Goal: Information Seeking & Learning: Learn about a topic

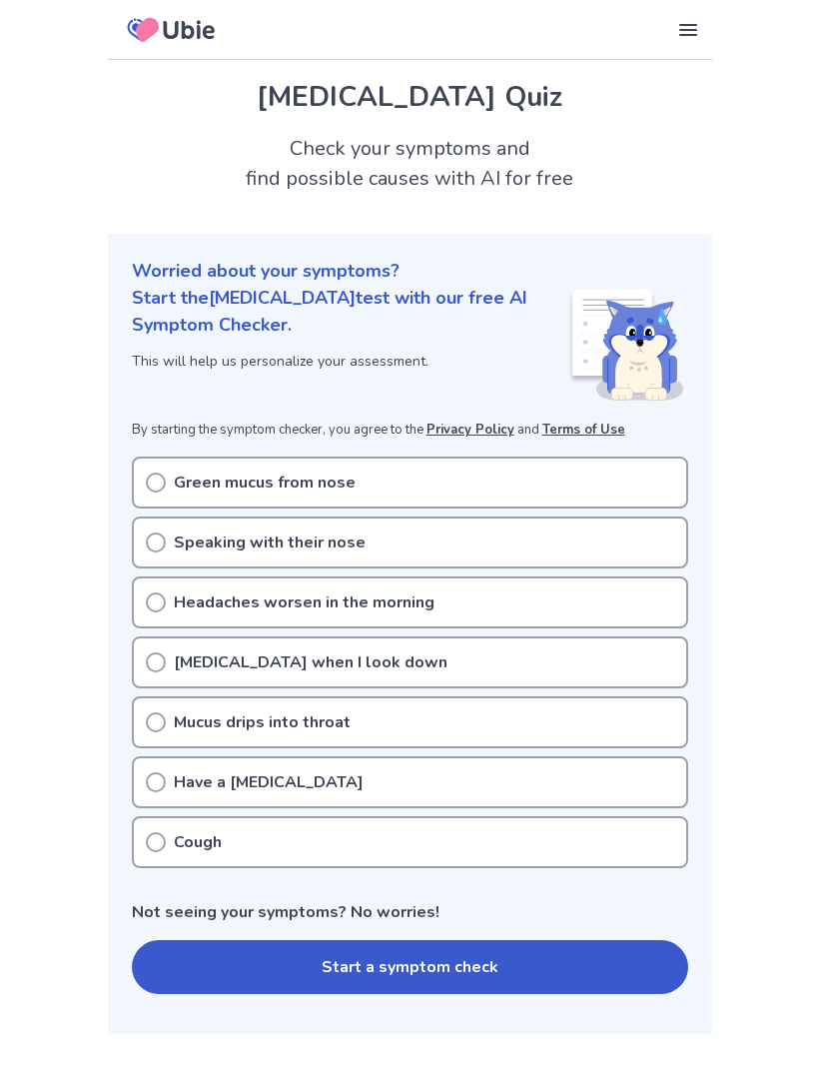
click at [620, 471] on div "Green mucus from nose" at bounding box center [410, 483] width 556 height 52
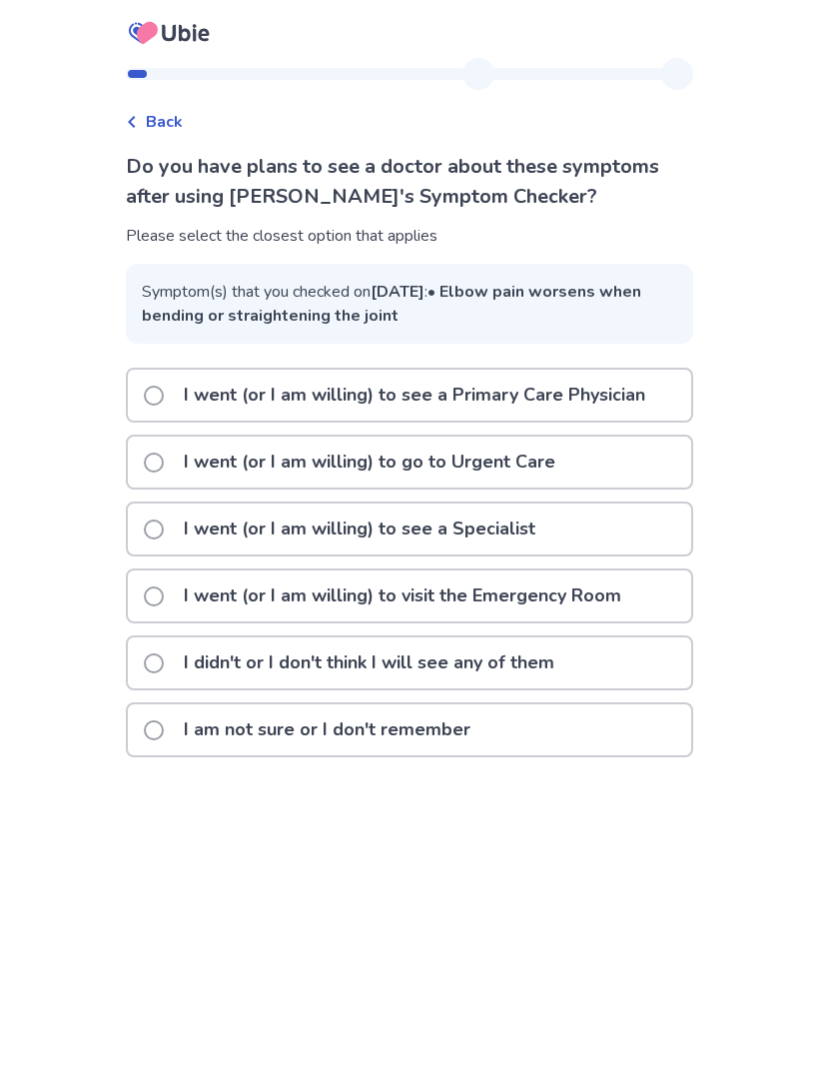
click at [641, 419] on p "I went (or I am willing) to see a Primary Care Physician" at bounding box center [415, 395] width 486 height 51
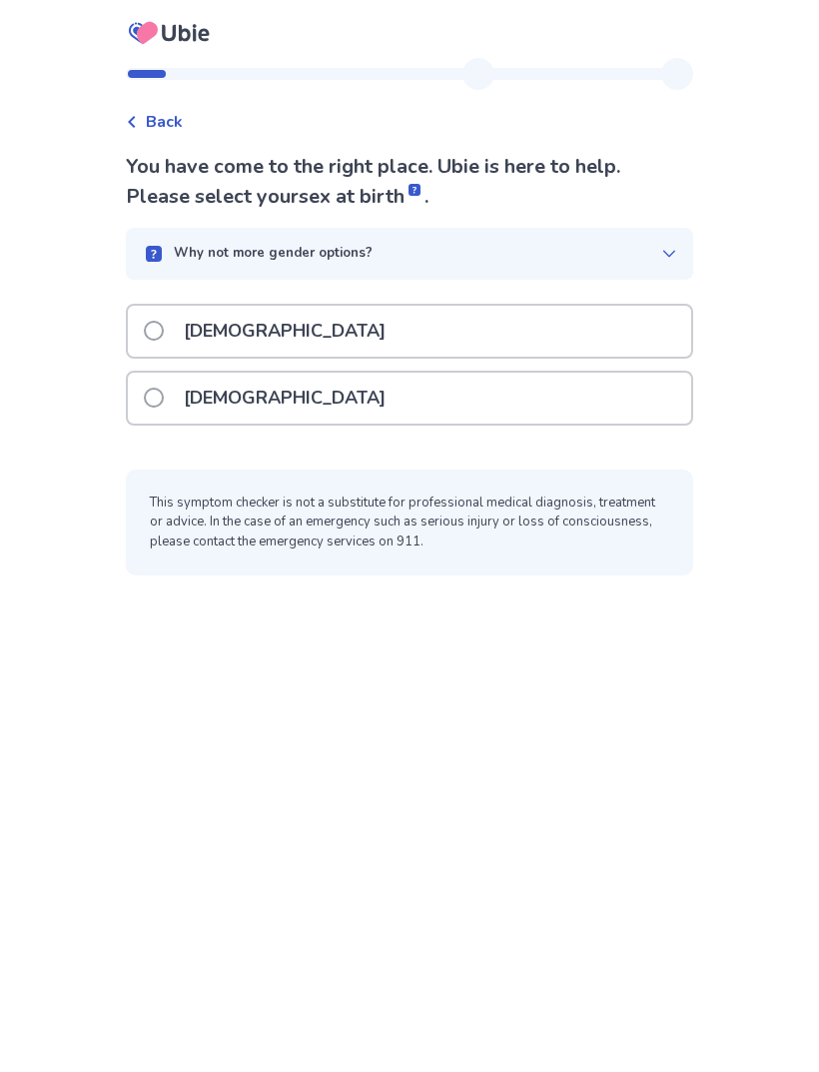
click at [652, 409] on div "[DEMOGRAPHIC_DATA]" at bounding box center [409, 398] width 563 height 51
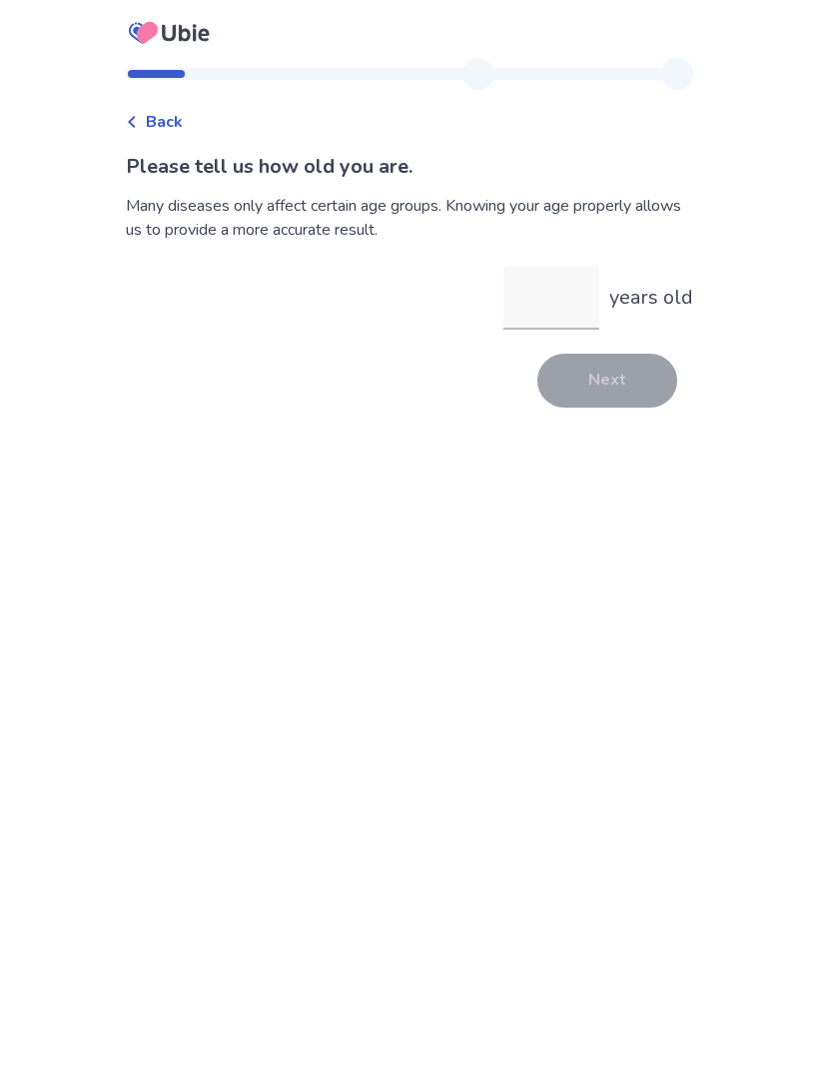
click at [549, 291] on input "years old" at bounding box center [551, 298] width 96 height 64
type input "**"
click at [602, 377] on button "Next" at bounding box center [607, 381] width 140 height 54
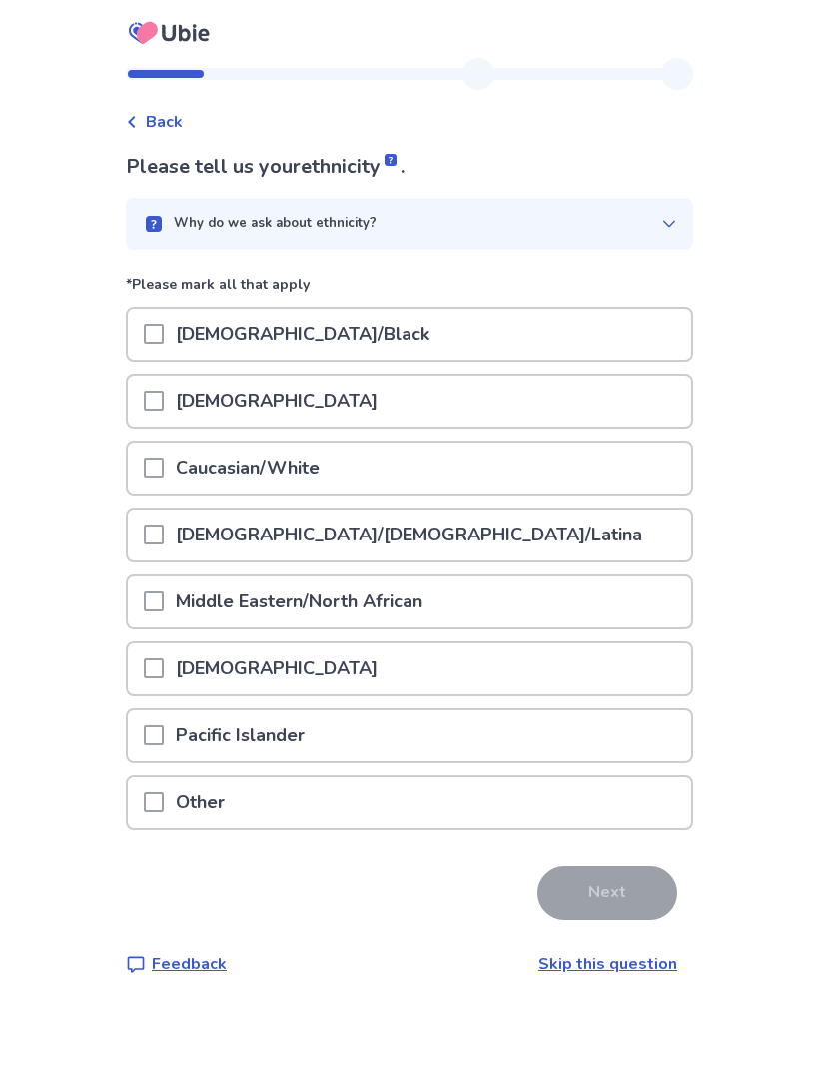
click at [605, 481] on div "Caucasian/White" at bounding box center [409, 468] width 563 height 51
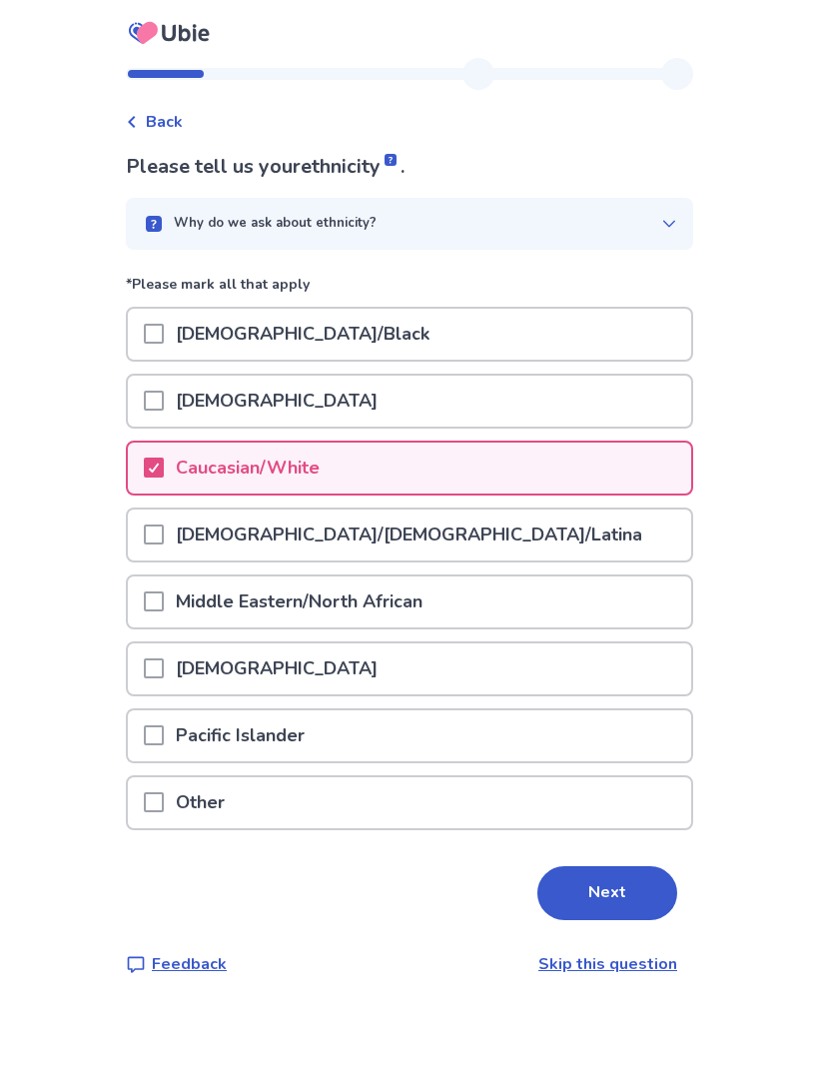
click at [596, 882] on button "Next" at bounding box center [607, 893] width 140 height 54
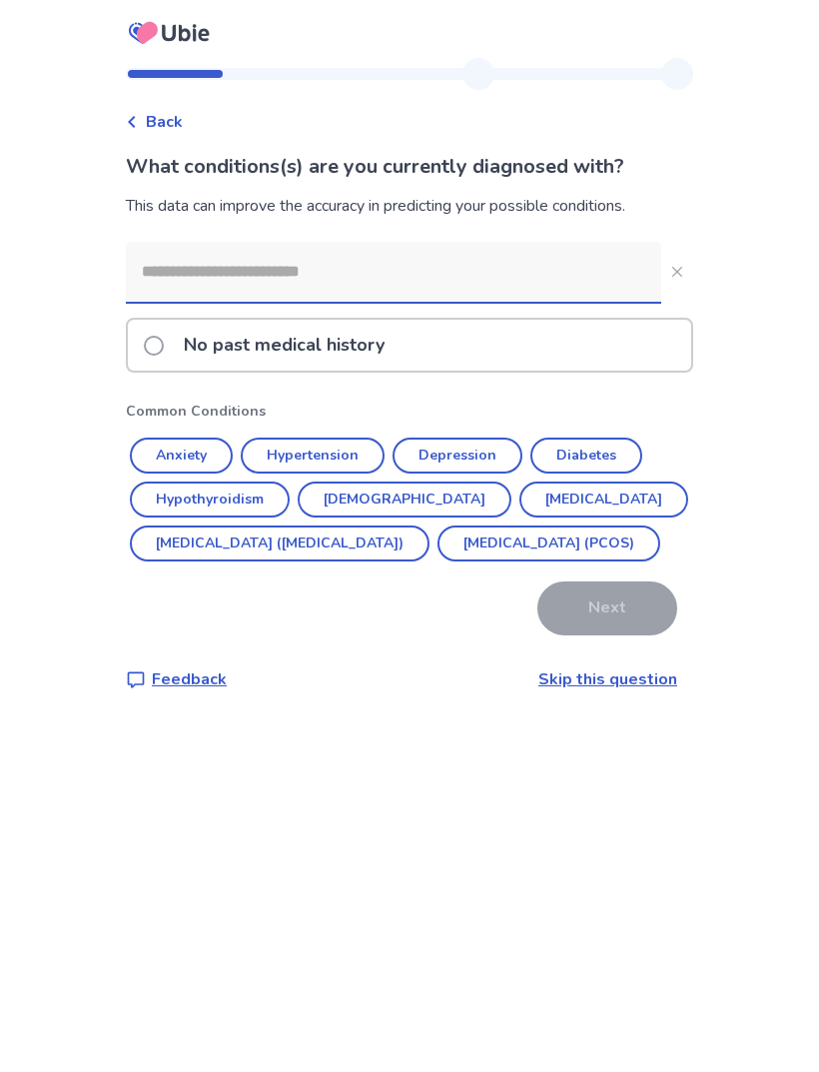
click at [481, 452] on button "Depression" at bounding box center [458, 456] width 130 height 36
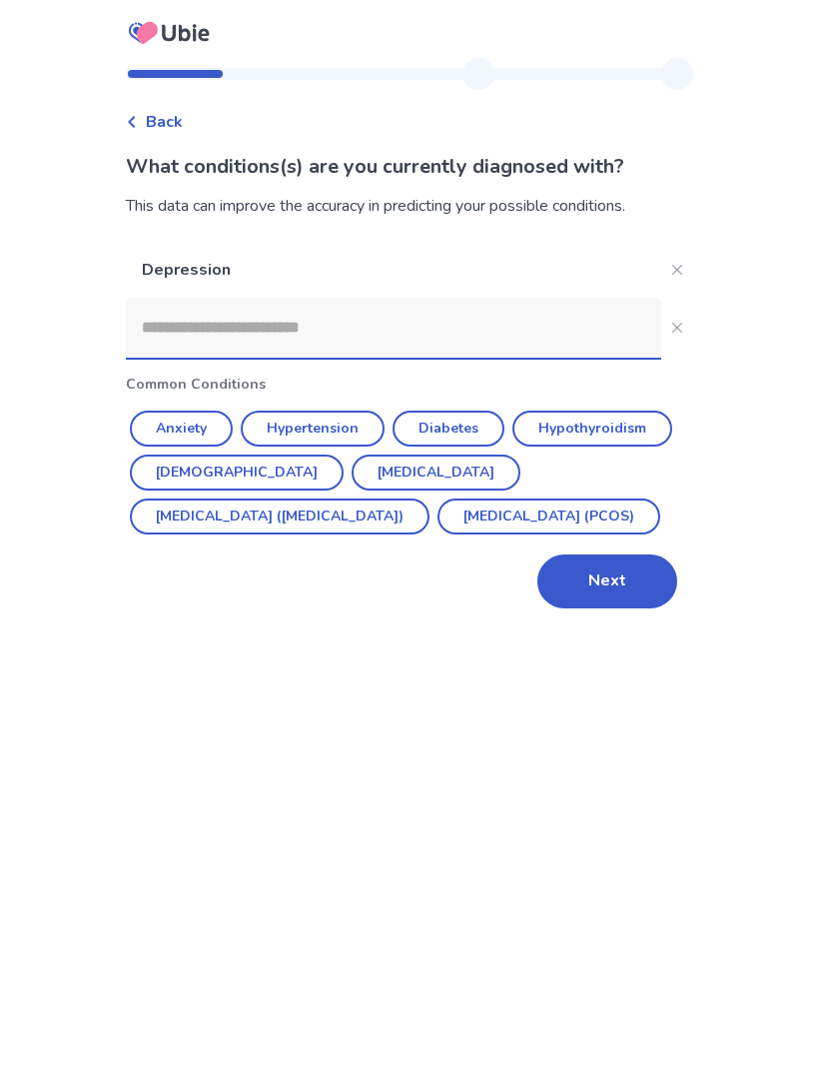
click at [212, 470] on button "Asthma" at bounding box center [237, 473] width 214 height 36
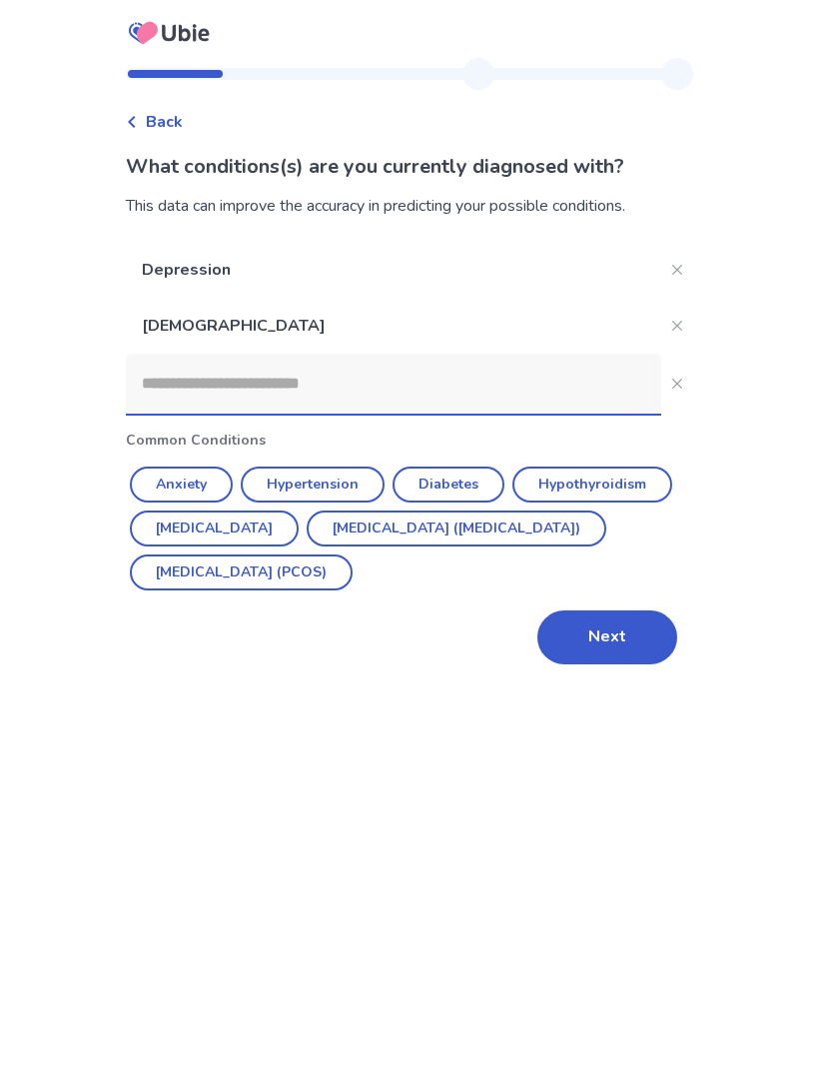
click at [601, 643] on button "Next" at bounding box center [607, 637] width 140 height 54
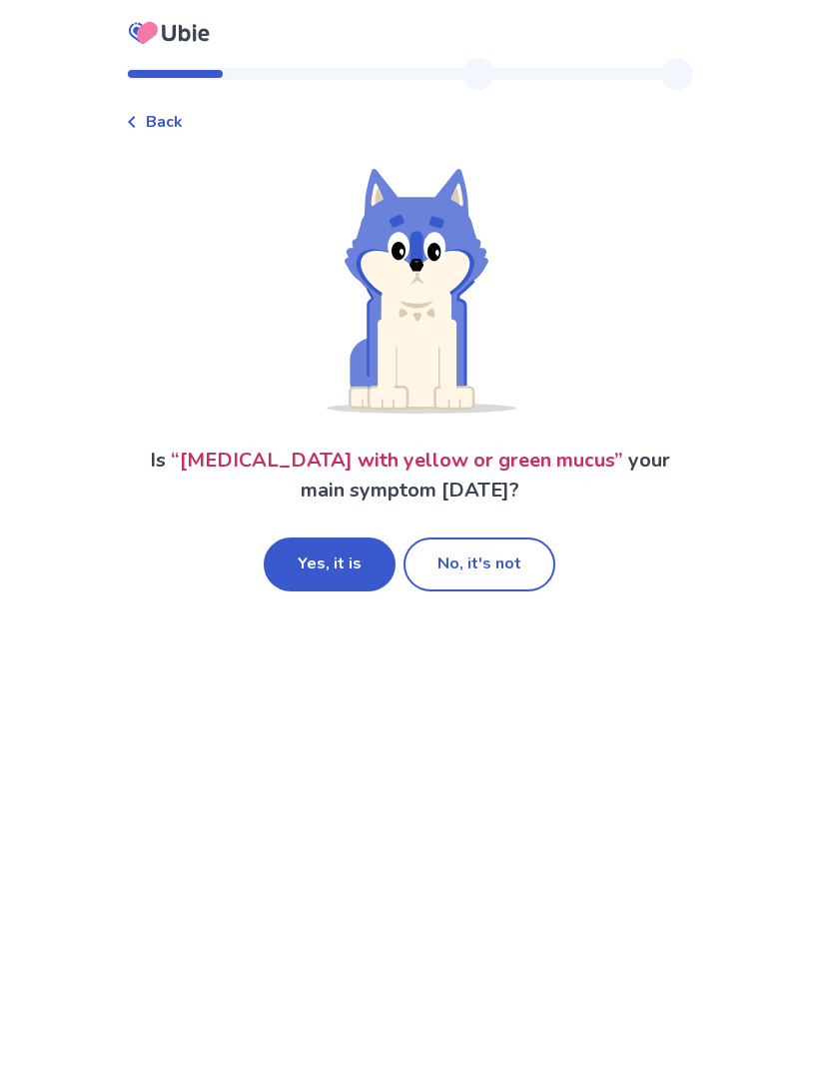
click at [498, 562] on button "No, it's not" at bounding box center [480, 564] width 152 height 54
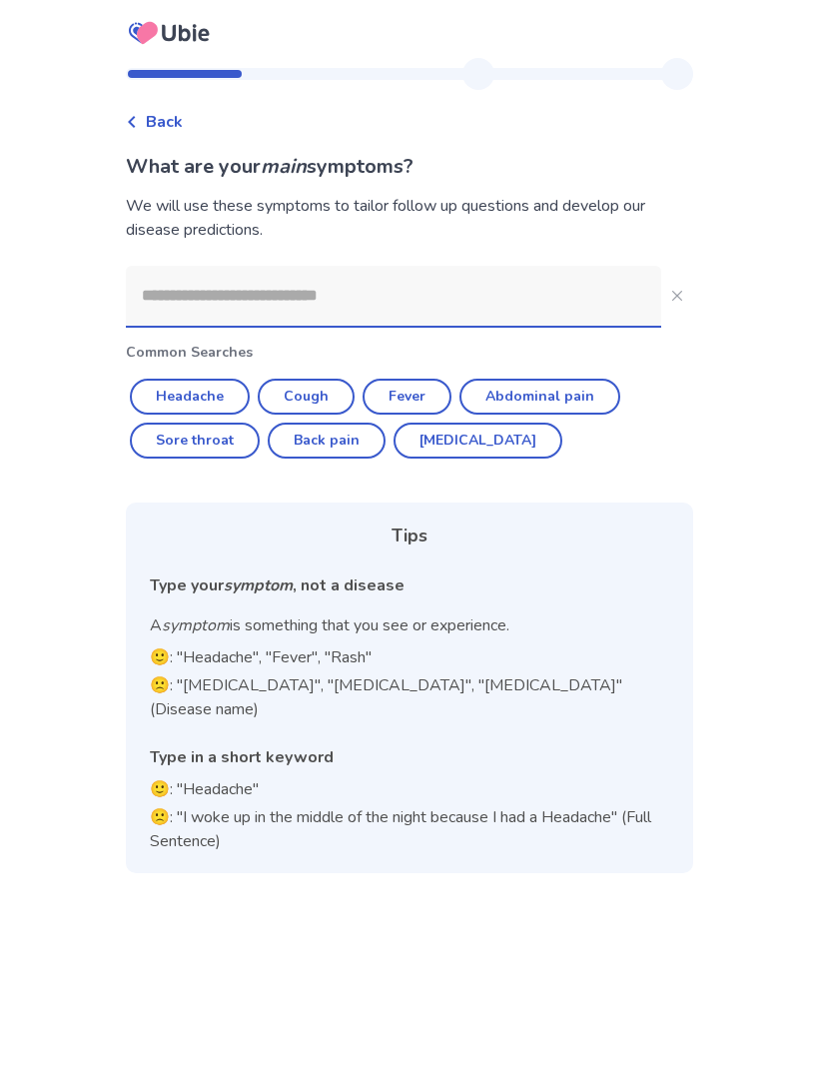
click at [223, 403] on button "Headache" at bounding box center [190, 397] width 120 height 36
type input "********"
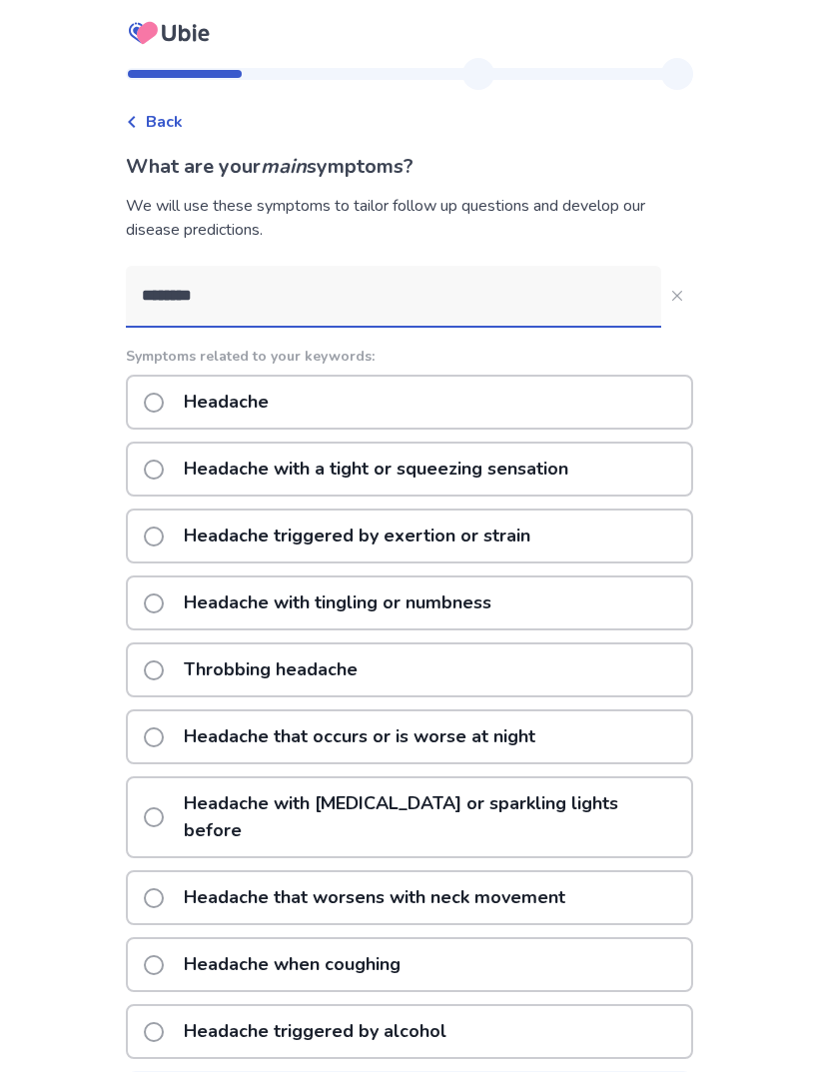
click at [560, 417] on div "Headache" at bounding box center [409, 402] width 567 height 55
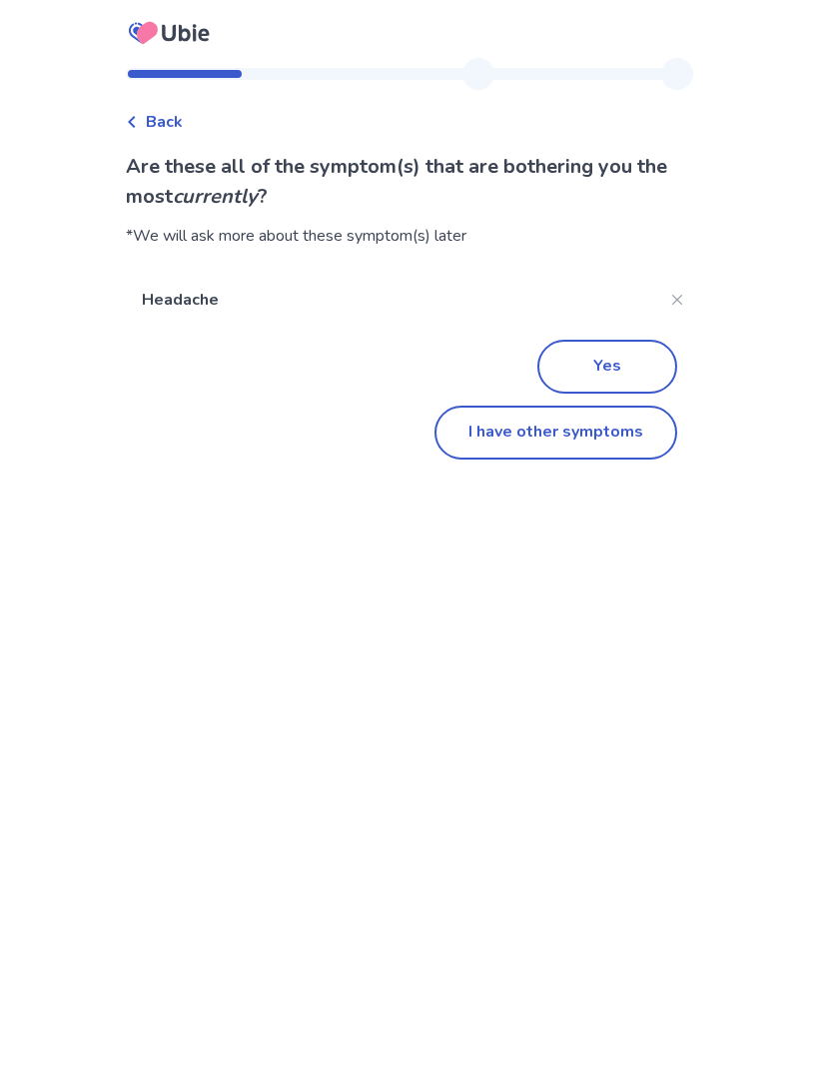
click at [595, 442] on button "I have other symptoms" at bounding box center [556, 433] width 243 height 54
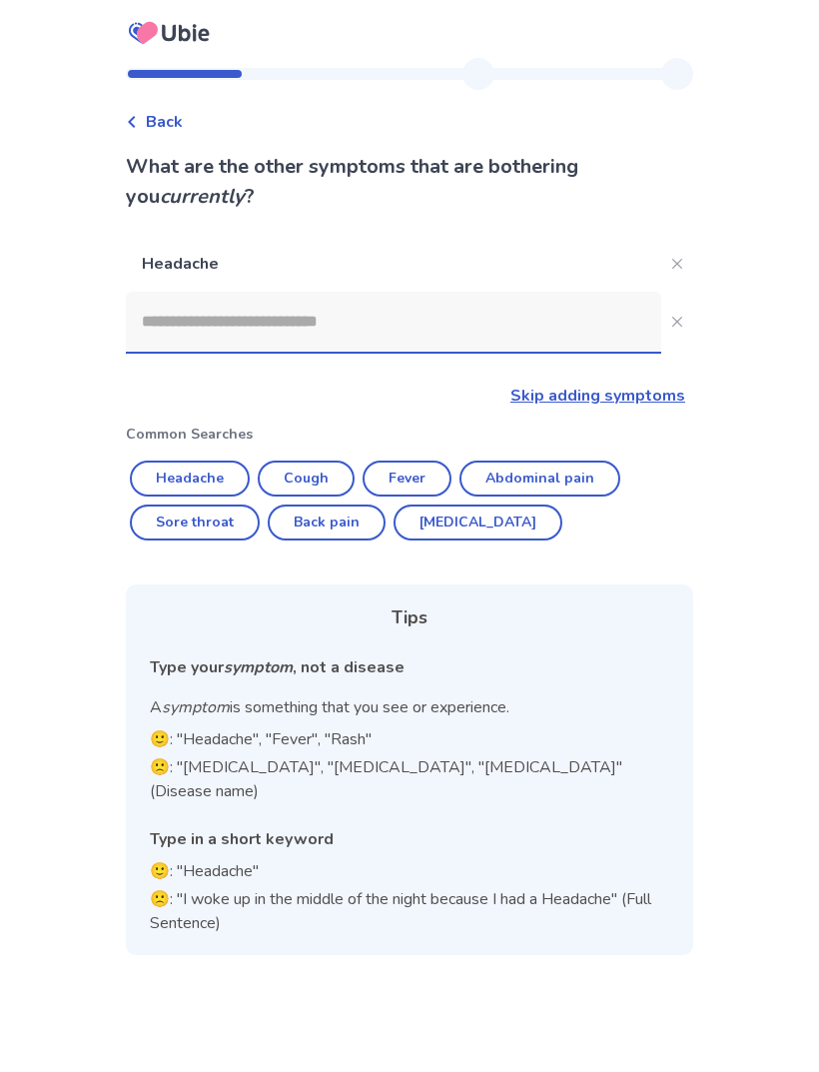
click at [323, 479] on button "Cough" at bounding box center [306, 479] width 97 height 36
type input "*****"
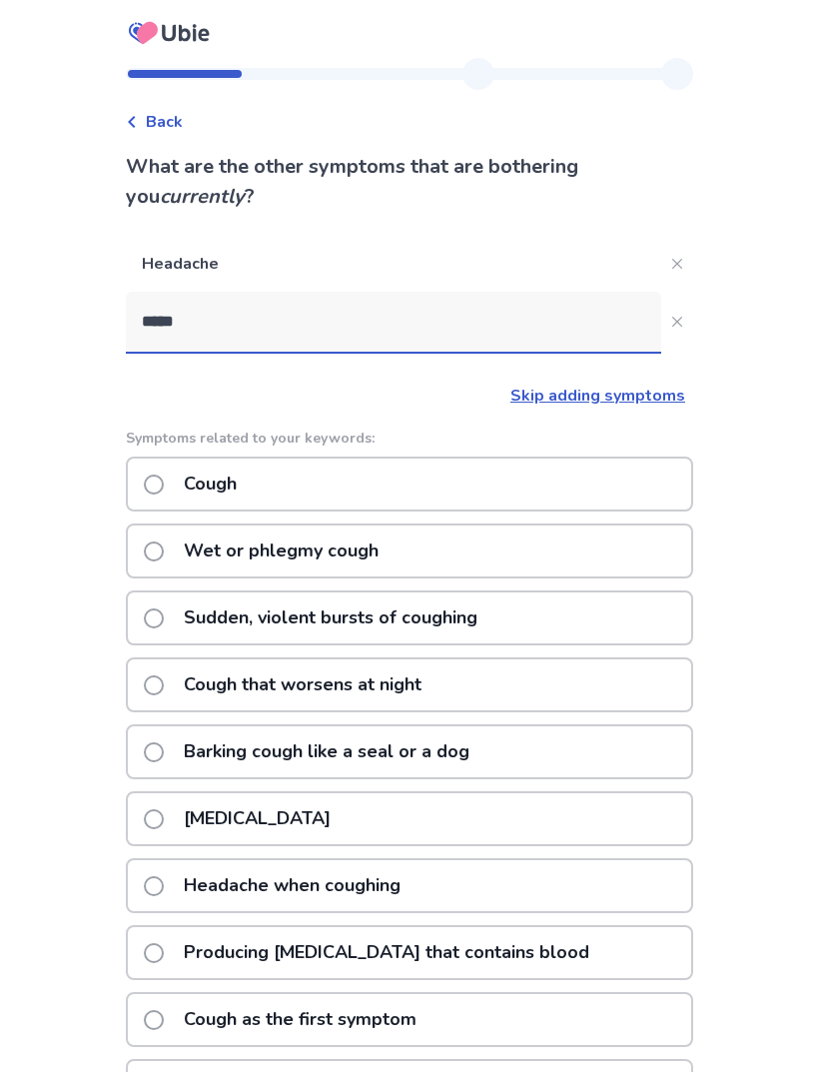
click at [529, 491] on div "Cough" at bounding box center [409, 484] width 567 height 55
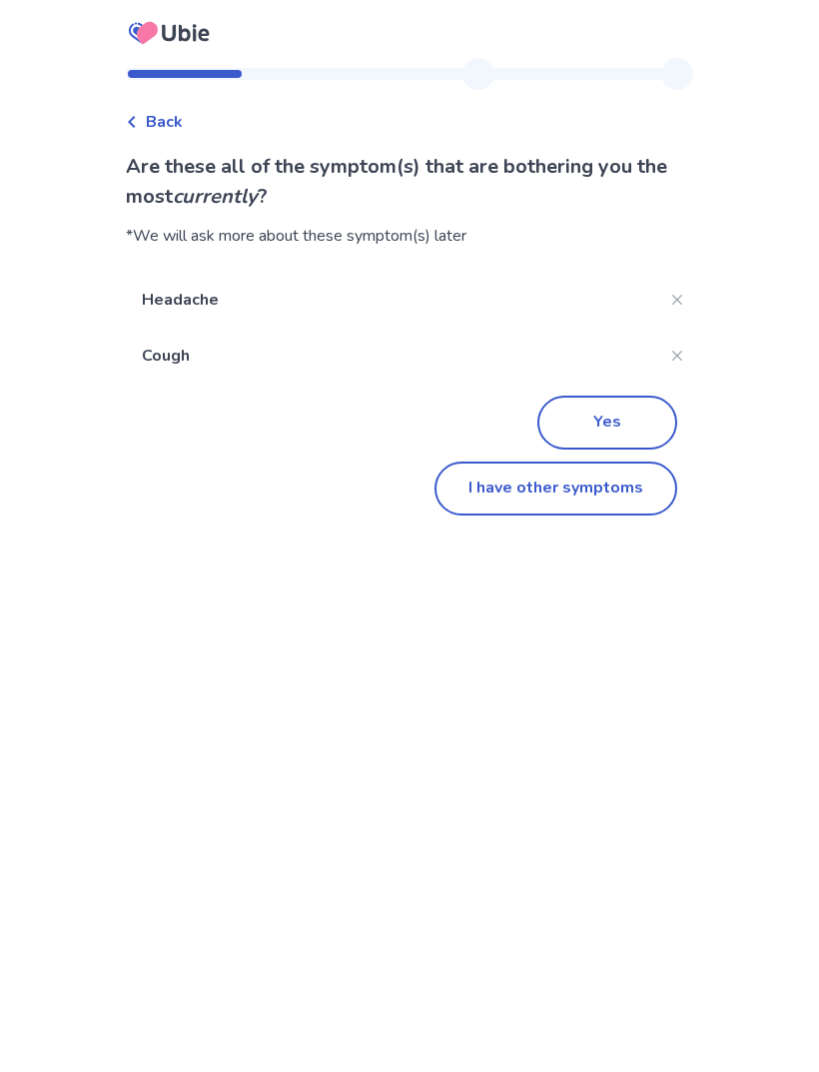
click at [582, 497] on button "I have other symptoms" at bounding box center [556, 489] width 243 height 54
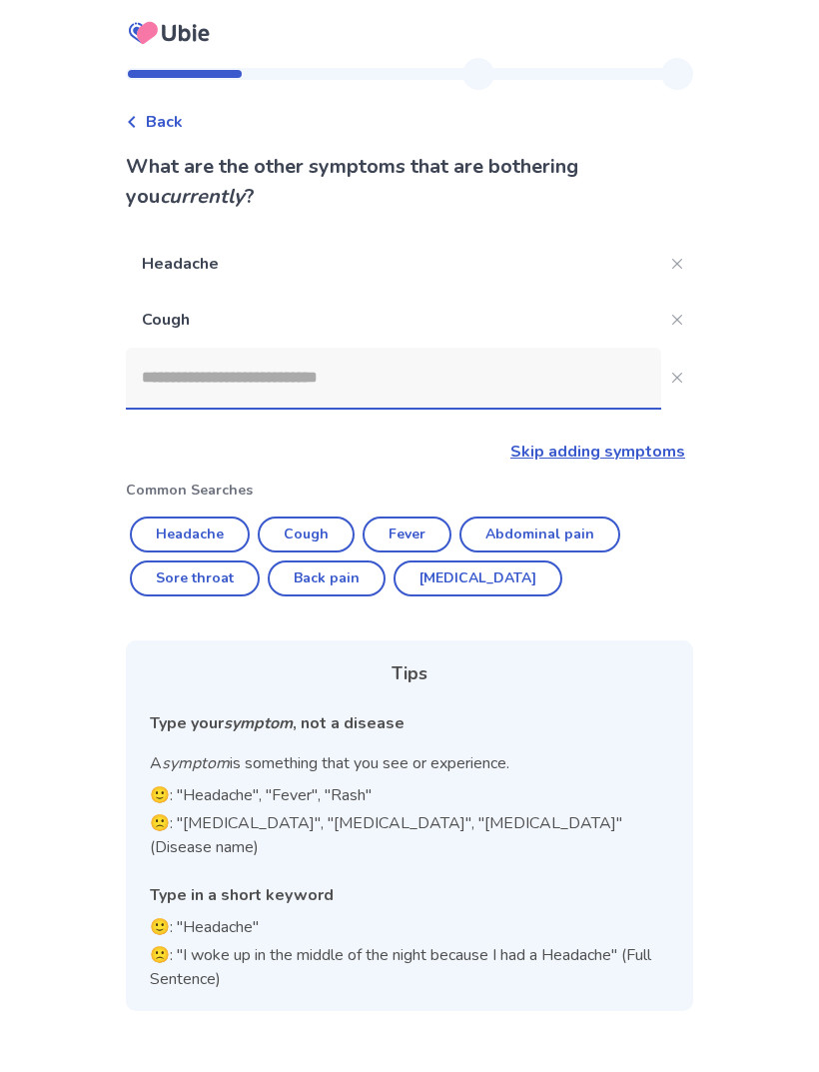
click at [522, 382] on input at bounding box center [393, 378] width 535 height 60
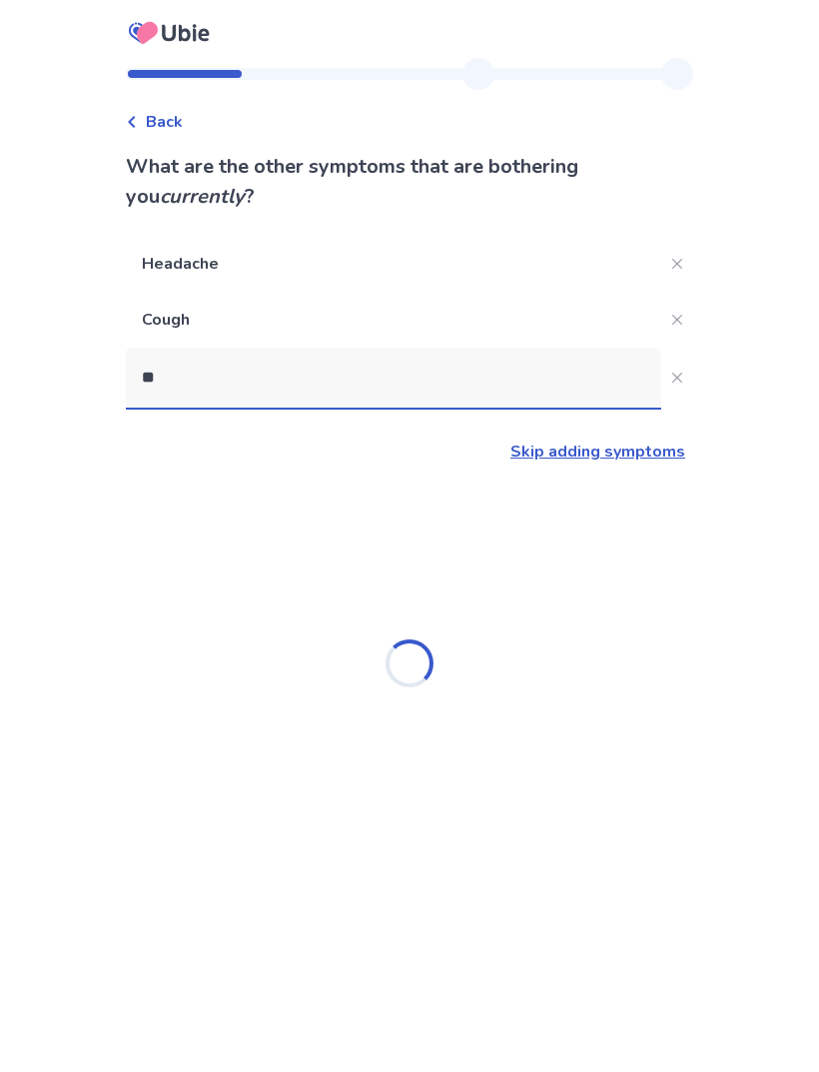
type input "***"
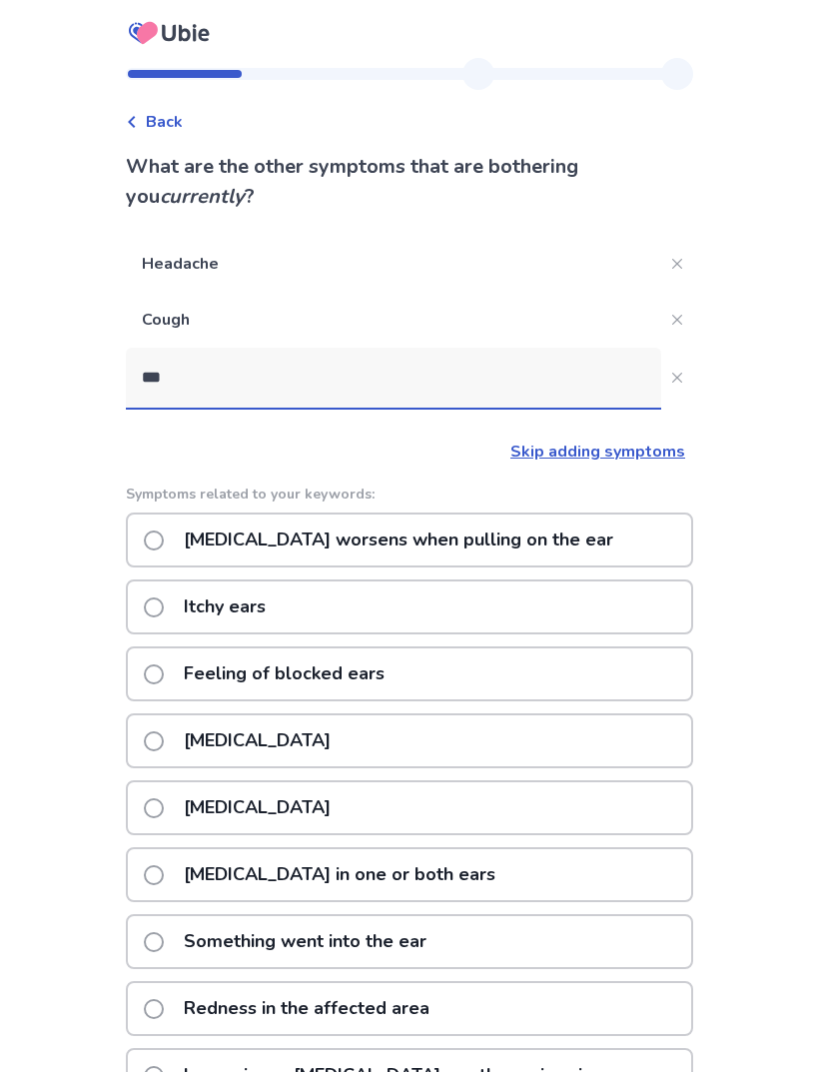
click at [474, 631] on div "Itchy ears" at bounding box center [409, 606] width 567 height 55
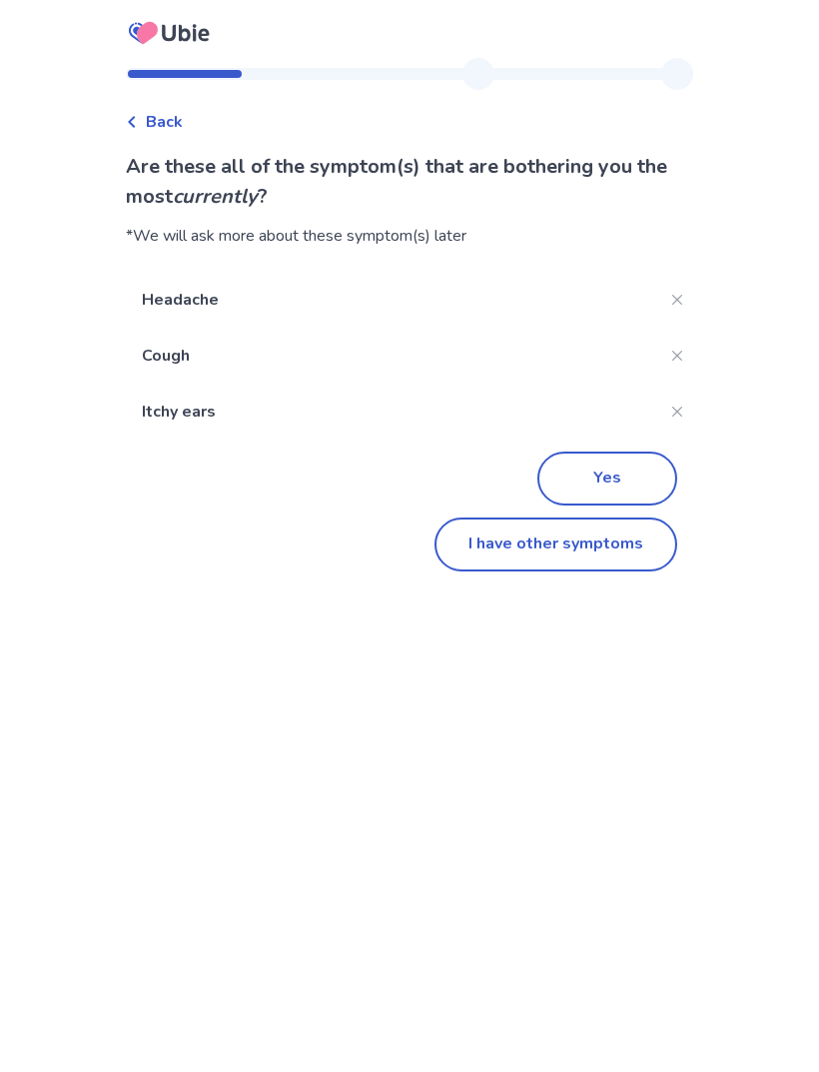
click at [586, 558] on button "I have other symptoms" at bounding box center [556, 544] width 243 height 54
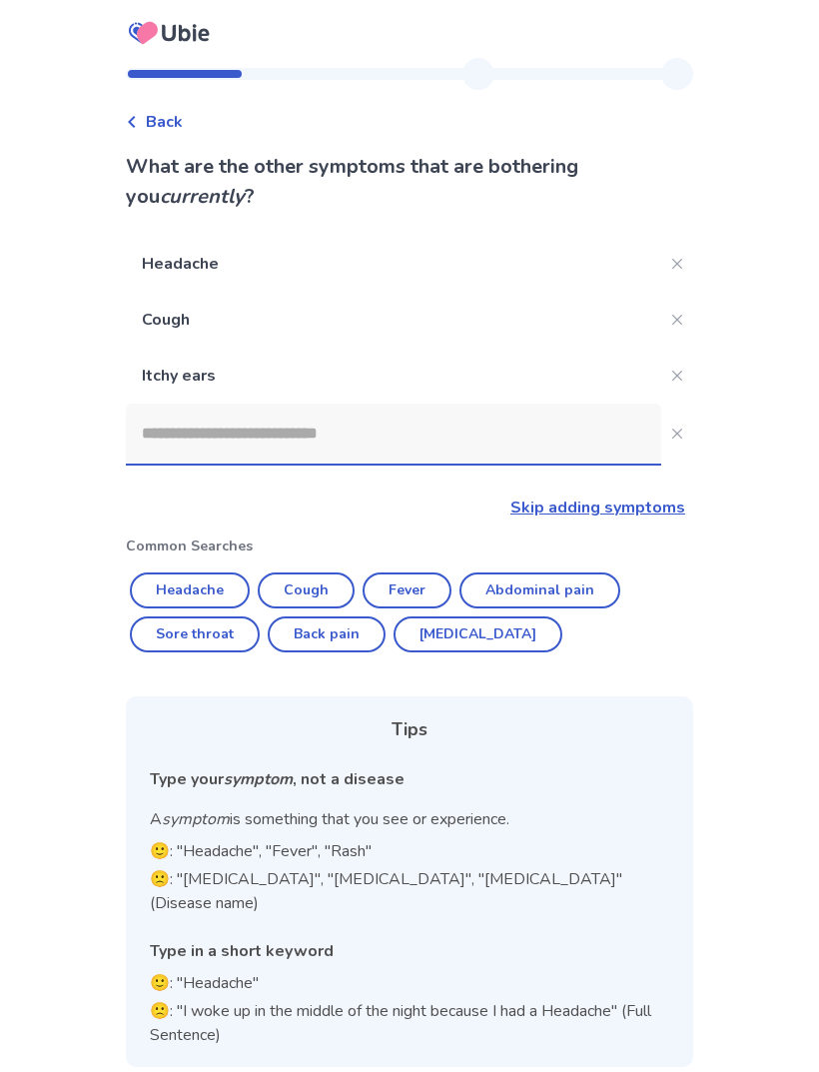
click at [460, 443] on input at bounding box center [393, 434] width 535 height 60
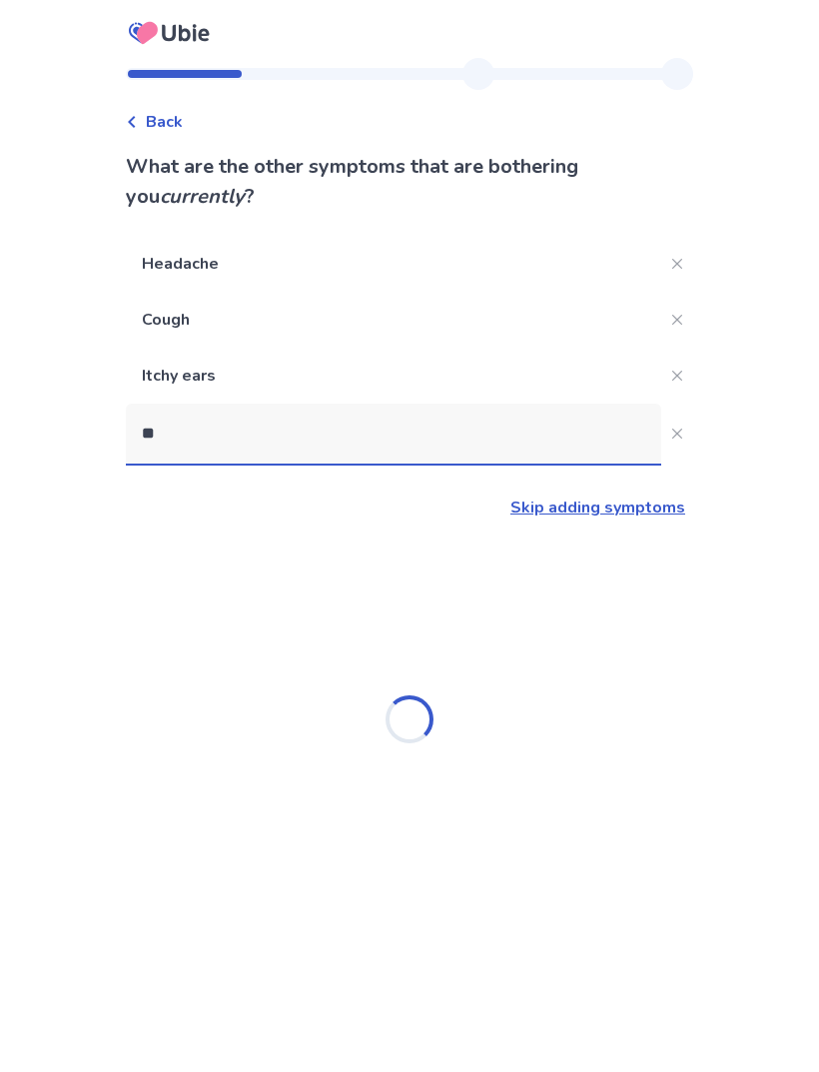
type input "***"
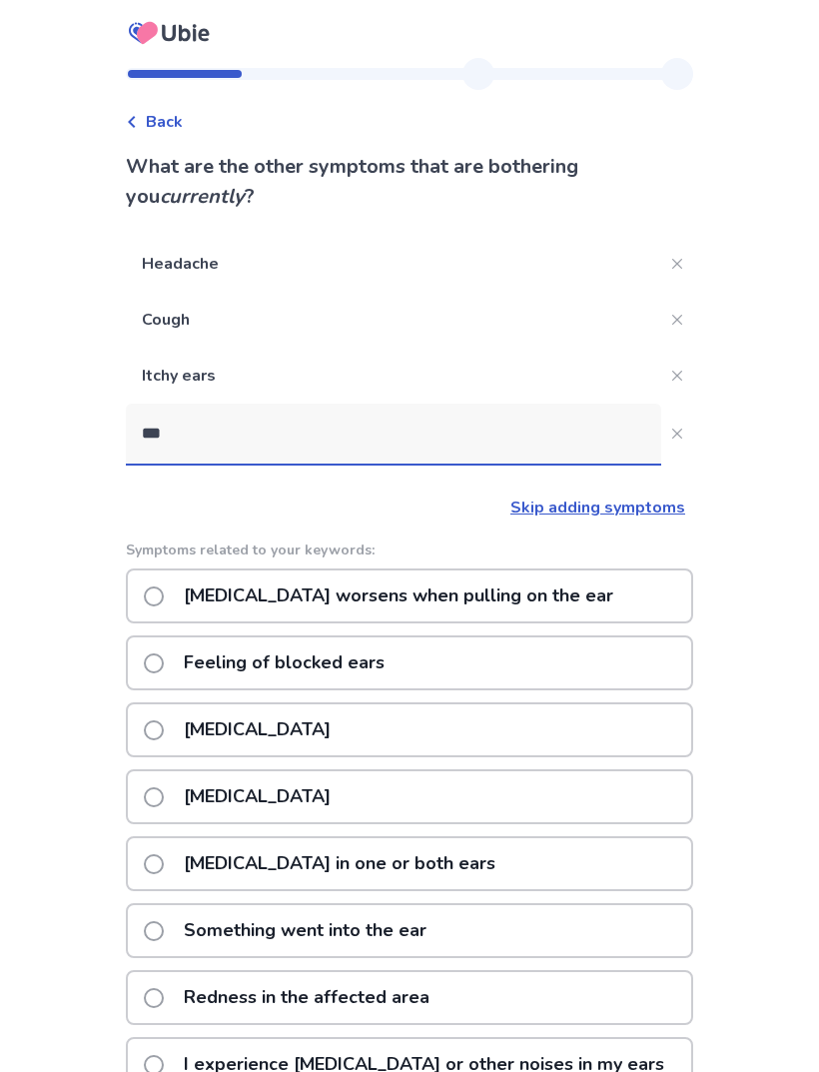
click at [465, 673] on div "Feeling of blocked ears" at bounding box center [409, 662] width 567 height 55
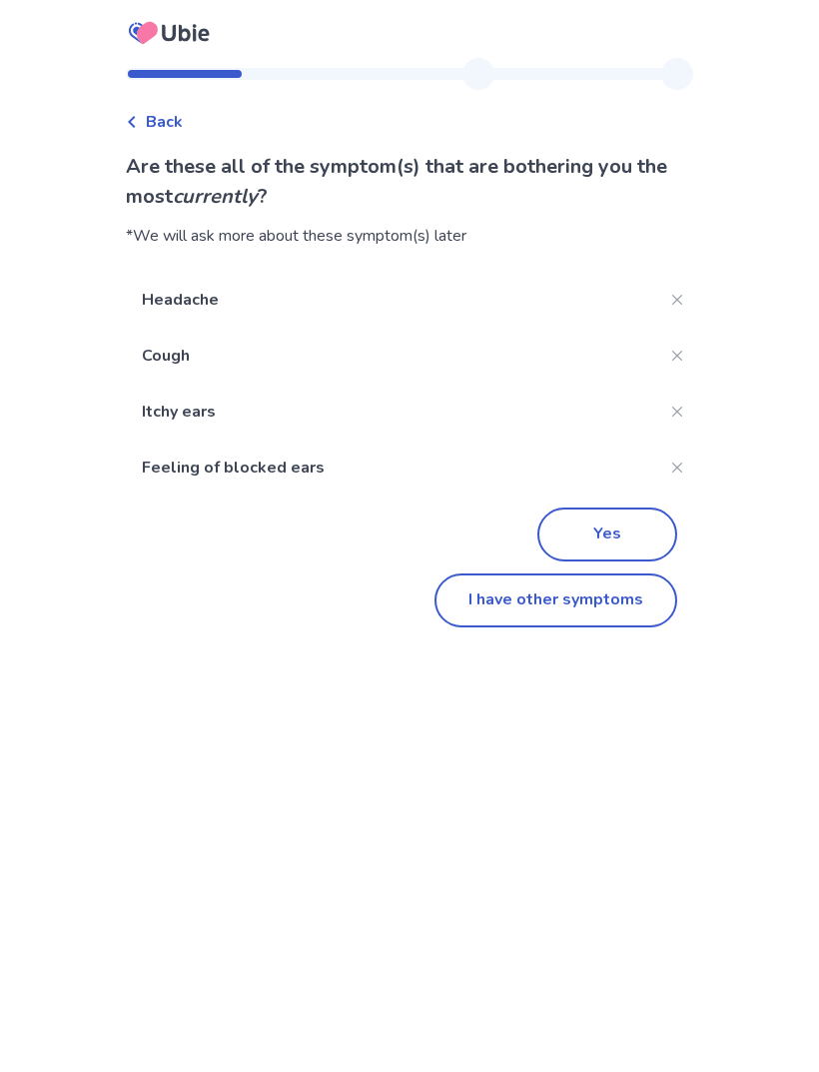
click at [600, 604] on button "I have other symptoms" at bounding box center [556, 600] width 243 height 54
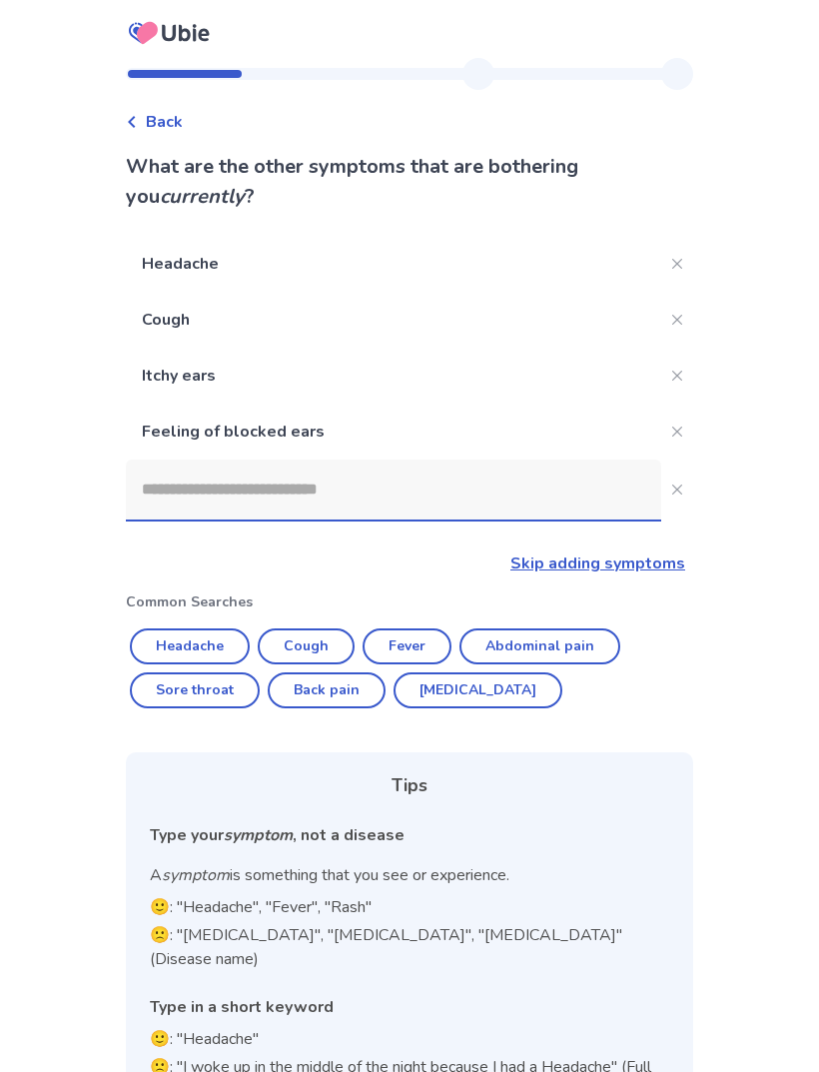
click at [543, 497] on input at bounding box center [393, 490] width 535 height 60
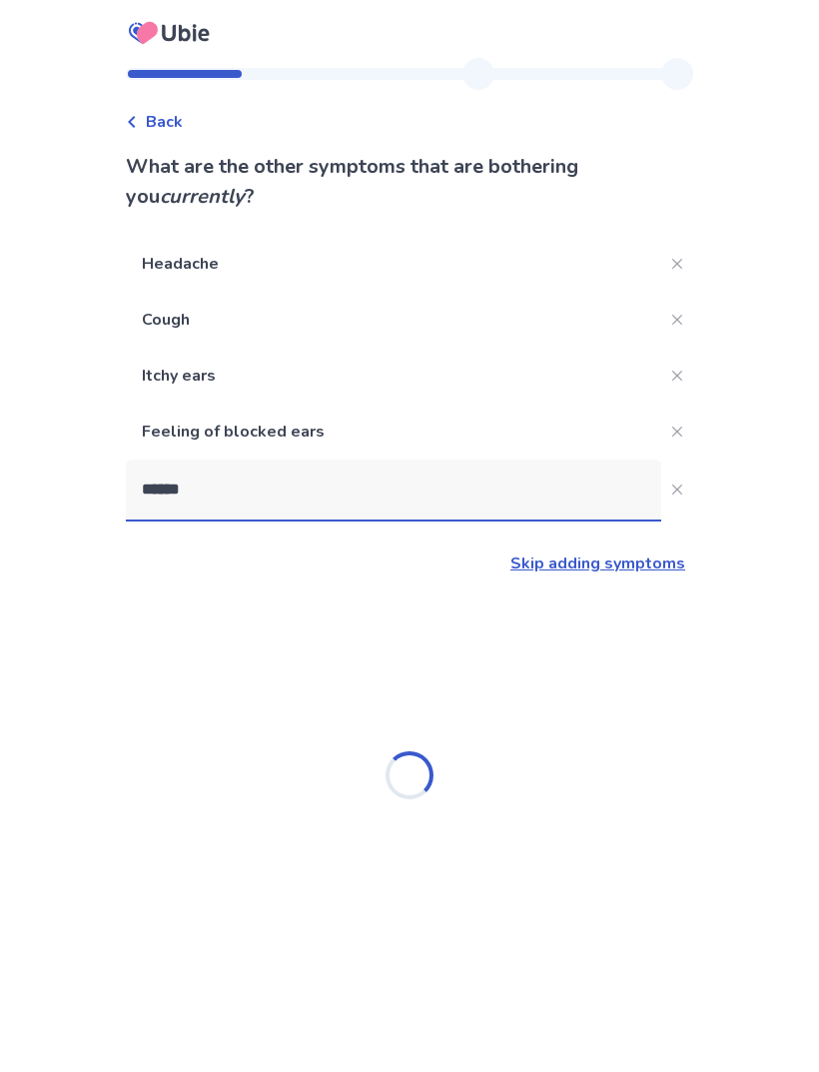
type input "*******"
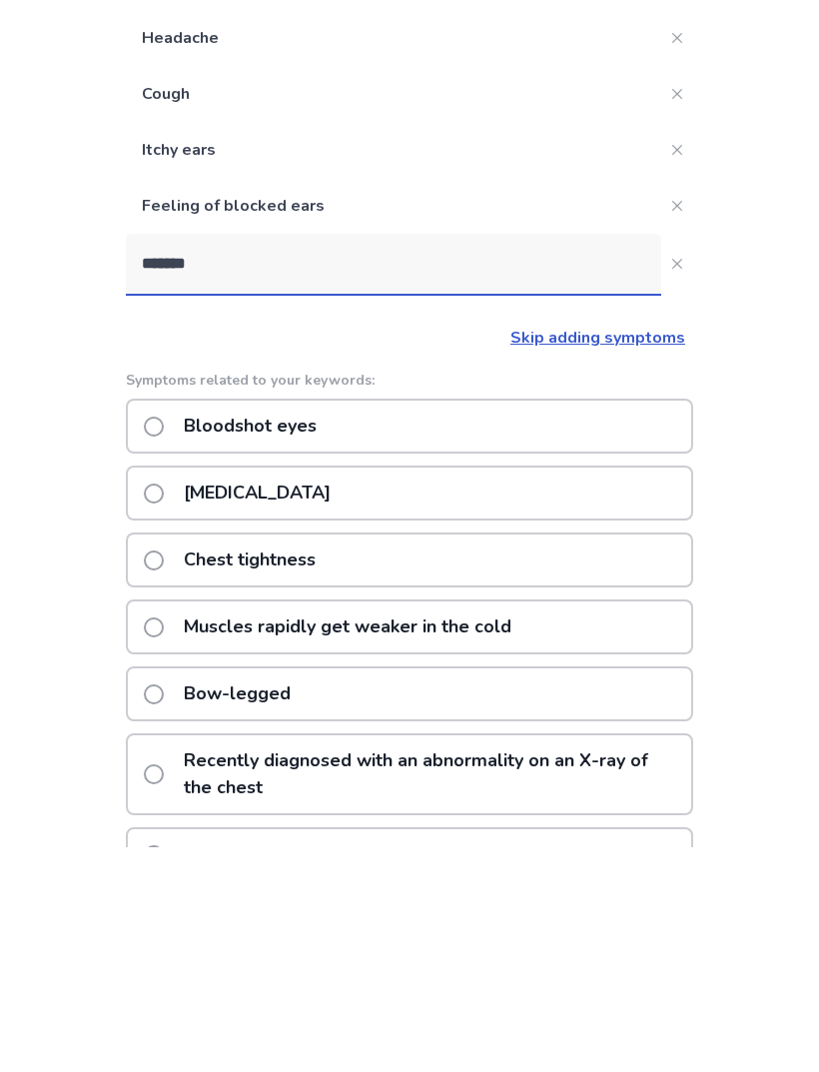
click at [603, 691] on div "Stuffy nose" at bounding box center [409, 718] width 567 height 55
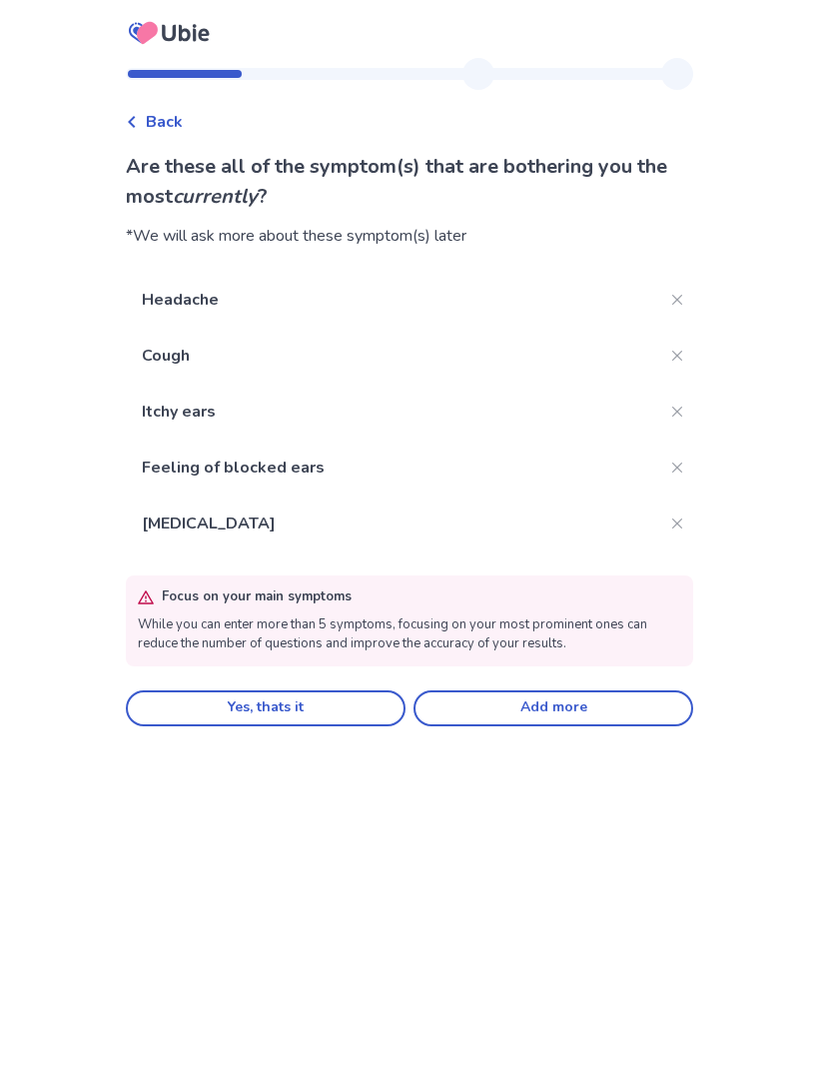
click at [334, 709] on button "Yes, thats it" at bounding box center [266, 708] width 280 height 36
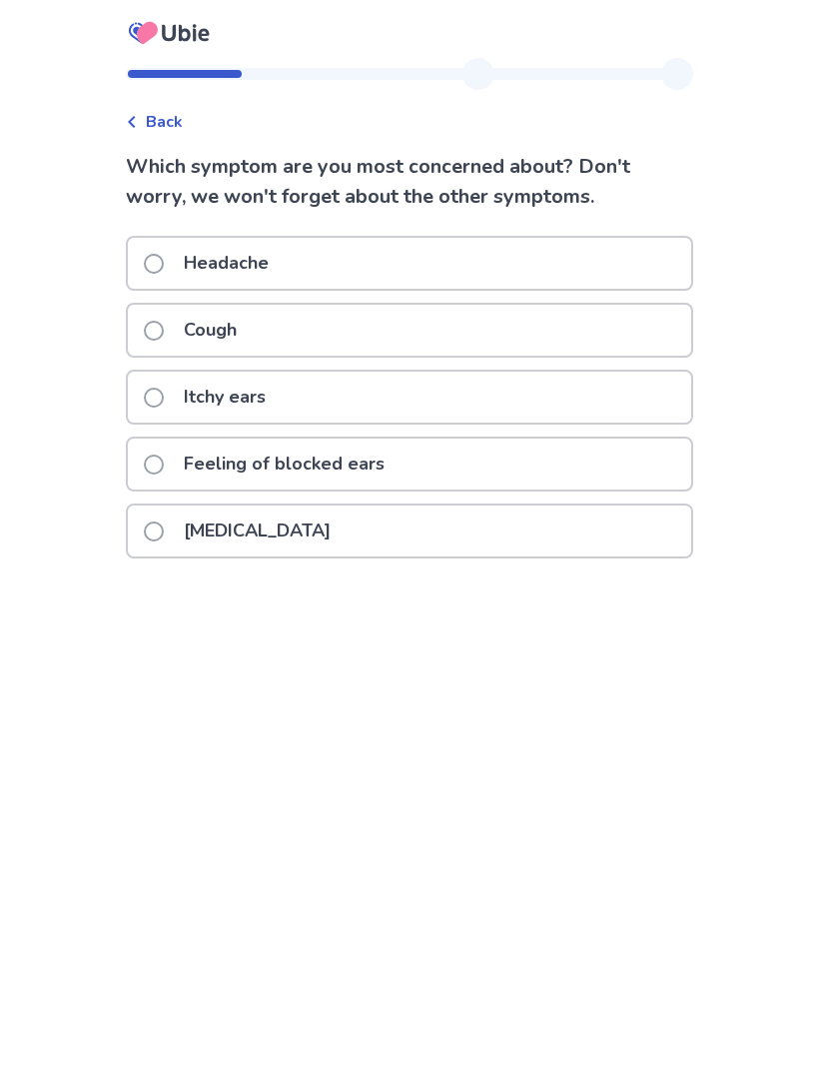
click at [180, 117] on span "Back" at bounding box center [164, 122] width 37 height 24
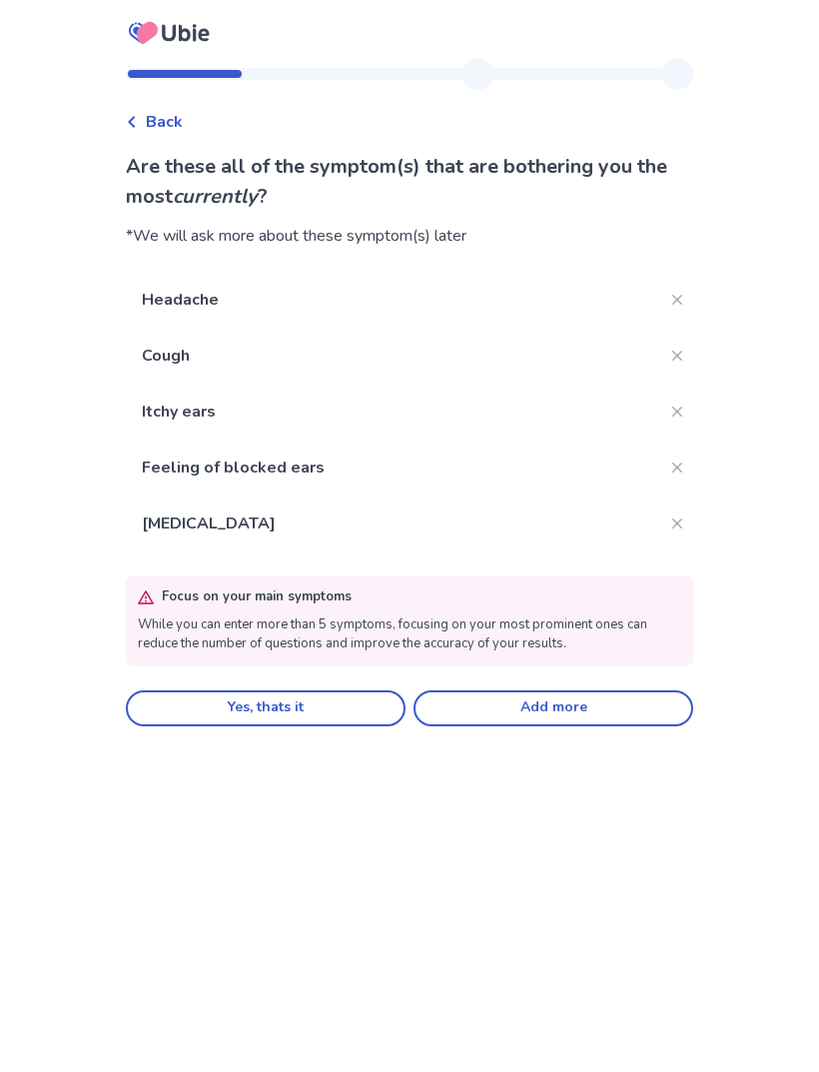
click at [672, 519] on icon "Close" at bounding box center [677, 523] width 10 height 10
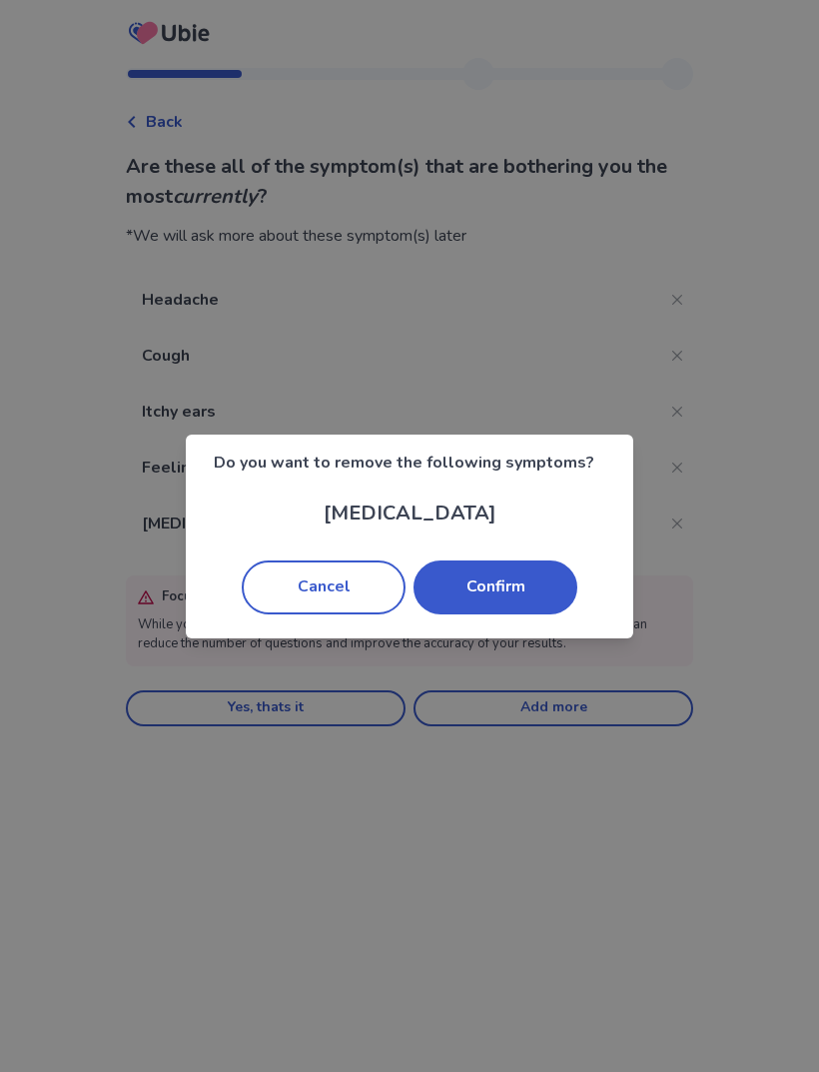
click at [534, 597] on button "Confirm" at bounding box center [496, 587] width 164 height 54
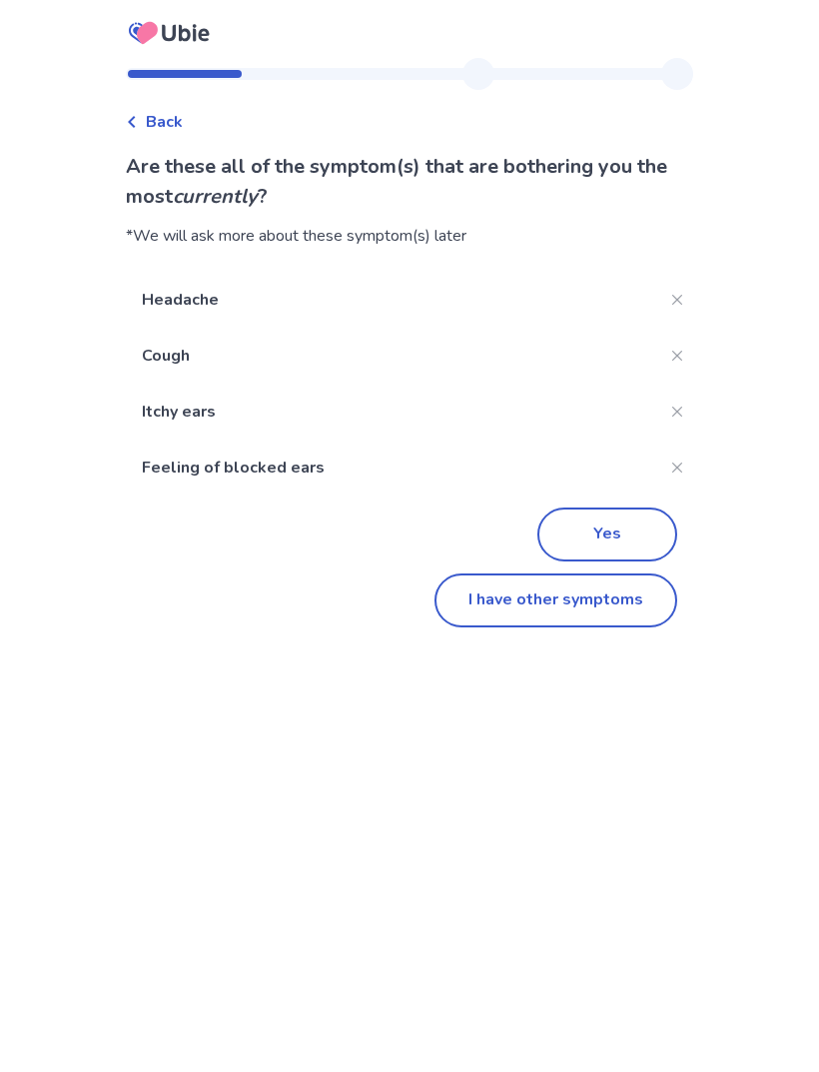
click at [609, 617] on button "I have other symptoms" at bounding box center [556, 600] width 243 height 54
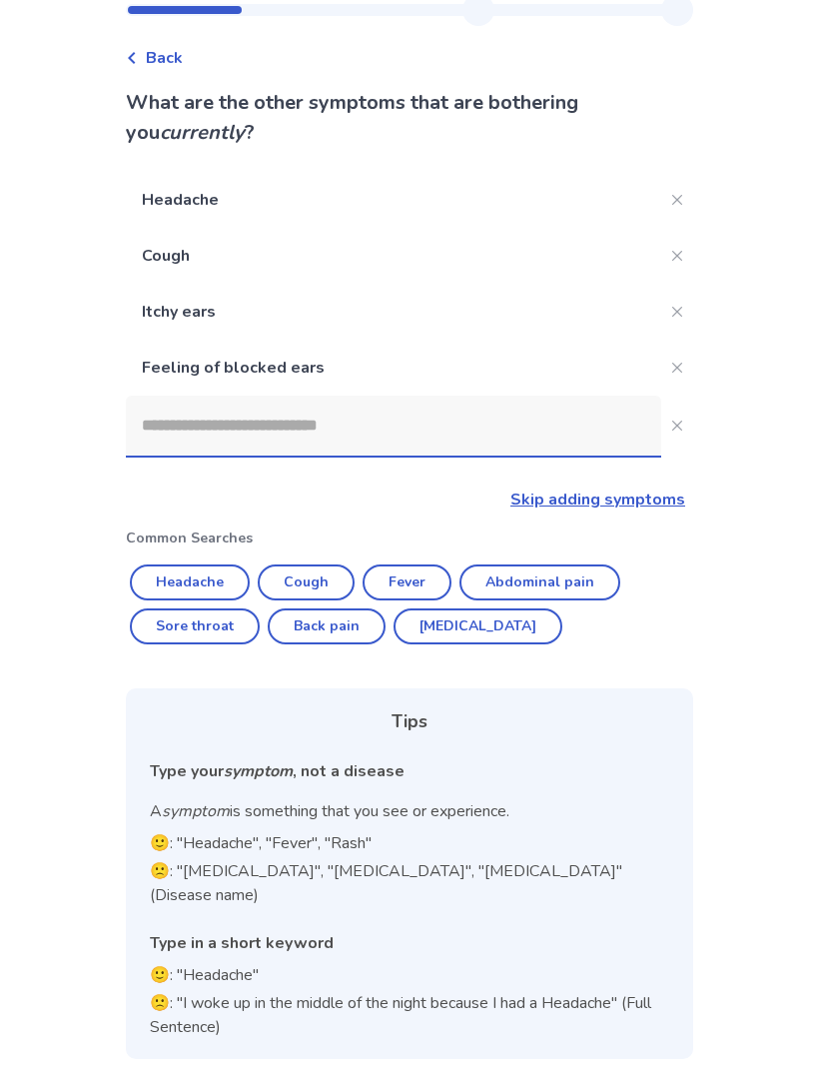
click at [401, 421] on input at bounding box center [393, 426] width 535 height 60
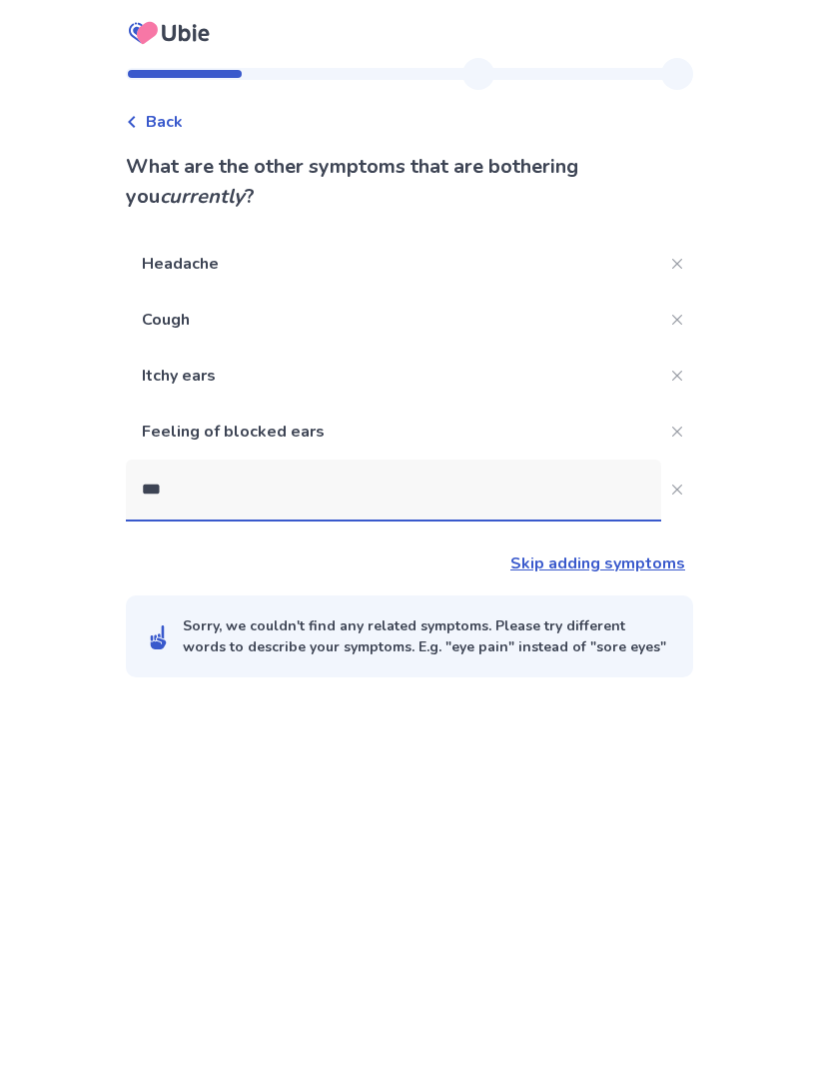
type input "****"
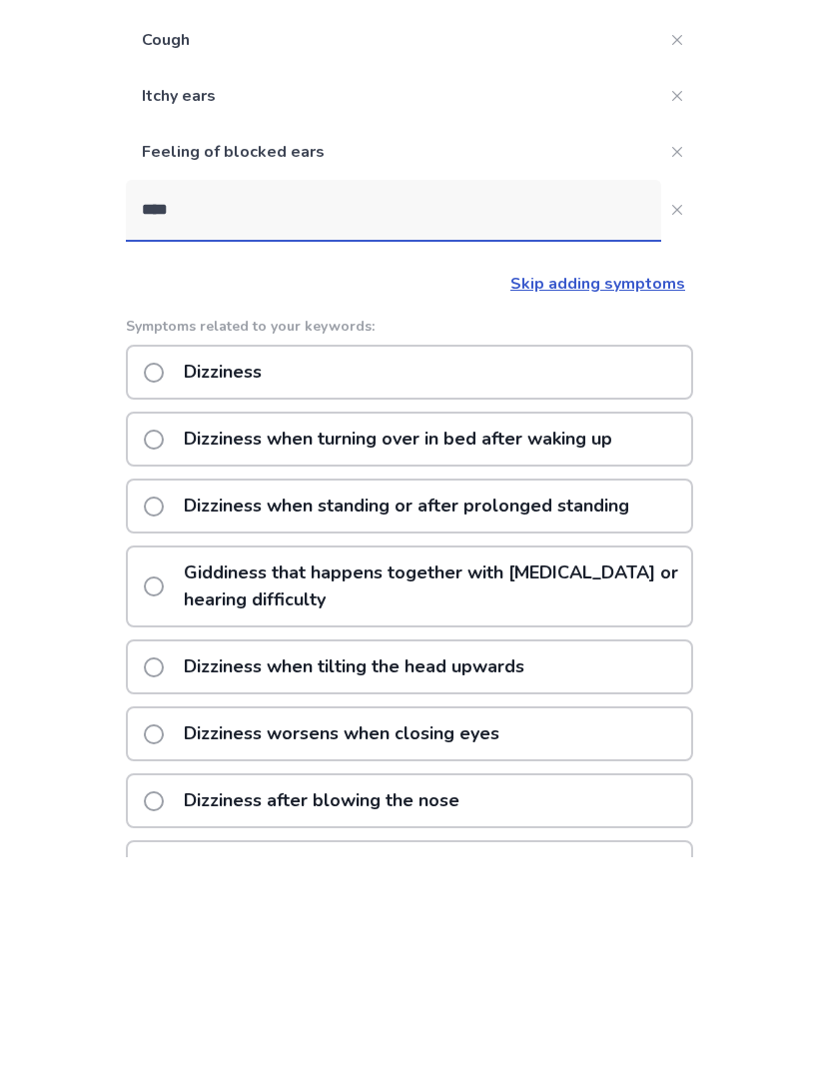
click at [616, 560] on div "Dizziness" at bounding box center [409, 587] width 567 height 55
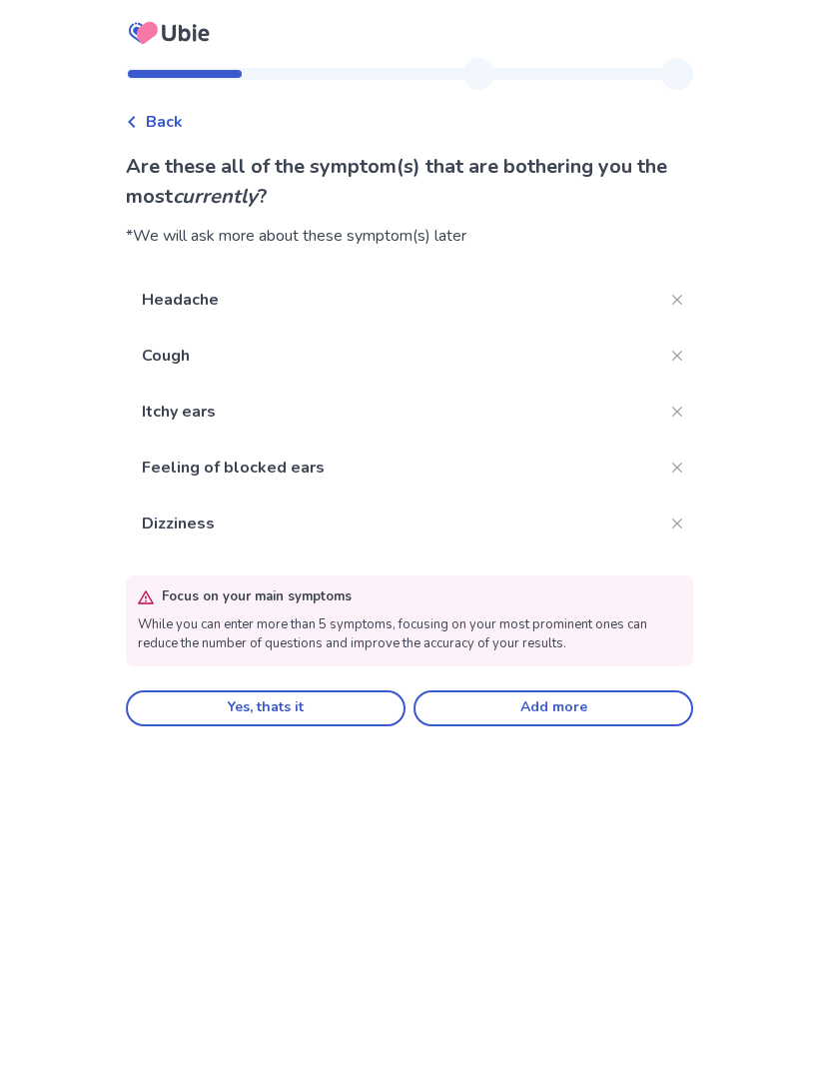
click at [356, 712] on button "Yes, thats it" at bounding box center [266, 708] width 280 height 36
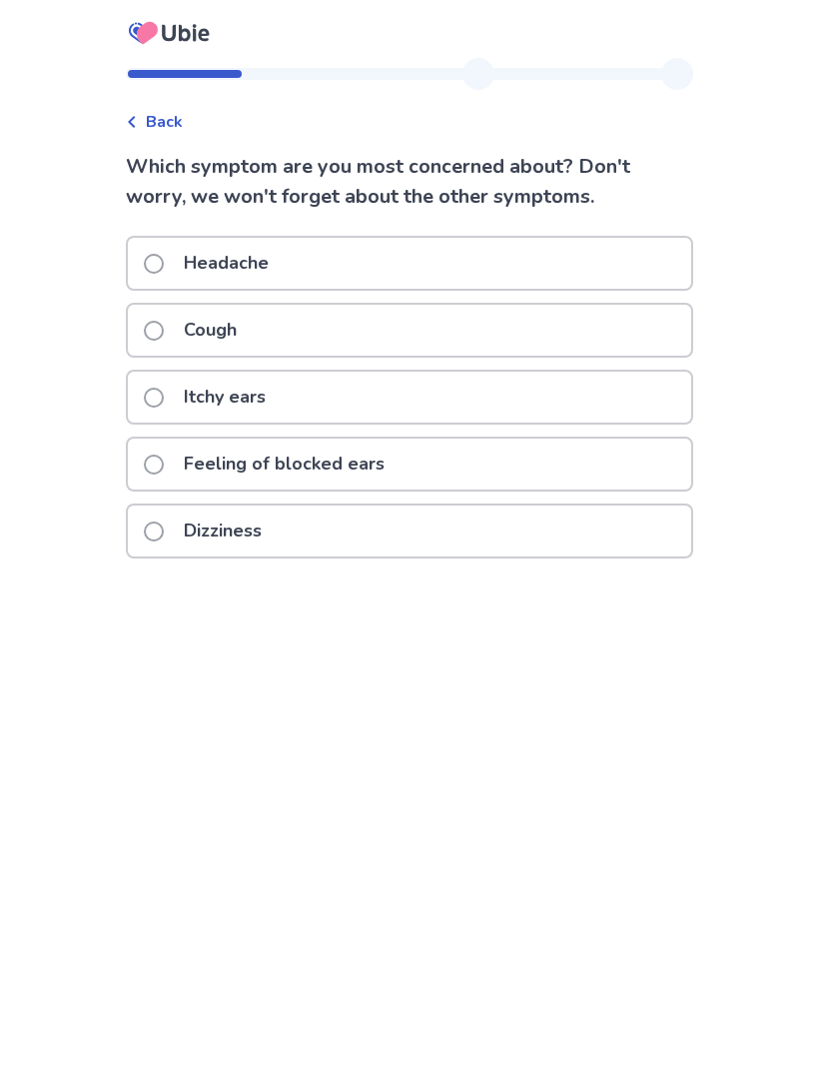
click at [488, 530] on div "Dizziness" at bounding box center [409, 530] width 563 height 51
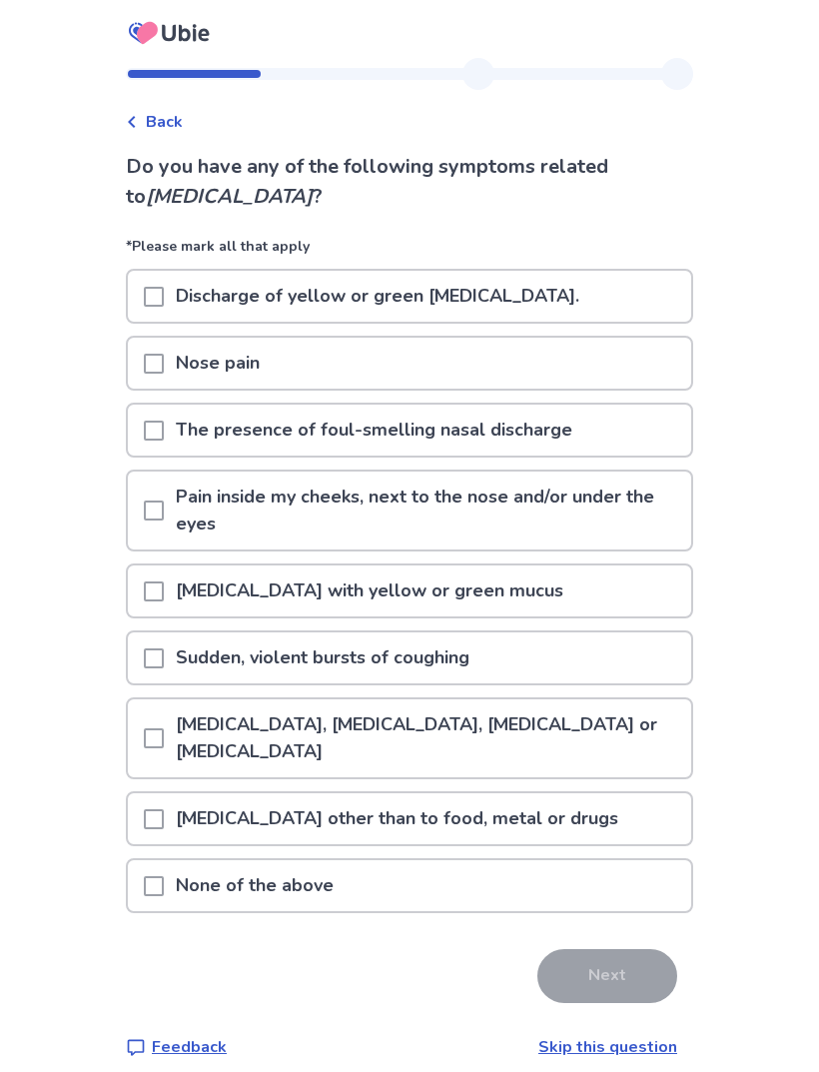
click at [634, 290] on div "Discharge of yellow or green [MEDICAL_DATA]." at bounding box center [409, 296] width 563 height 51
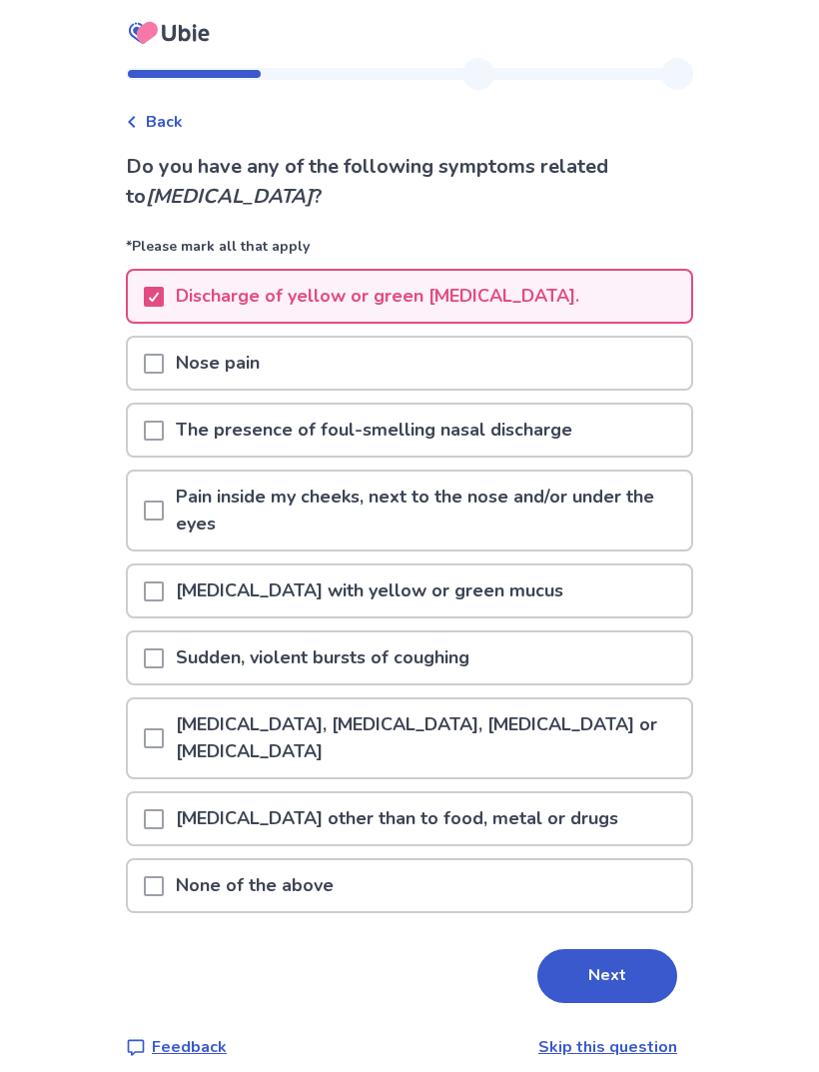
click at [588, 431] on div "The presence of foul-smelling nasal discharge" at bounding box center [409, 430] width 563 height 51
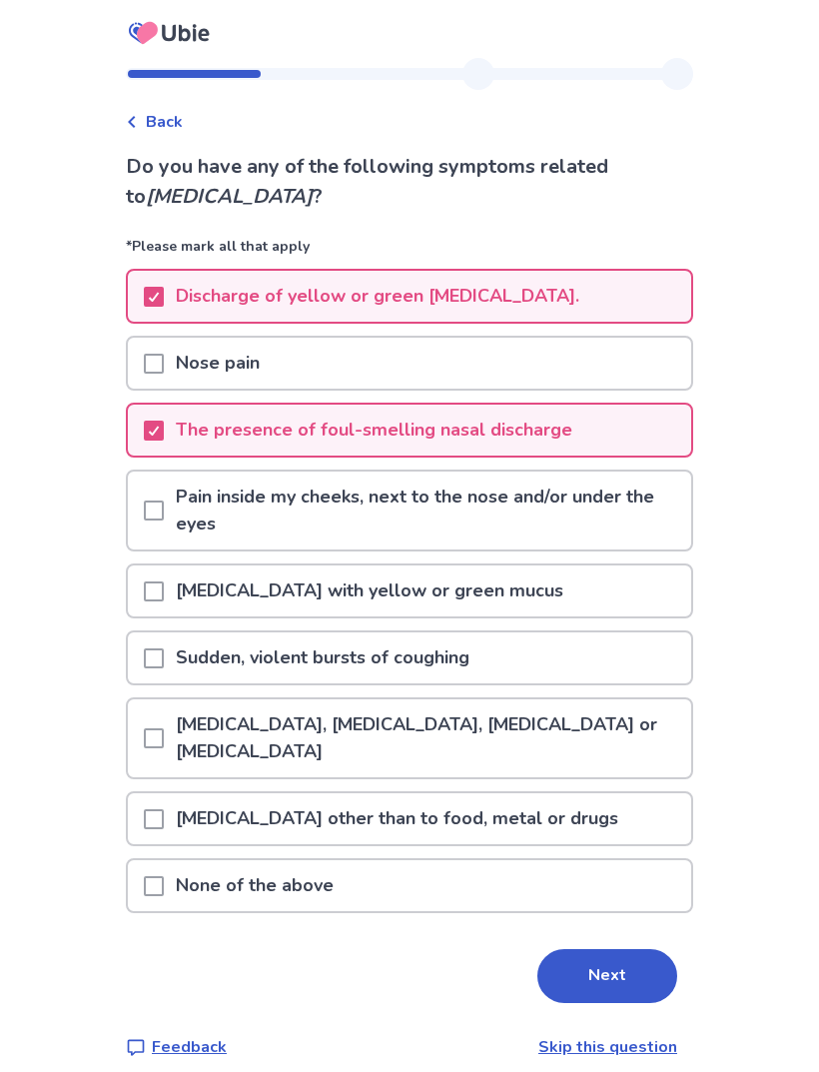
click at [574, 602] on div "[MEDICAL_DATA] with yellow or green mucus" at bounding box center [409, 590] width 563 height 51
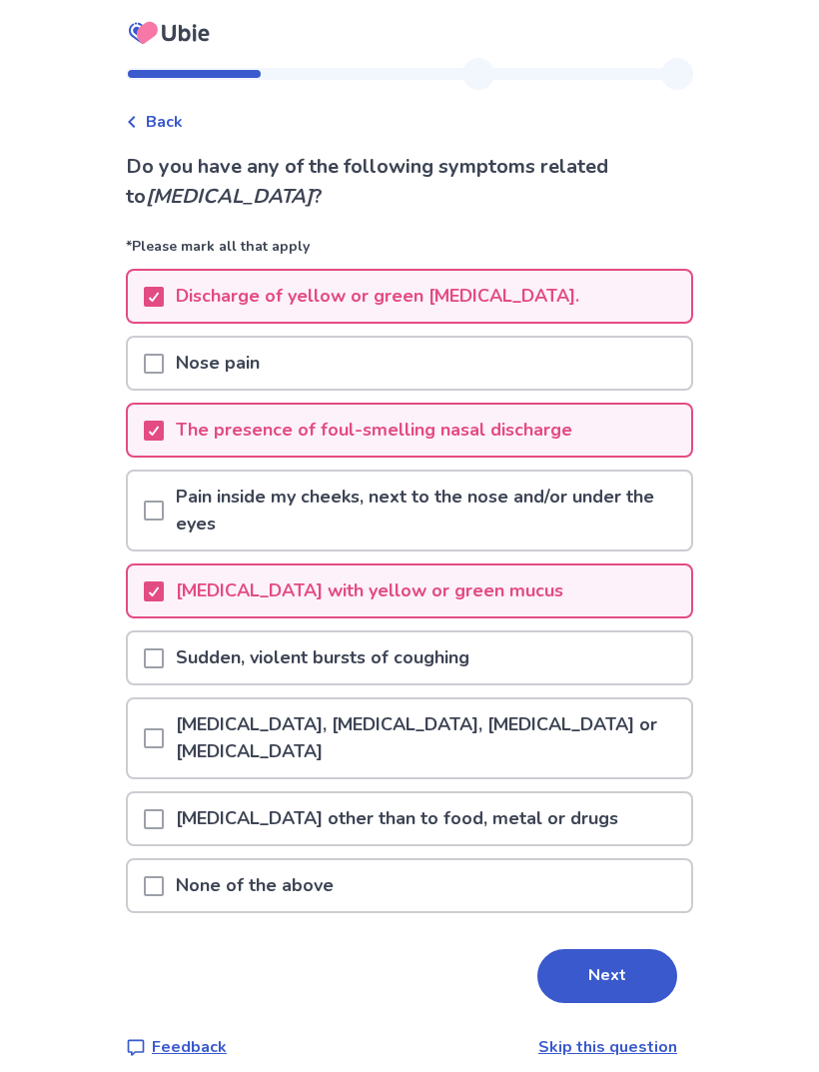
click at [584, 662] on div "Sudden, violent bursts of coughing" at bounding box center [409, 657] width 563 height 51
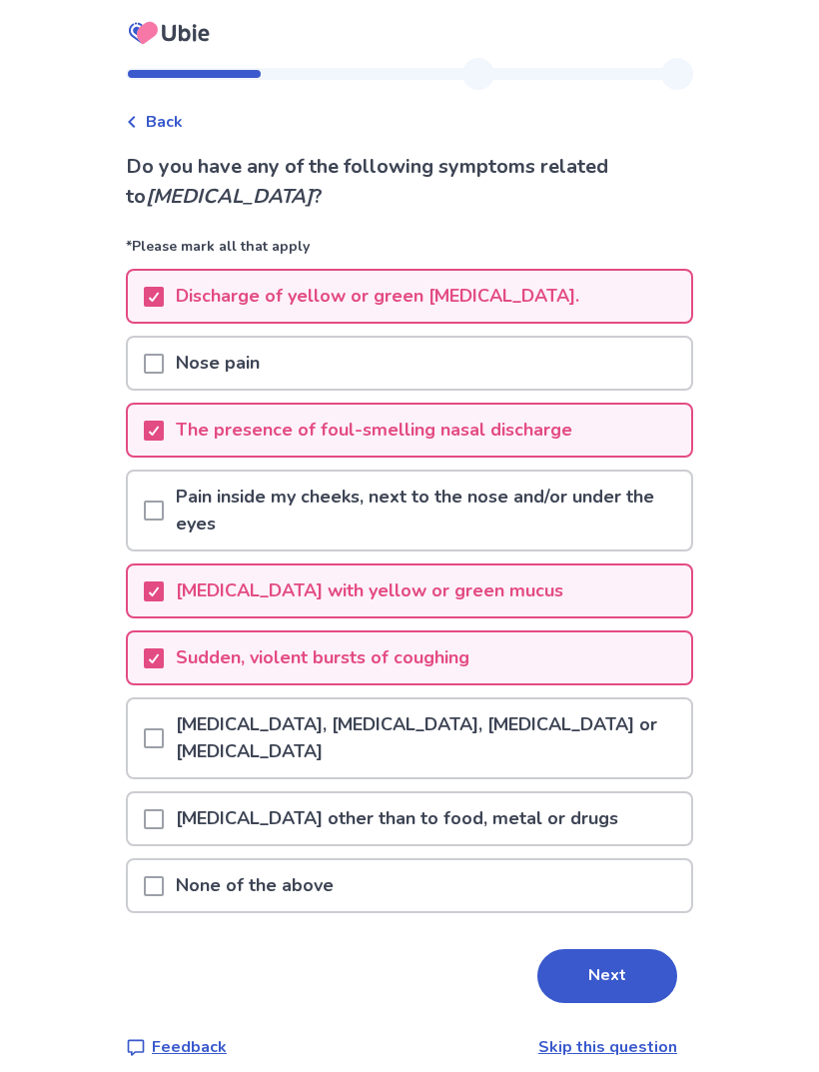
click at [612, 719] on p "[MEDICAL_DATA], [MEDICAL_DATA], [MEDICAL_DATA] or [MEDICAL_DATA]" at bounding box center [427, 738] width 527 height 78
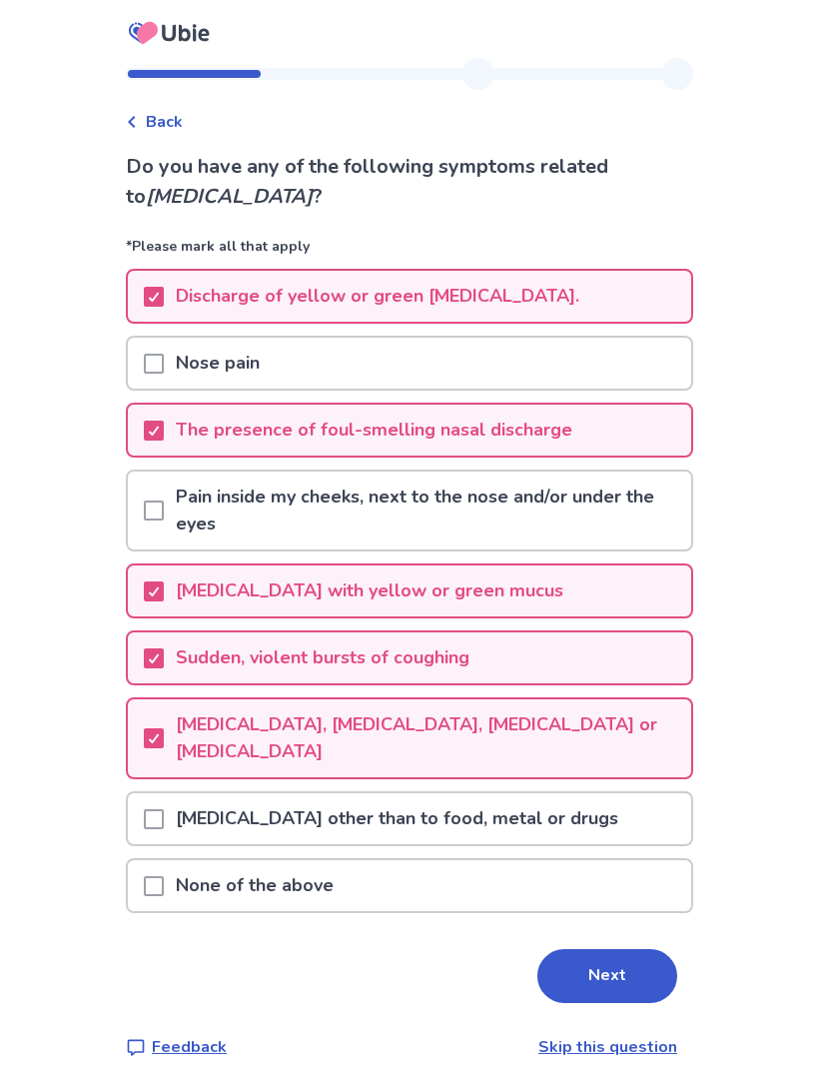
click at [573, 819] on div "[MEDICAL_DATA] other than to food, metal or drugs" at bounding box center [409, 818] width 563 height 51
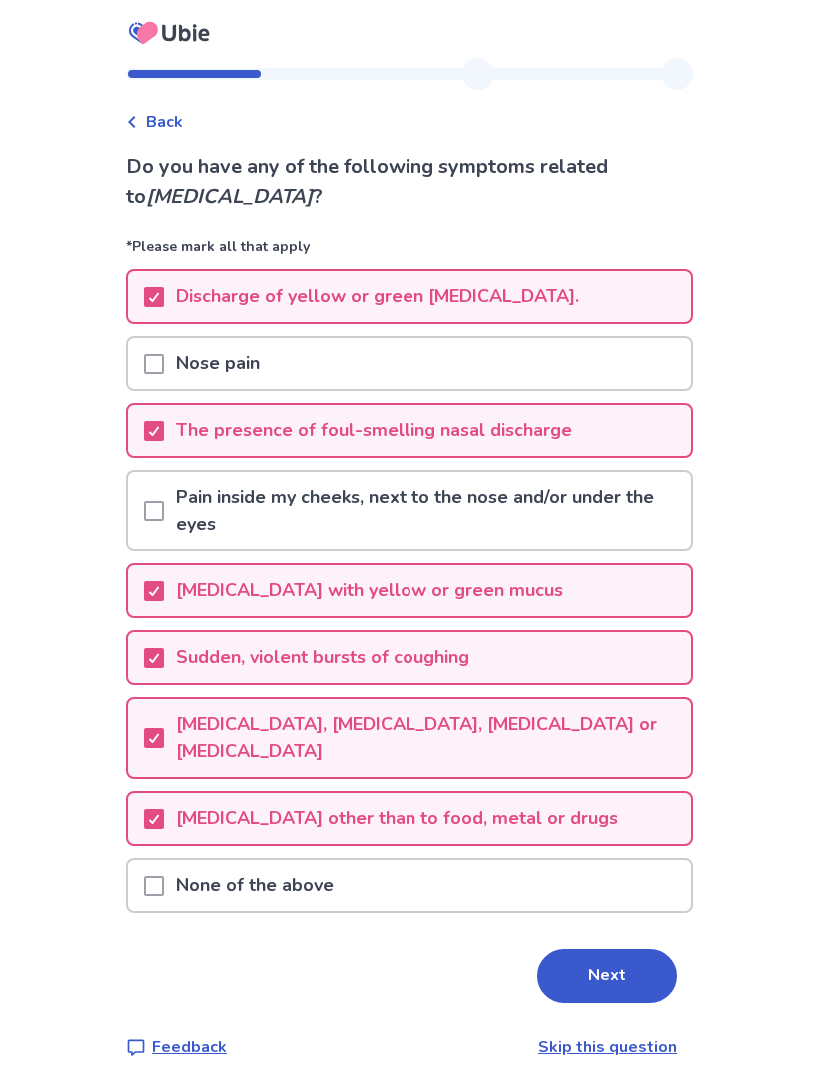
click at [592, 975] on button "Next" at bounding box center [607, 976] width 140 height 54
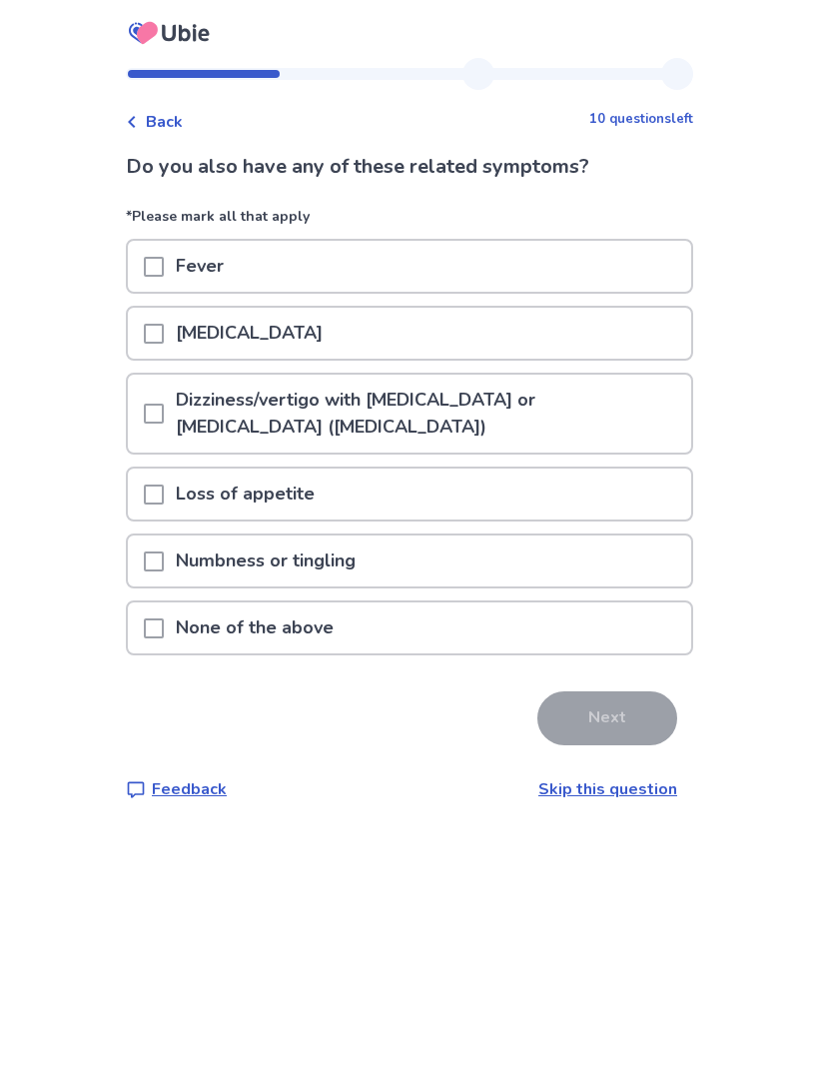
click at [604, 323] on div "Nausea or vomiting" at bounding box center [409, 333] width 563 height 51
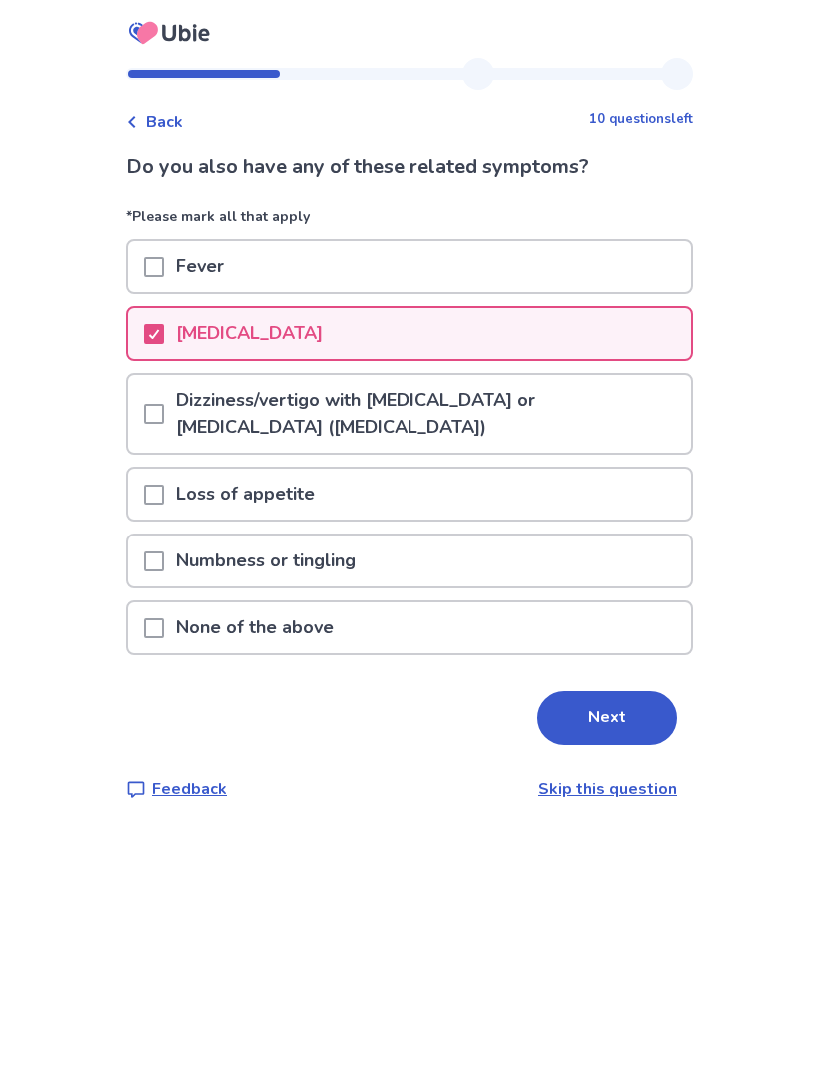
click at [595, 406] on p "Dizziness/vertigo with ringing in the ears or difficulty hearing (tinnitus)" at bounding box center [427, 414] width 527 height 78
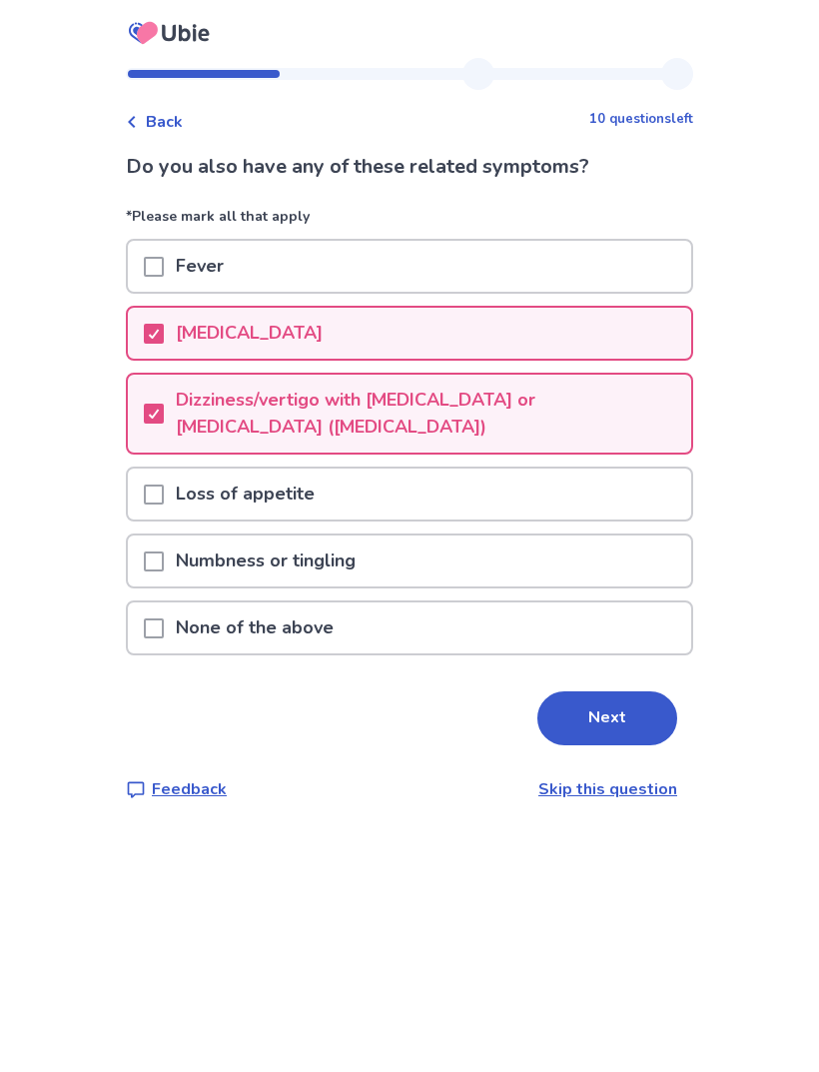
click at [566, 480] on div "Loss of appetite" at bounding box center [409, 494] width 563 height 51
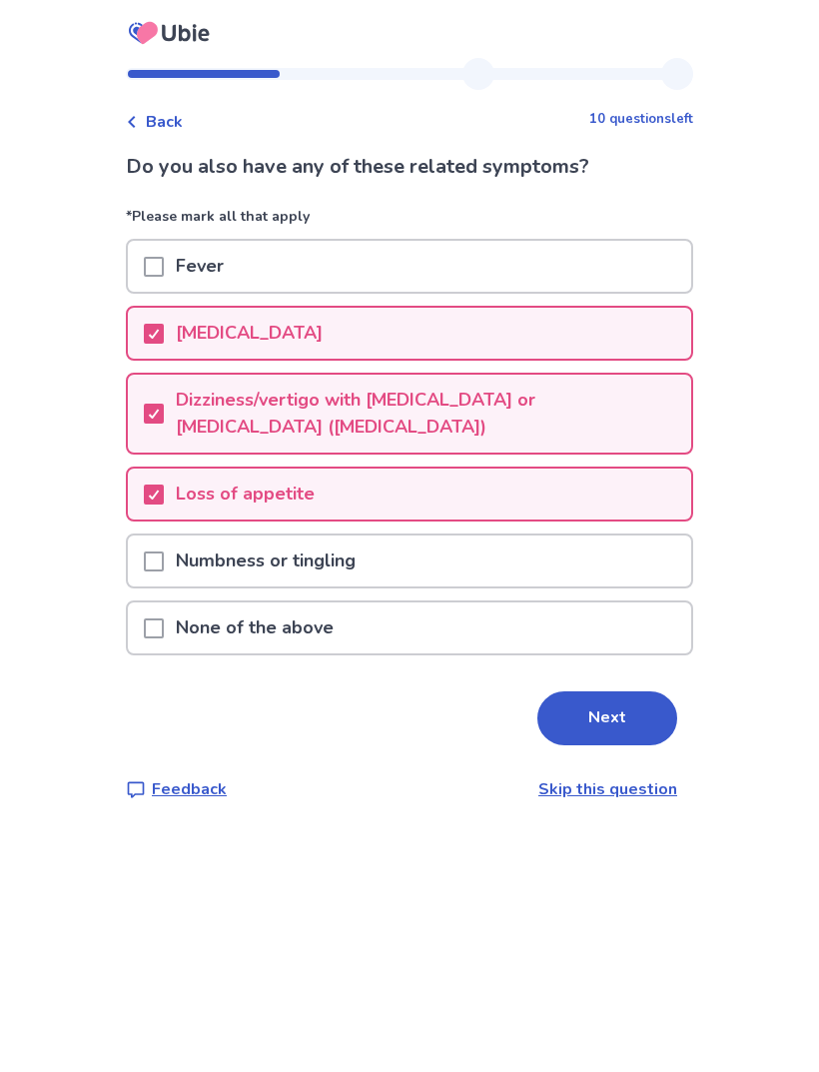
click at [612, 712] on button "Next" at bounding box center [607, 718] width 140 height 54
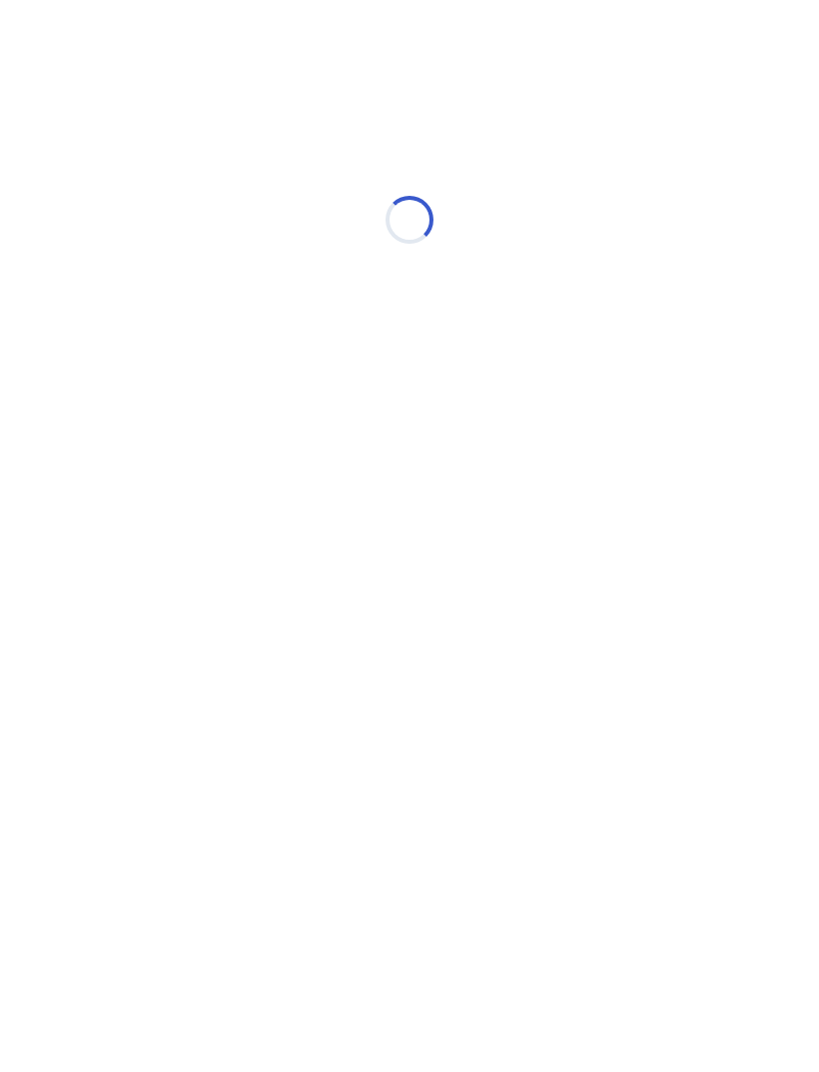
select select "*"
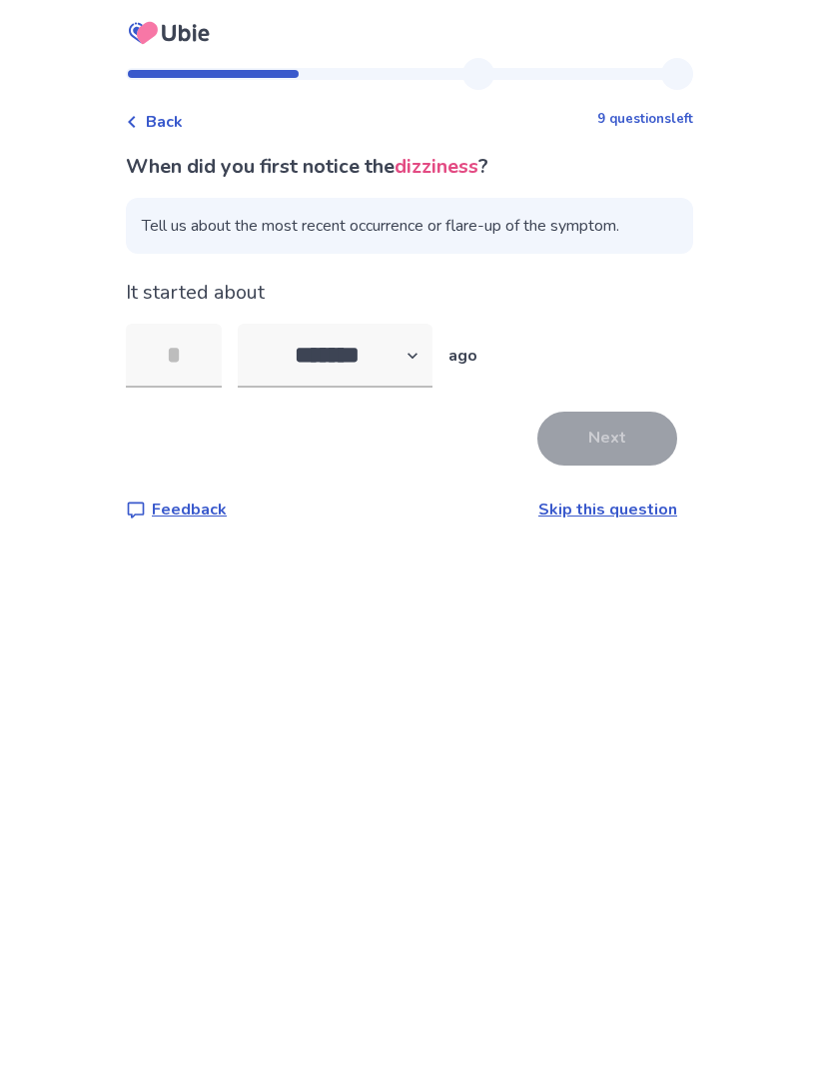
click at [194, 368] on input "tel" at bounding box center [174, 356] width 96 height 64
type input "*"
click at [624, 437] on button "Next" at bounding box center [607, 439] width 140 height 54
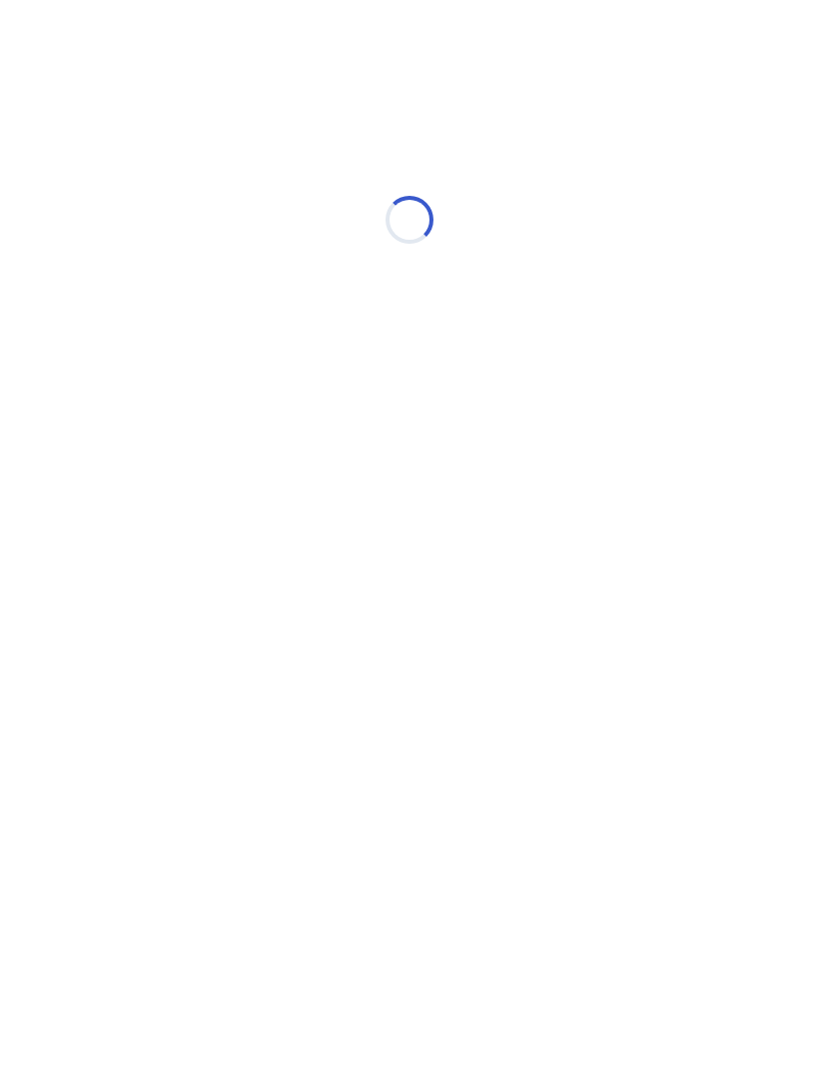
select select "*"
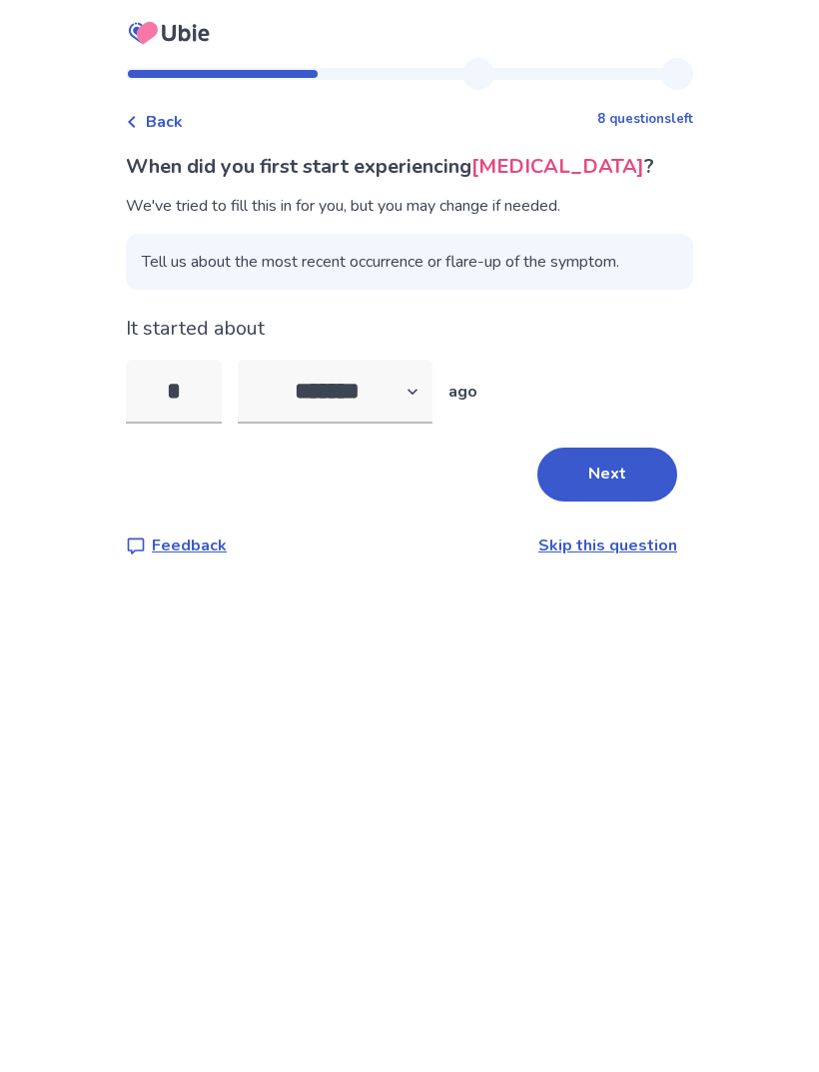
click at [609, 477] on button "Next" at bounding box center [607, 475] width 140 height 54
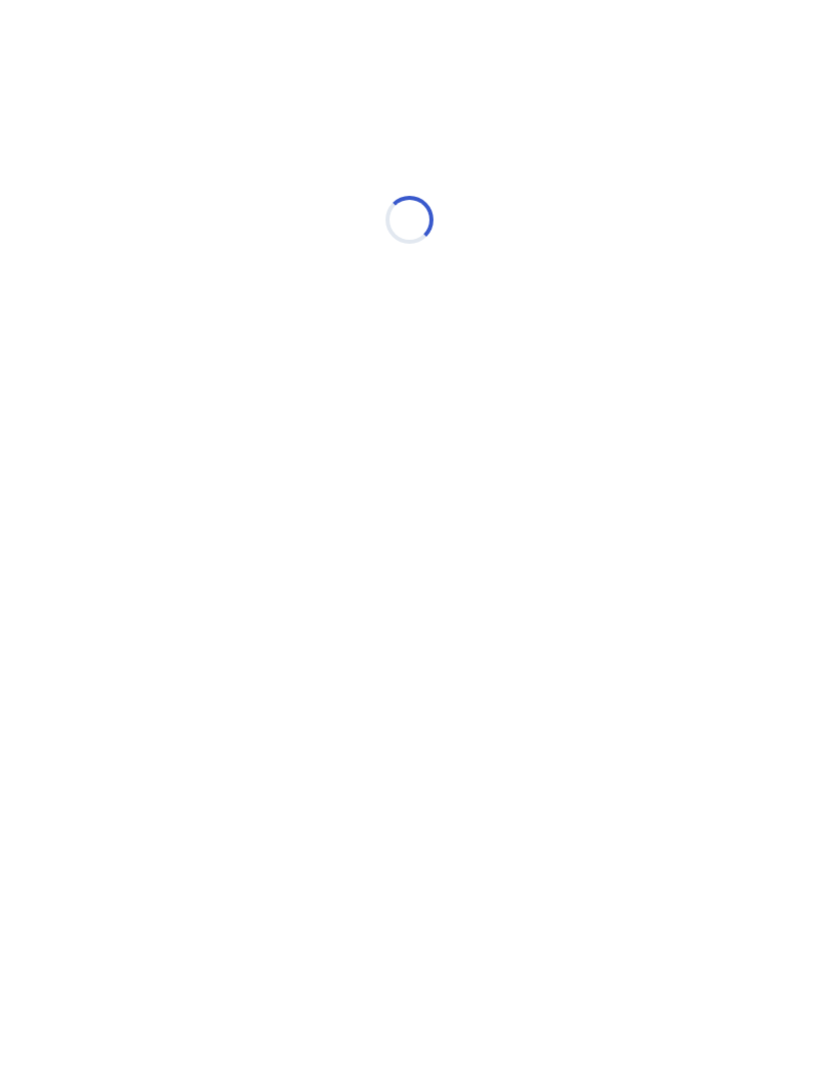
select select "*"
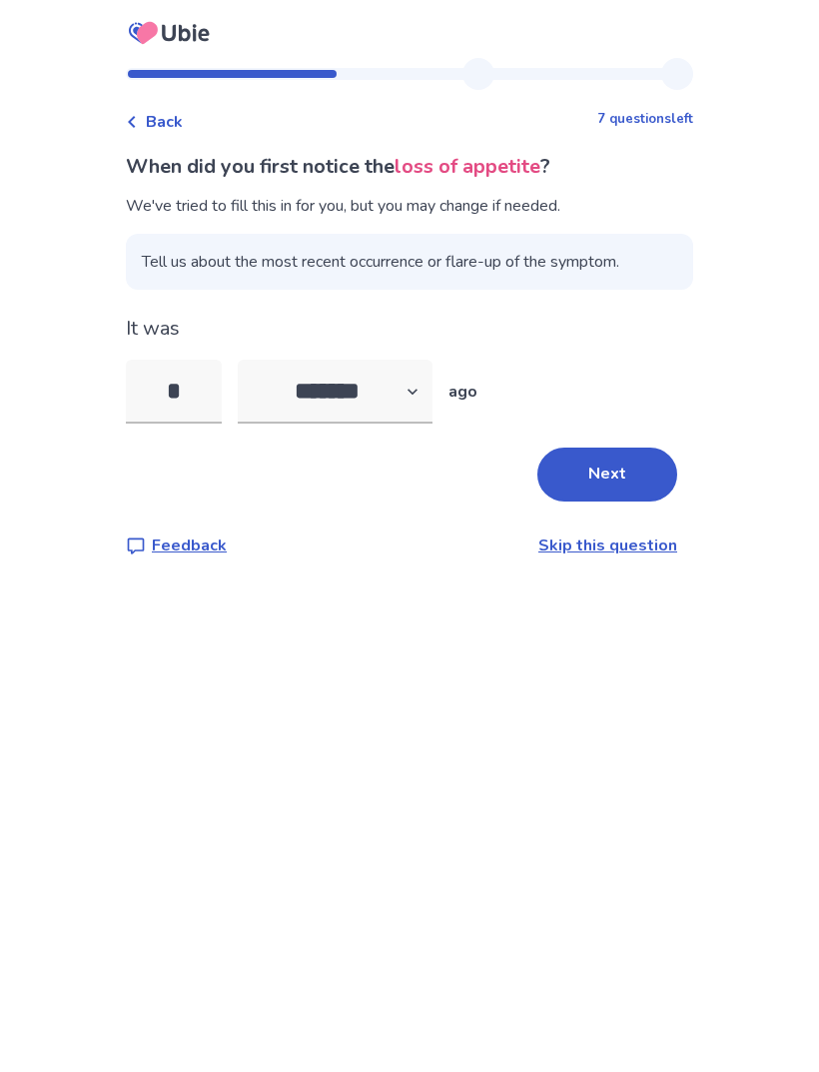
click at [214, 388] on input "*" at bounding box center [174, 392] width 96 height 64
type input "*"
click at [608, 481] on button "Next" at bounding box center [607, 475] width 140 height 54
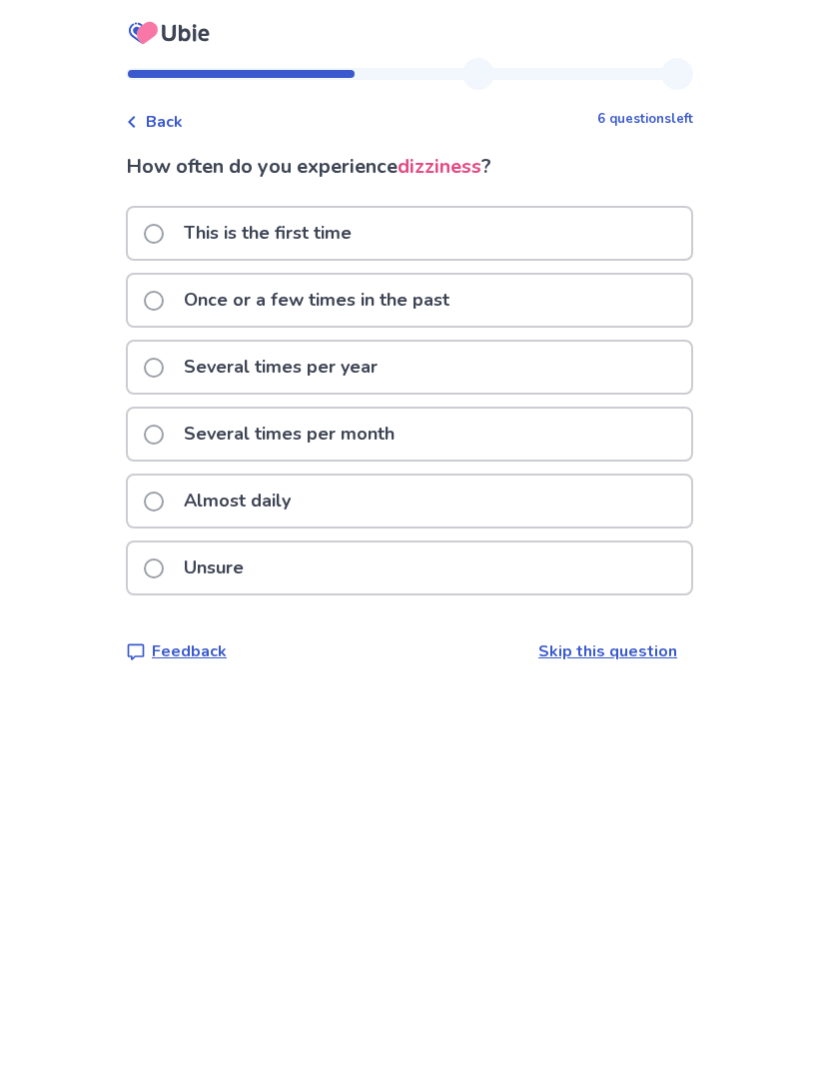
click at [615, 232] on div "This is the first time" at bounding box center [409, 233] width 563 height 51
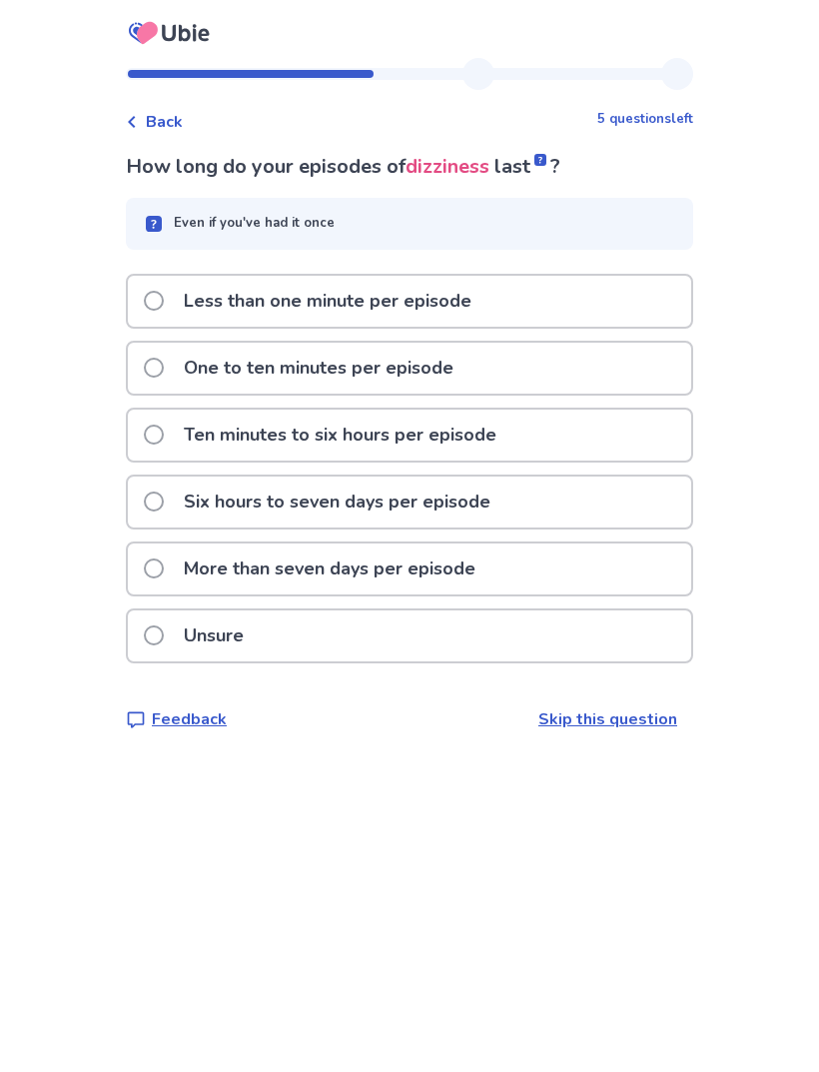
click at [592, 438] on div "Ten minutes to six hours per episode" at bounding box center [409, 435] width 563 height 51
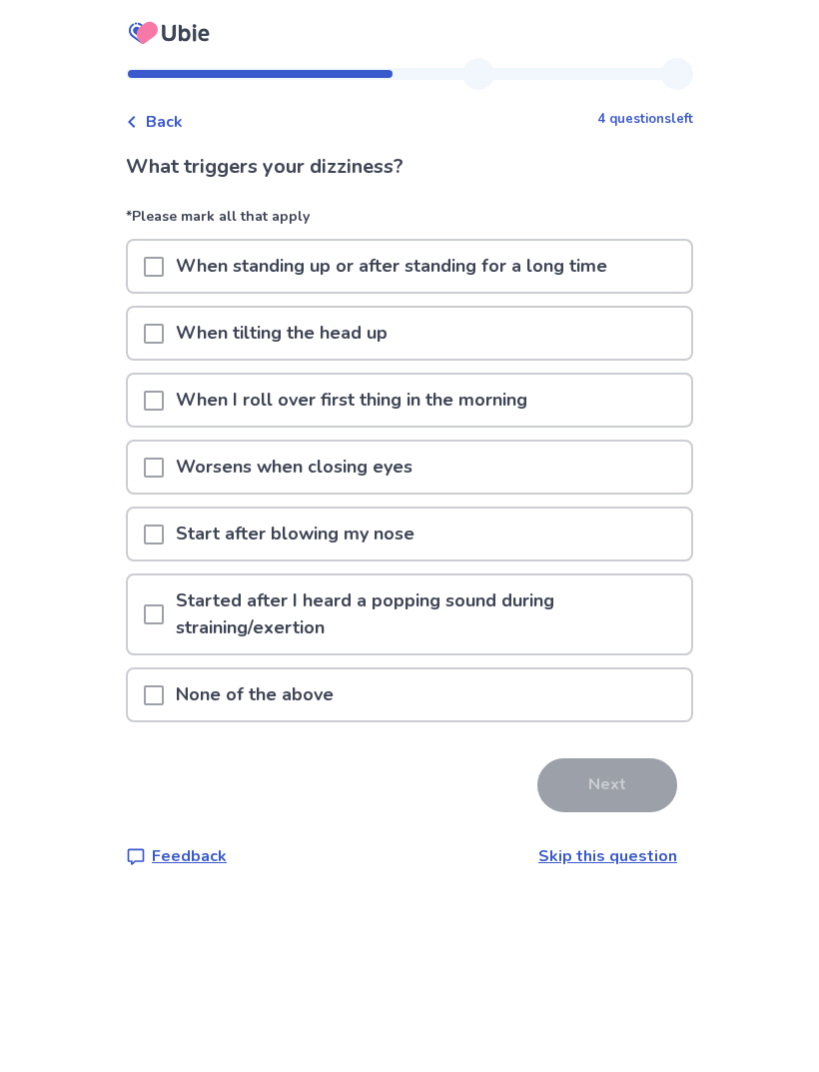
click at [575, 457] on div "Worsens when closing eyes" at bounding box center [409, 467] width 563 height 51
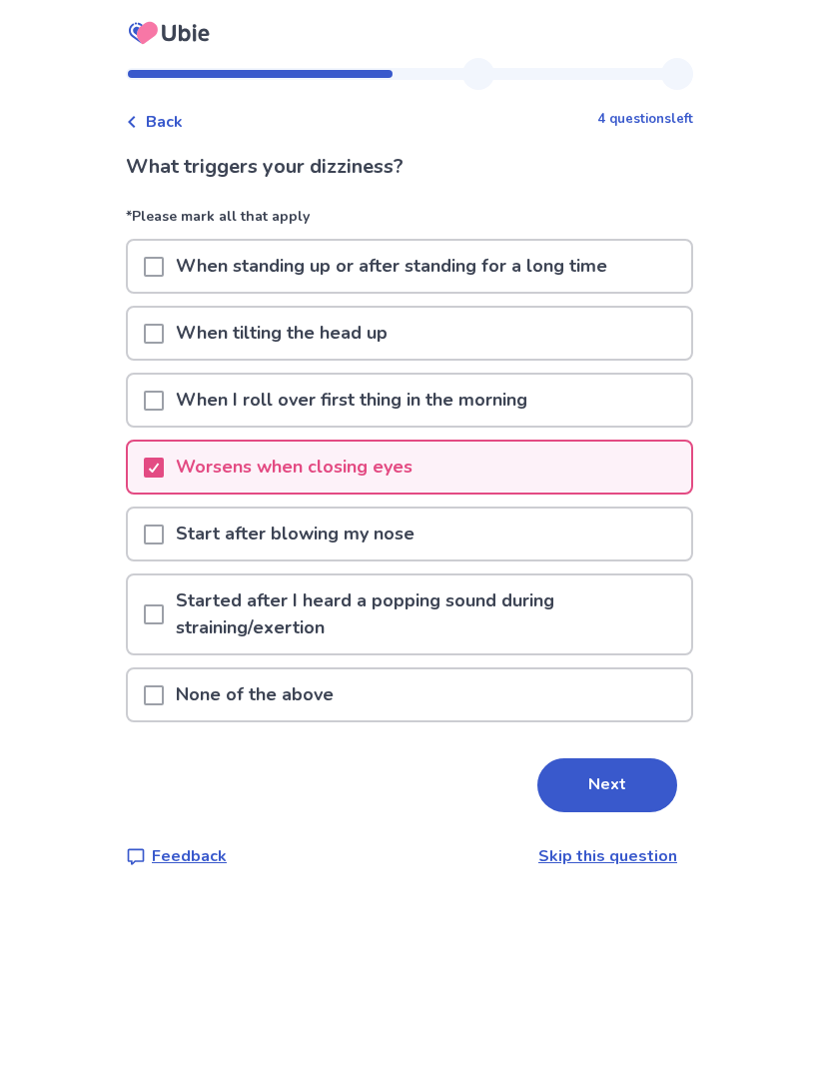
click at [616, 793] on button "Next" at bounding box center [607, 785] width 140 height 54
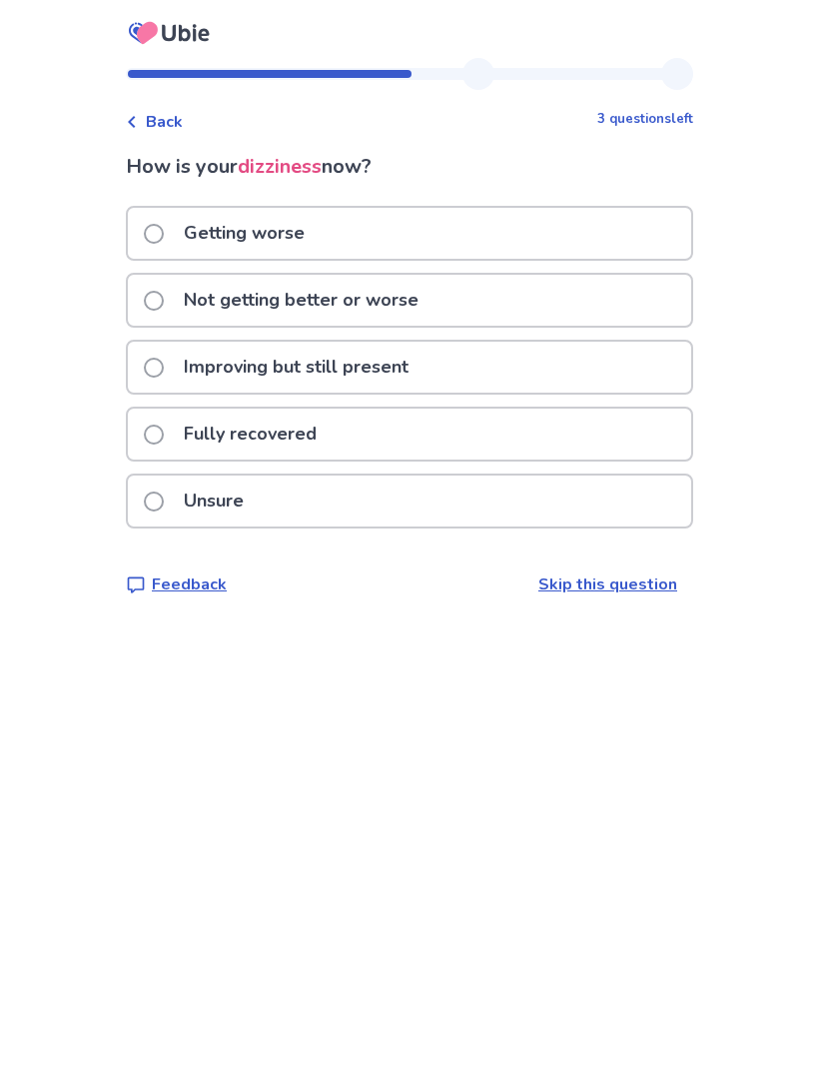
click at [610, 297] on div "Not getting better or worse" at bounding box center [409, 300] width 563 height 51
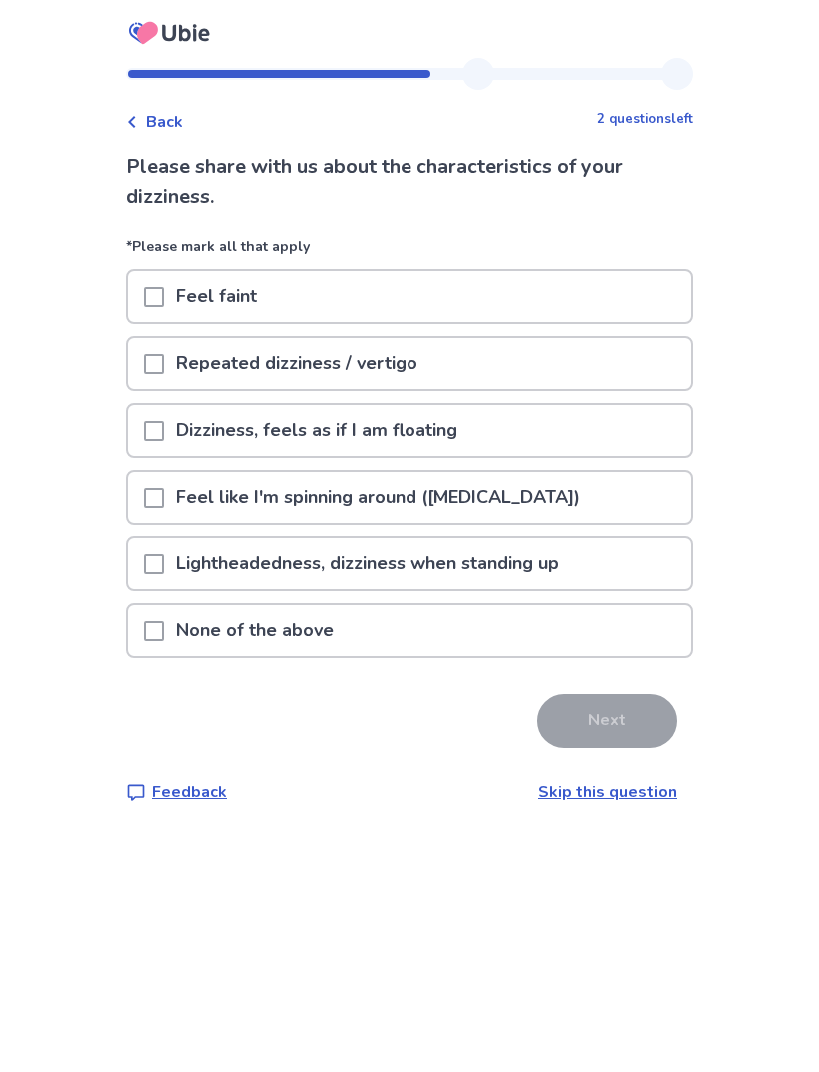
click at [579, 501] on div "Feel like I'm spinning around (vertigo)" at bounding box center [409, 497] width 563 height 51
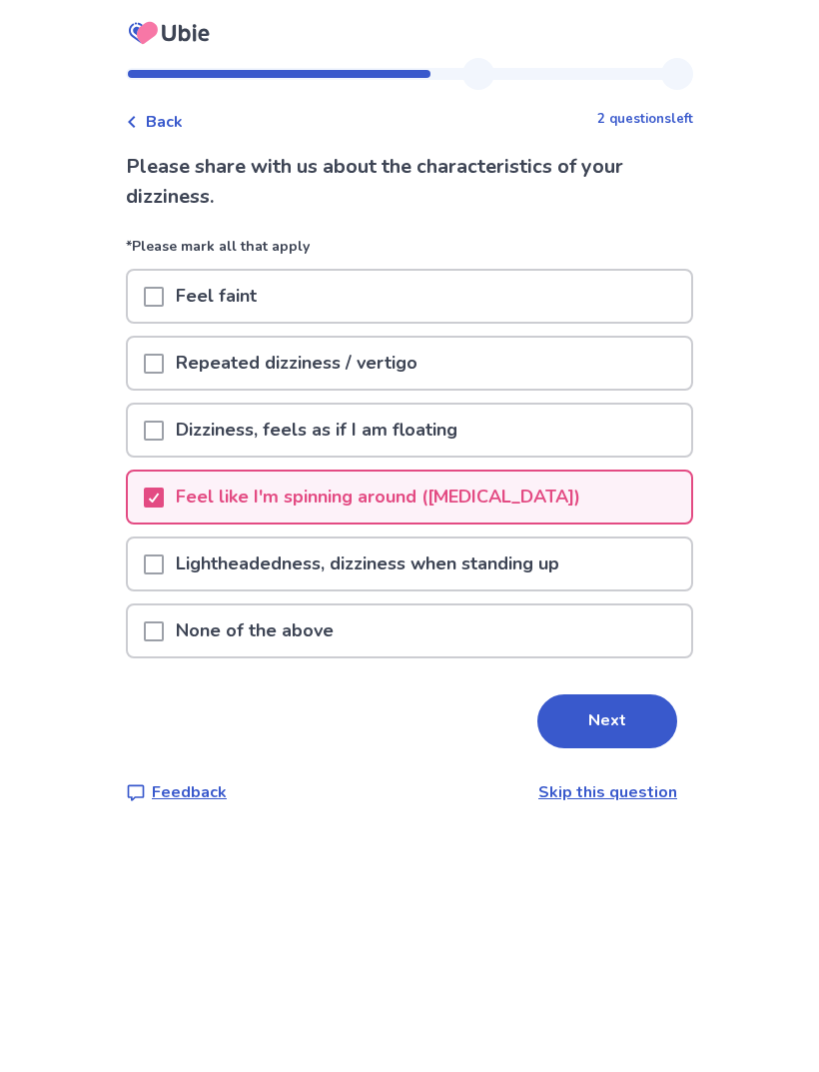
click at [610, 719] on button "Next" at bounding box center [607, 721] width 140 height 54
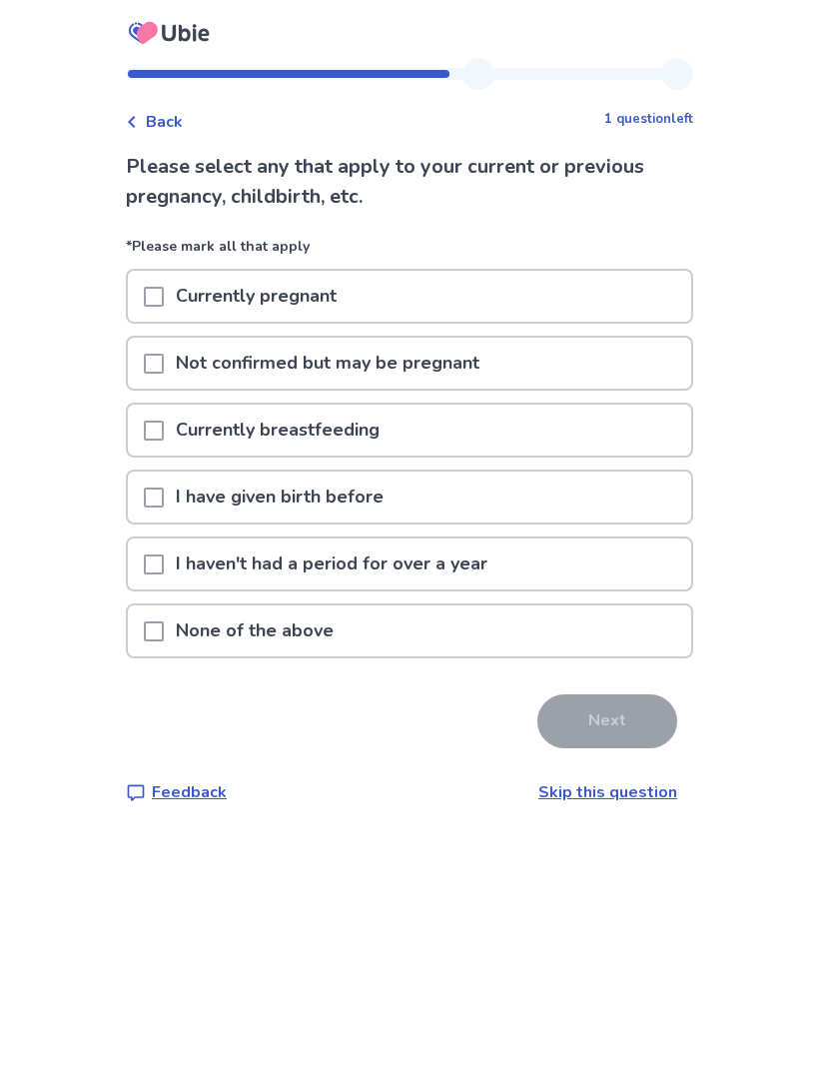
click at [554, 647] on div "None of the above" at bounding box center [409, 630] width 563 height 51
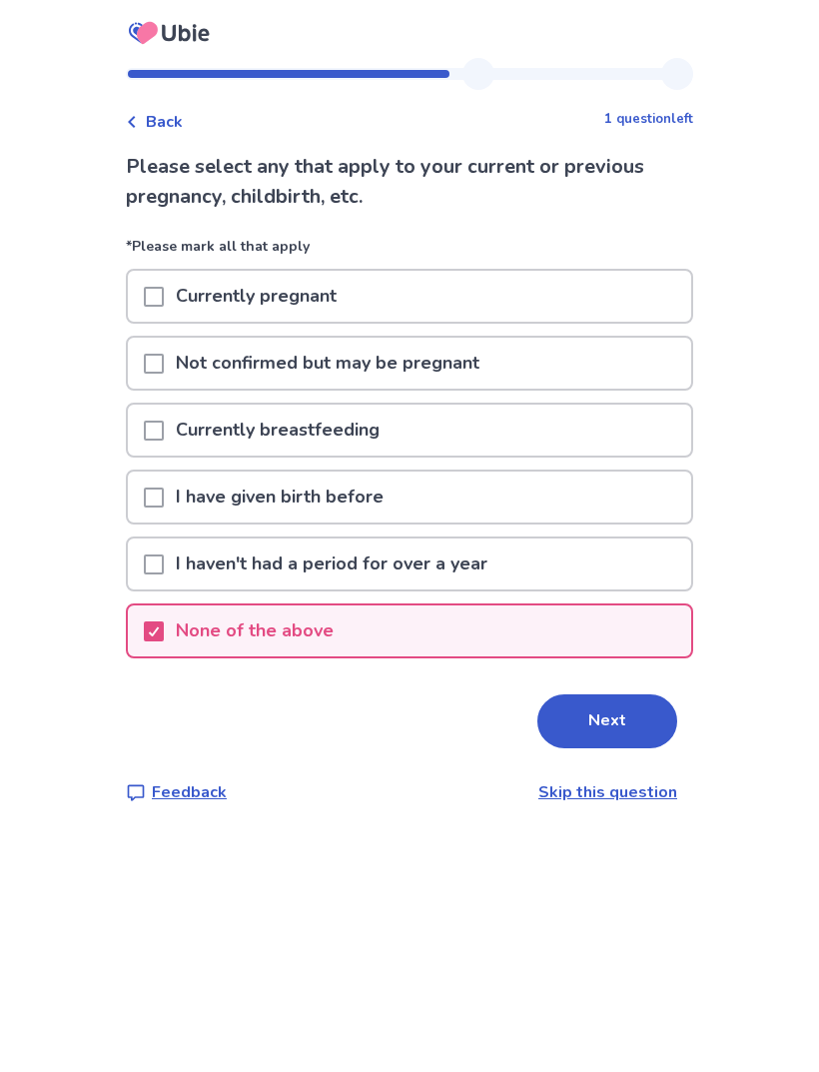
click at [599, 737] on button "Next" at bounding box center [607, 721] width 140 height 54
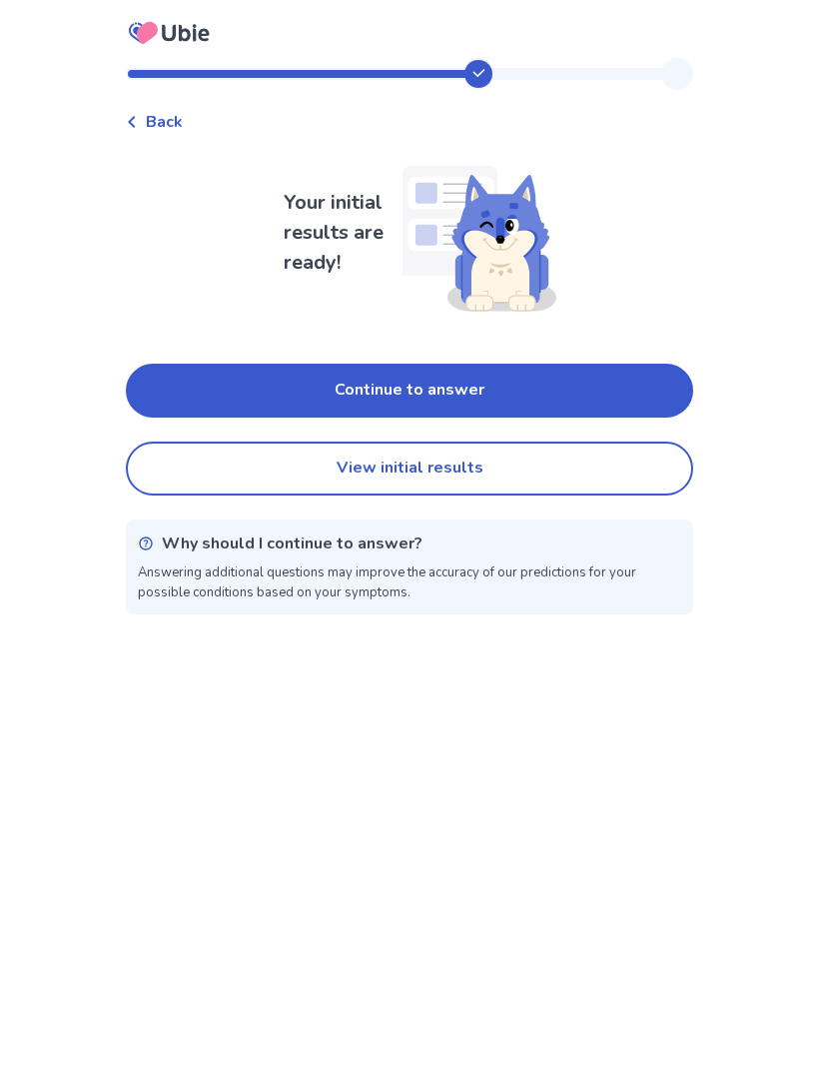
click at [611, 395] on button "Continue to answer" at bounding box center [409, 391] width 567 height 54
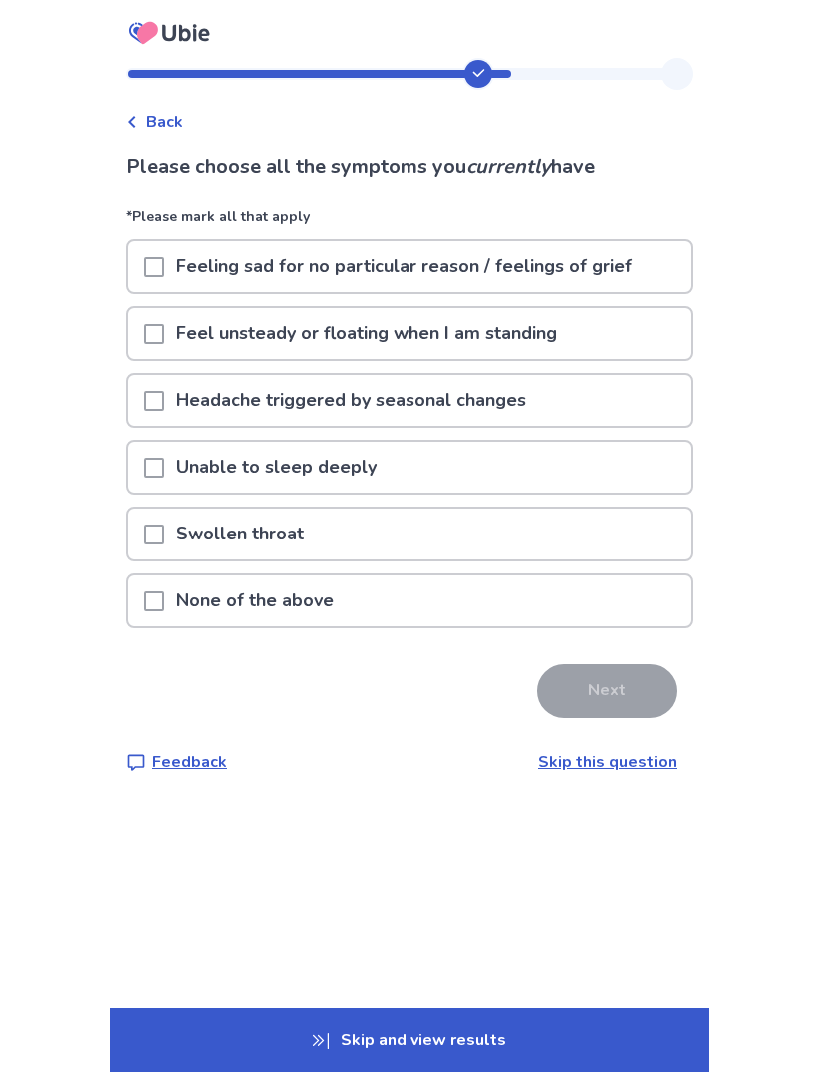
click at [588, 480] on div "Unable to sleep deeply" at bounding box center [409, 467] width 563 height 51
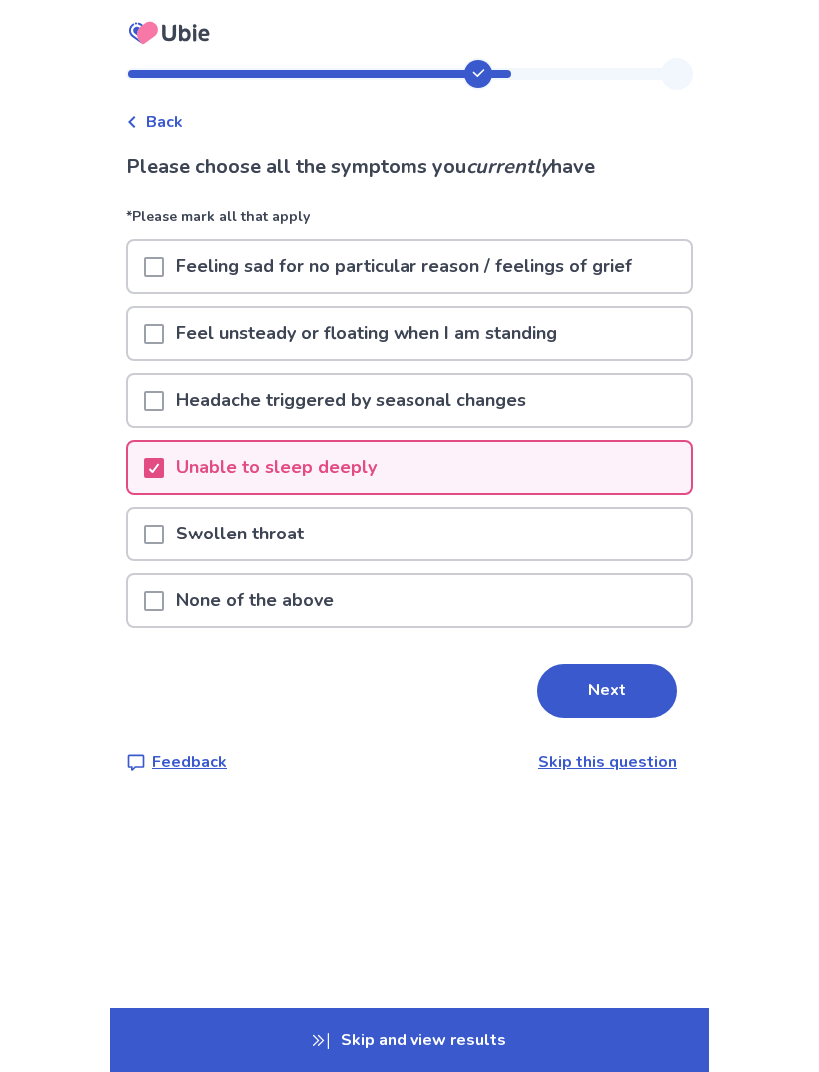
click at [622, 699] on button "Next" at bounding box center [607, 691] width 140 height 54
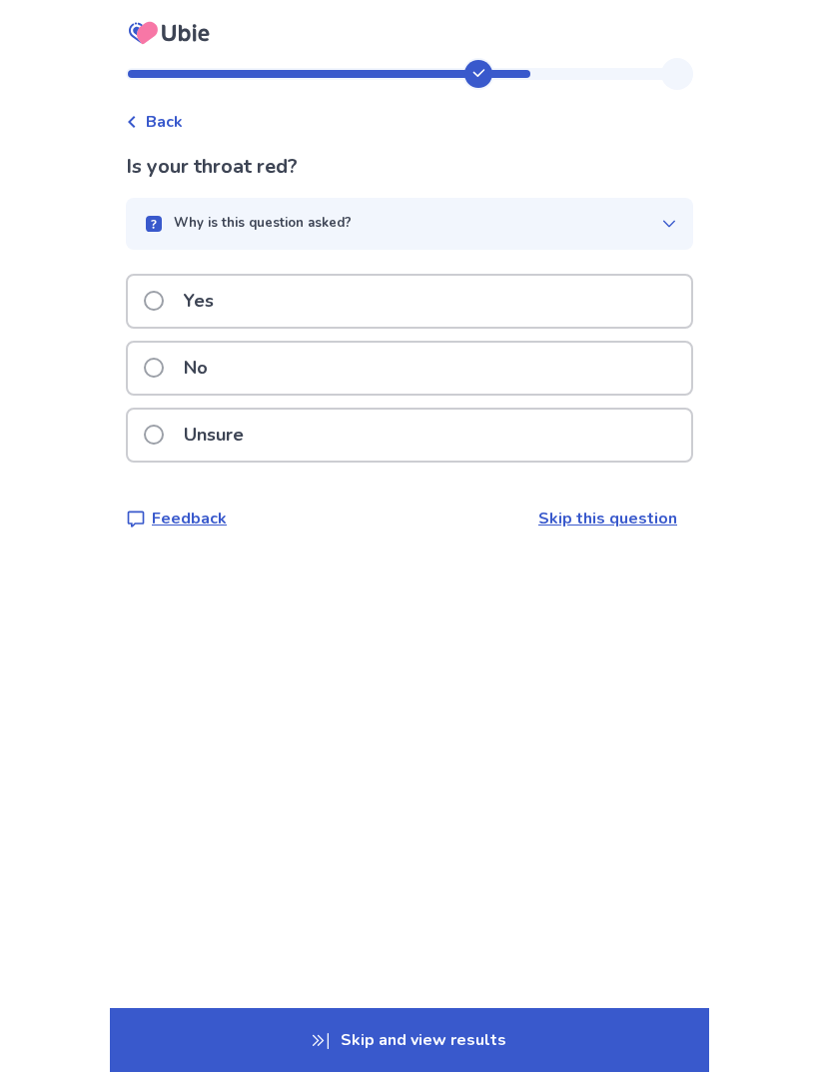
click at [595, 372] on div "No" at bounding box center [409, 368] width 563 height 51
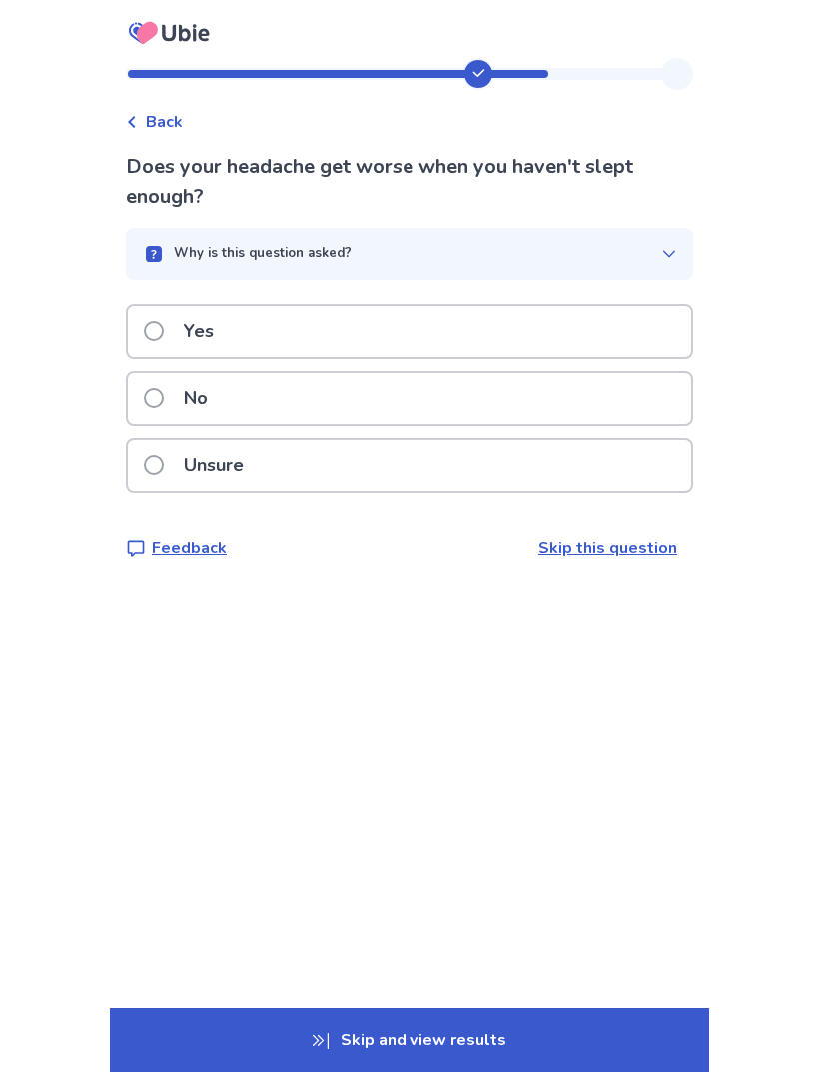
click at [612, 396] on div "No" at bounding box center [409, 398] width 563 height 51
click at [580, 401] on div "No" at bounding box center [409, 398] width 563 height 51
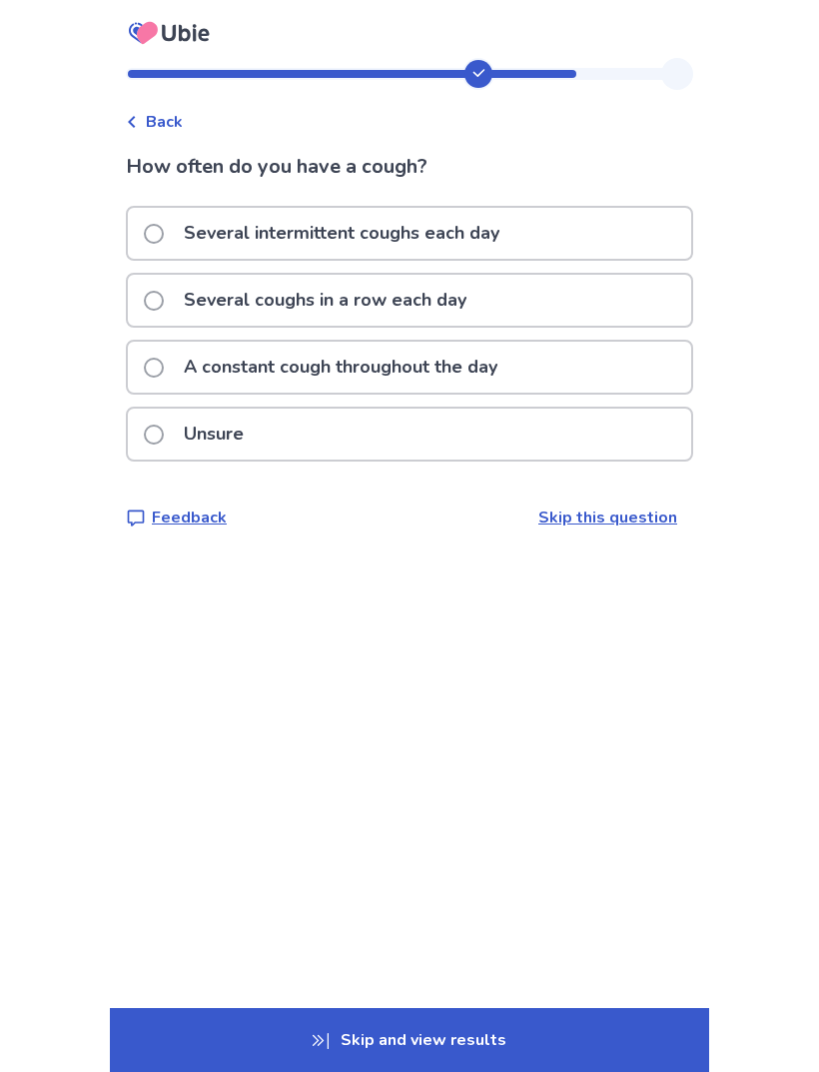
click at [624, 302] on div "Several coughs in a row each day" at bounding box center [409, 300] width 563 height 51
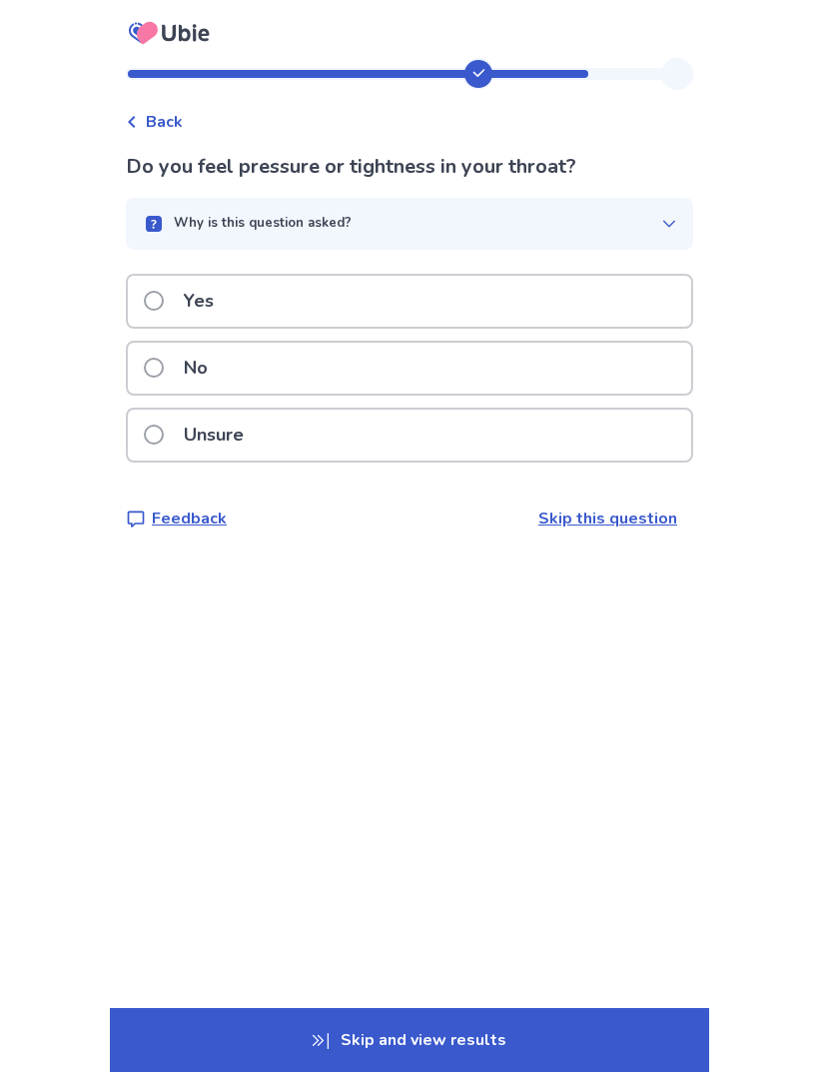
click at [612, 367] on div "No" at bounding box center [409, 368] width 563 height 51
click at [641, 299] on div "Yes" at bounding box center [409, 301] width 563 height 51
click at [626, 304] on div "Yes" at bounding box center [409, 301] width 563 height 51
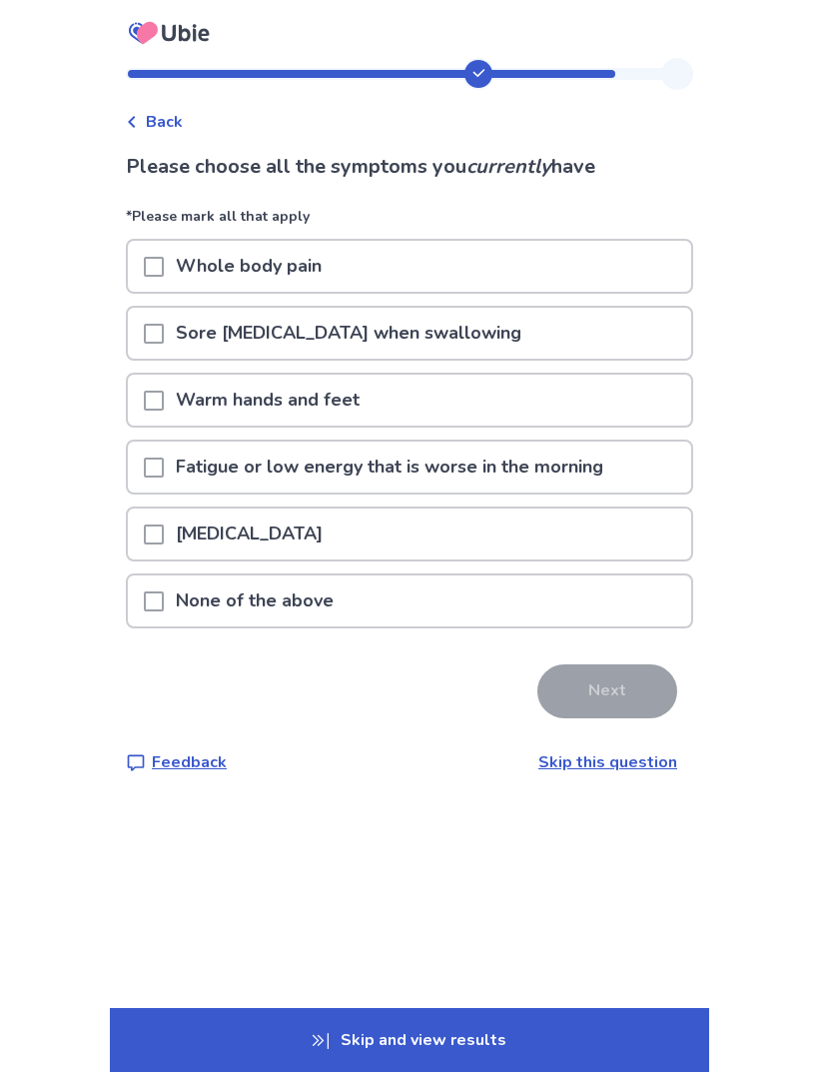
click at [602, 470] on p "Fatigue or low energy that is worse in the morning" at bounding box center [390, 467] width 452 height 51
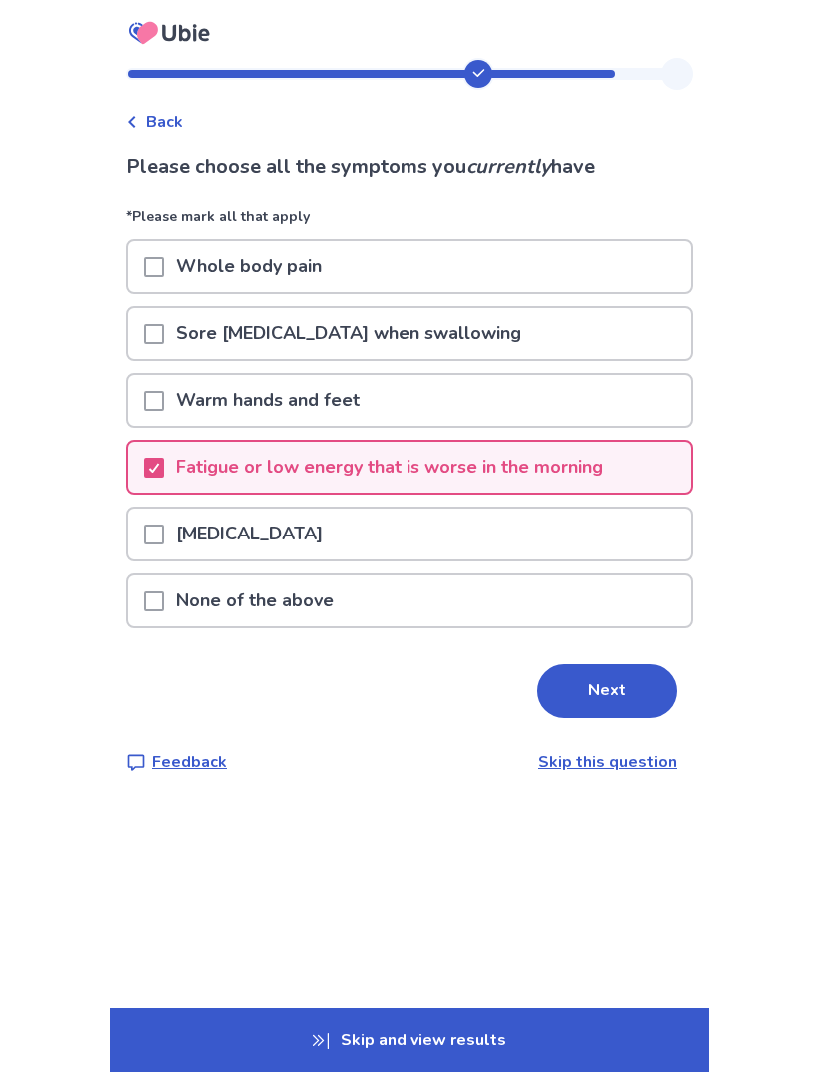
click at [629, 698] on button "Next" at bounding box center [607, 691] width 140 height 54
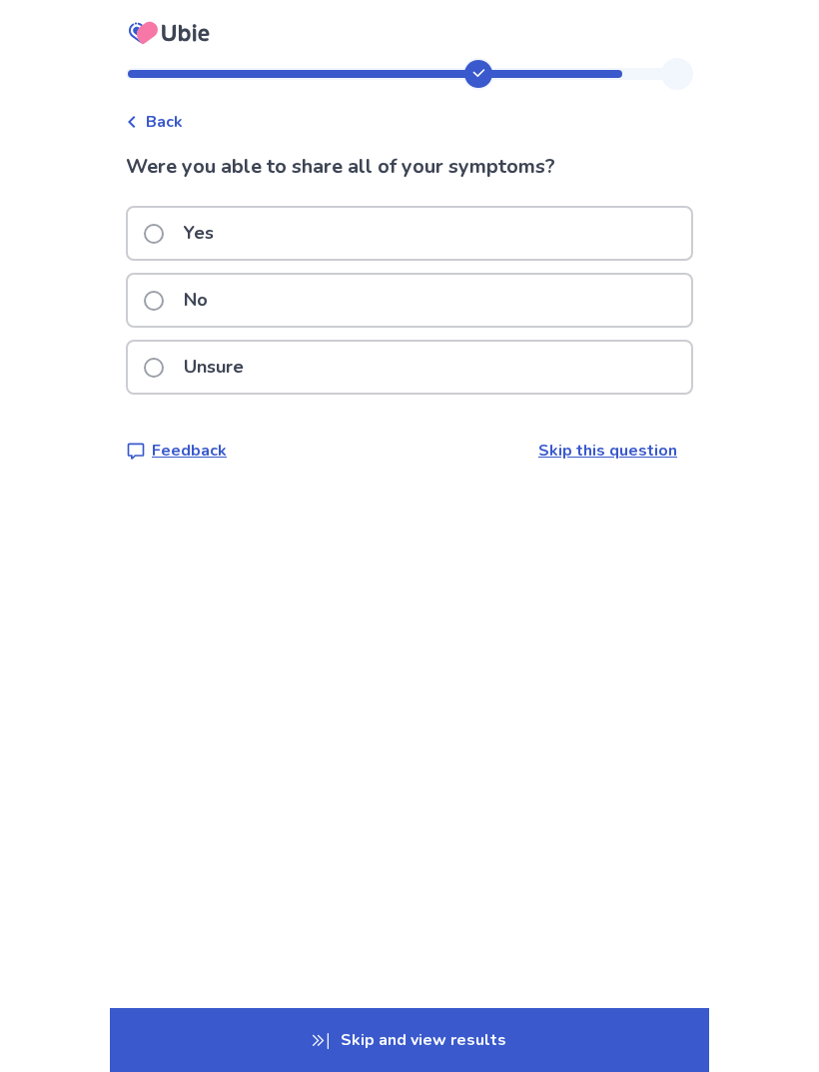
click at [636, 240] on div "Yes" at bounding box center [409, 233] width 563 height 51
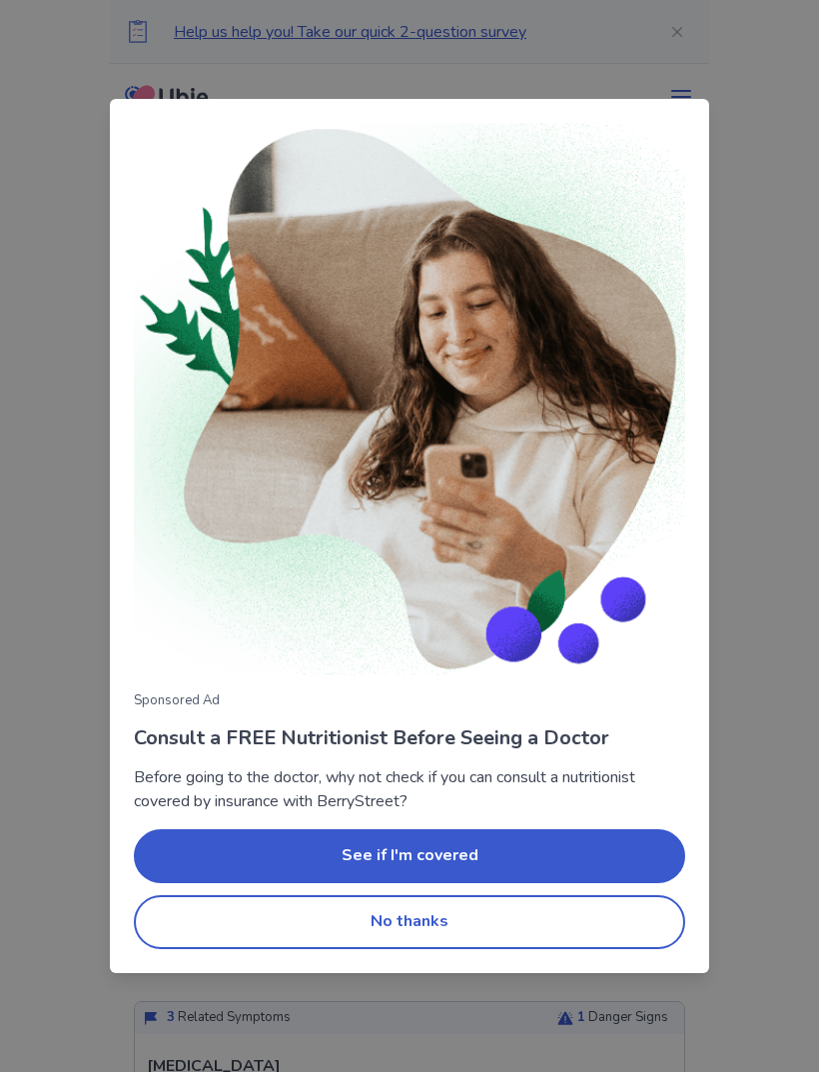
click at [537, 927] on button "No thanks" at bounding box center [409, 922] width 551 height 54
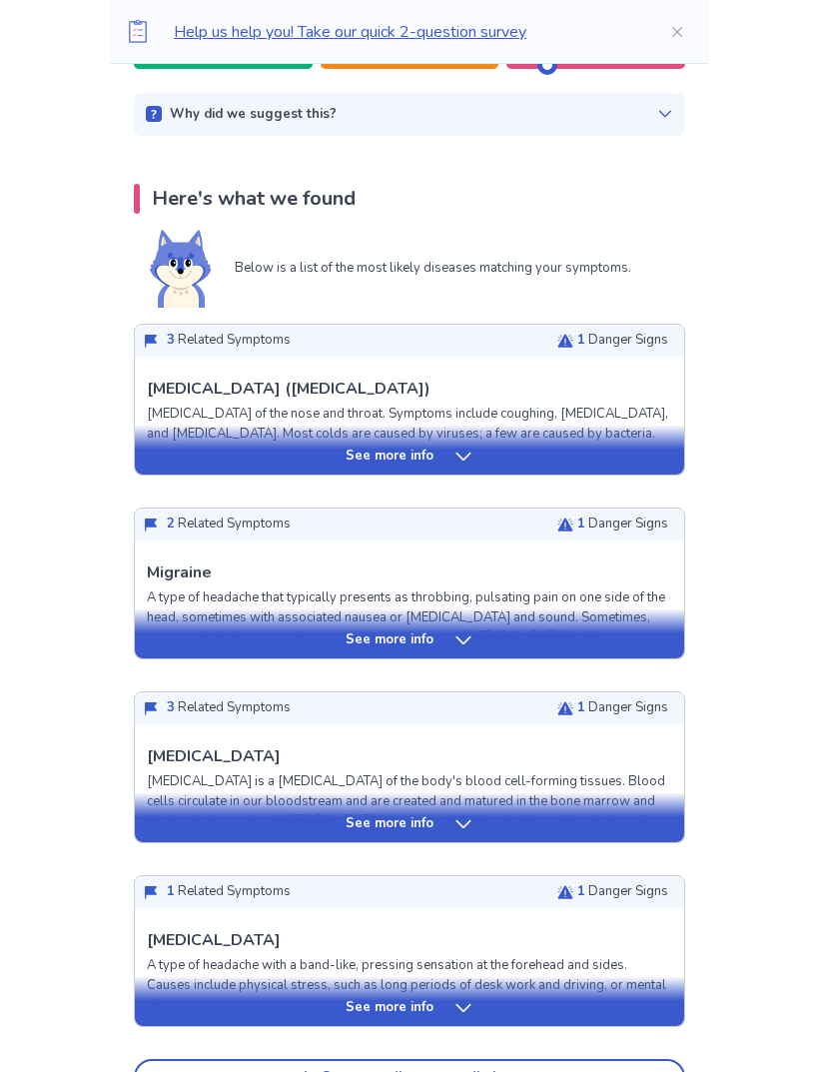
scroll to position [309, 0]
click at [569, 441] on div "See more info" at bounding box center [409, 451] width 549 height 50
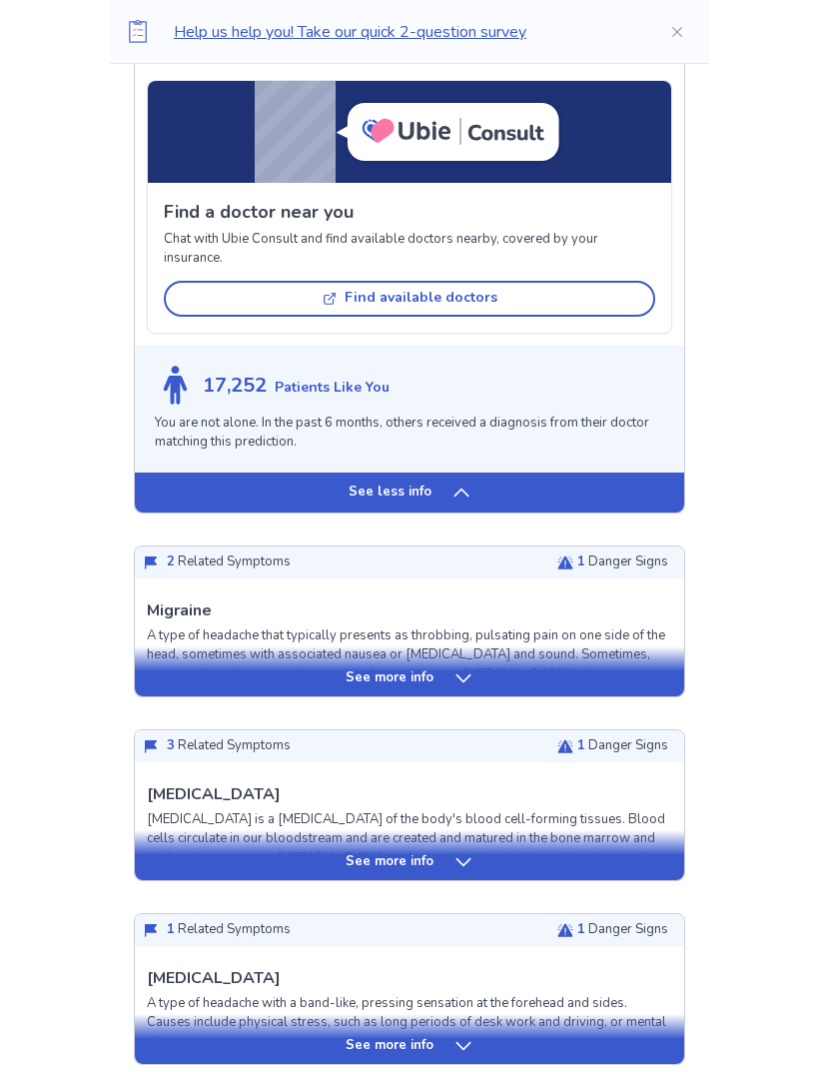
scroll to position [1437, 0]
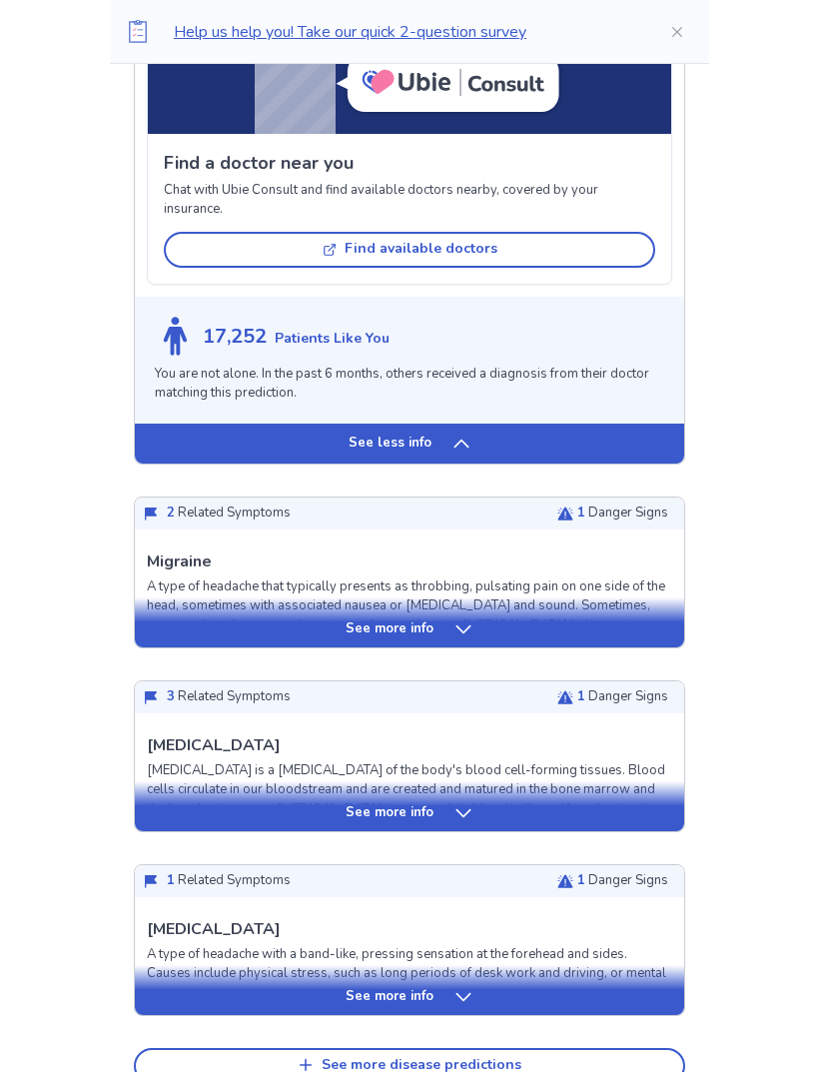
click at [590, 602] on div "See more info" at bounding box center [409, 622] width 549 height 50
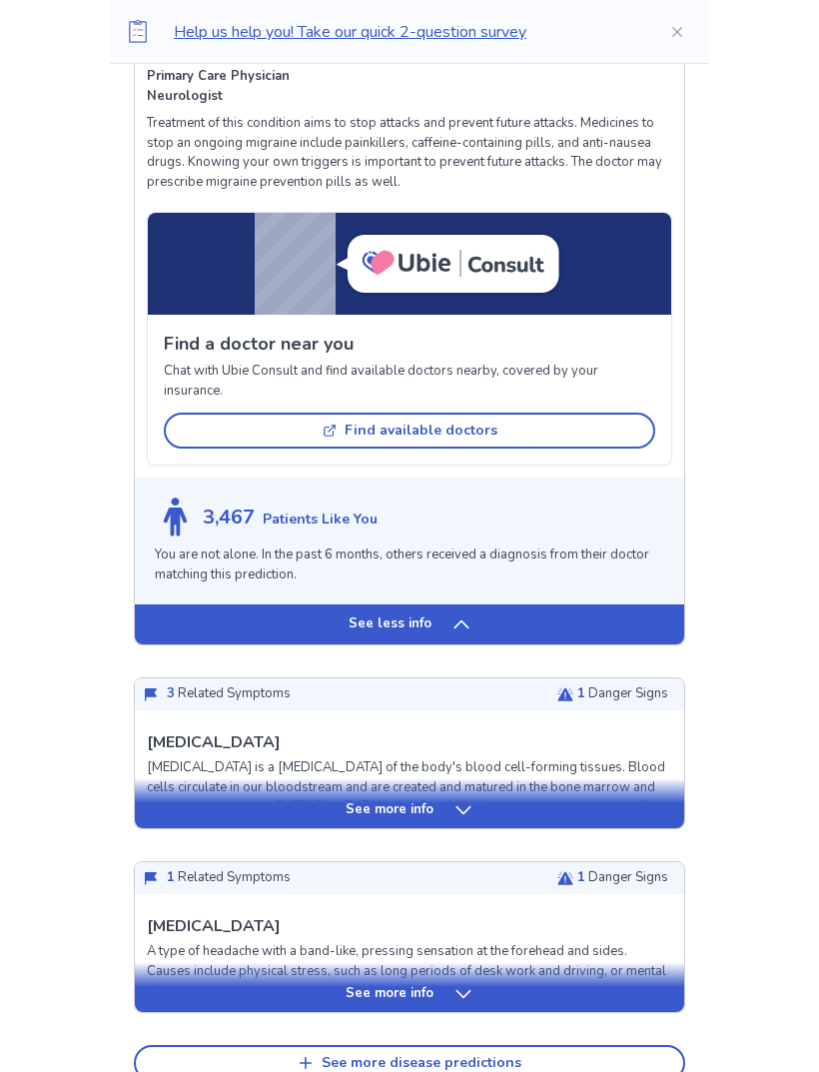
scroll to position [2596, 0]
click at [648, 800] on div "See more info" at bounding box center [409, 810] width 549 height 20
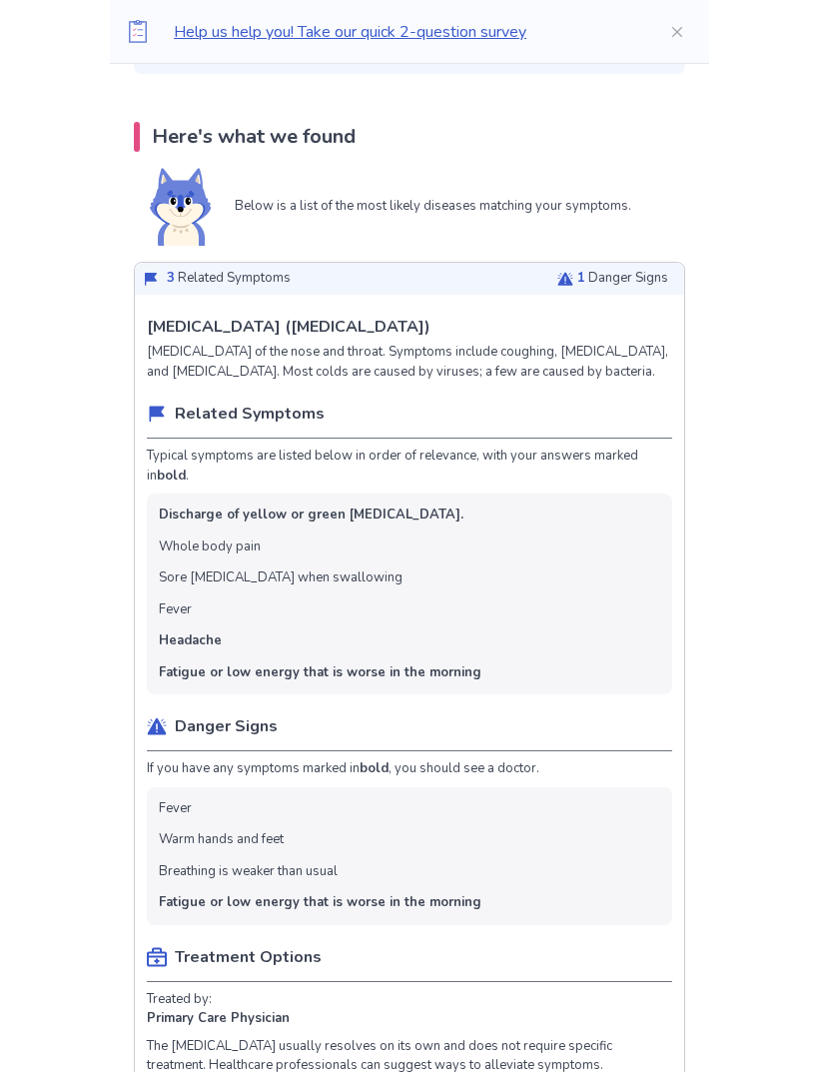
scroll to position [0, 0]
